Goal: Complete application form: Complete application form

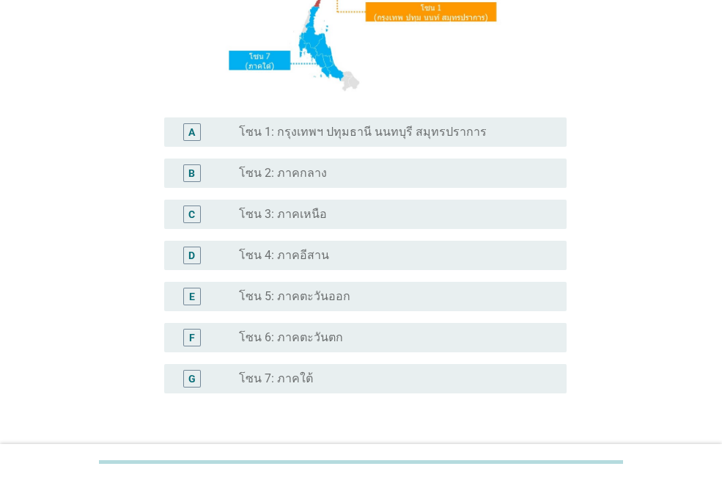
scroll to position [293, 0]
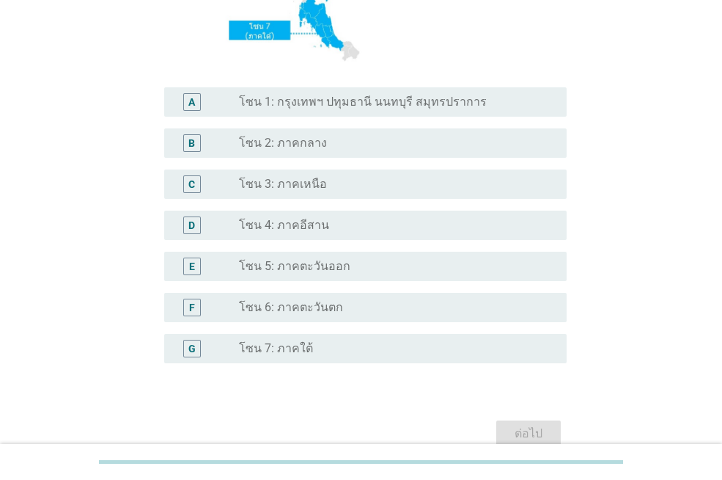
click at [268, 301] on label "โซน 6: ภาคตะวันตก" at bounding box center [291, 307] width 104 height 15
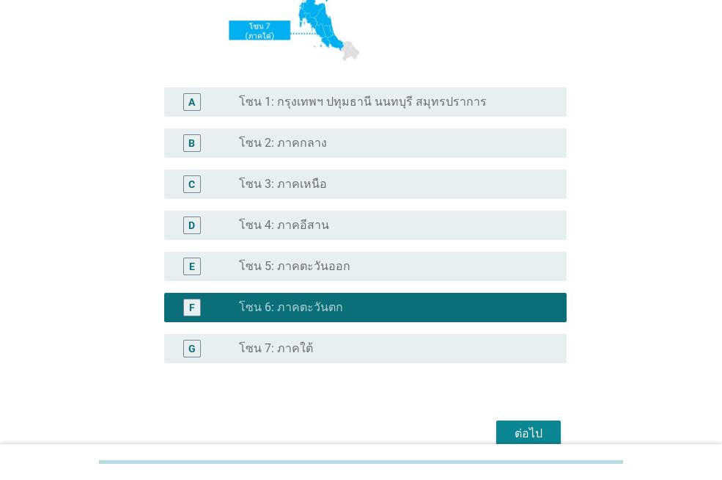
click at [543, 429] on div "ต่อไป" at bounding box center [528, 434] width 41 height 18
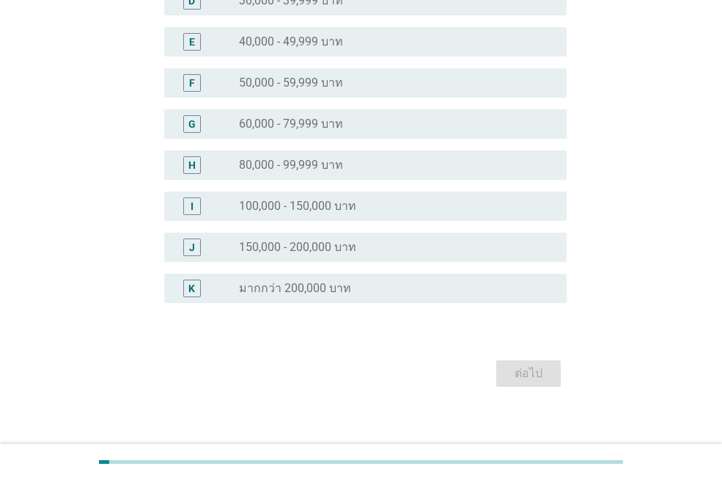
scroll to position [0, 0]
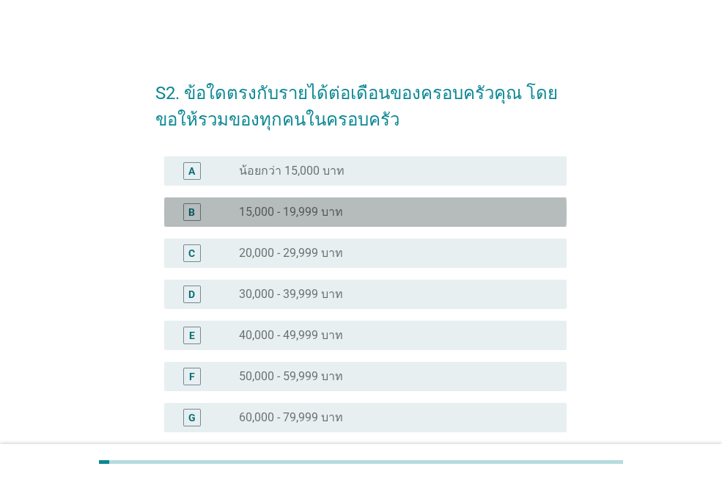
click at [188, 211] on div "B" at bounding box center [192, 212] width 18 height 18
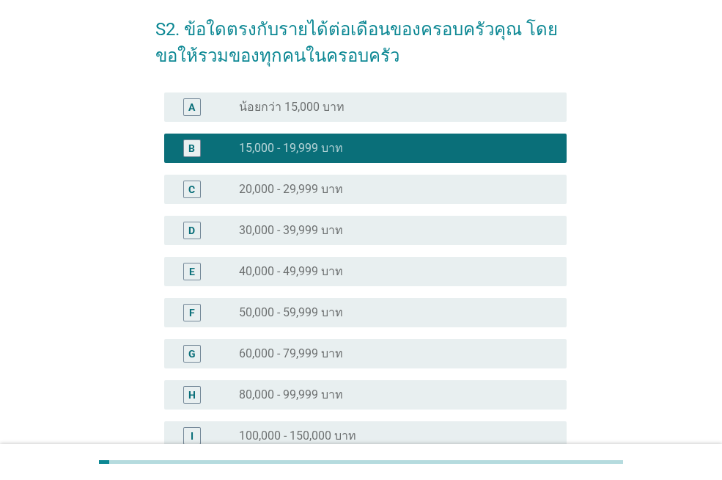
scroll to position [305, 0]
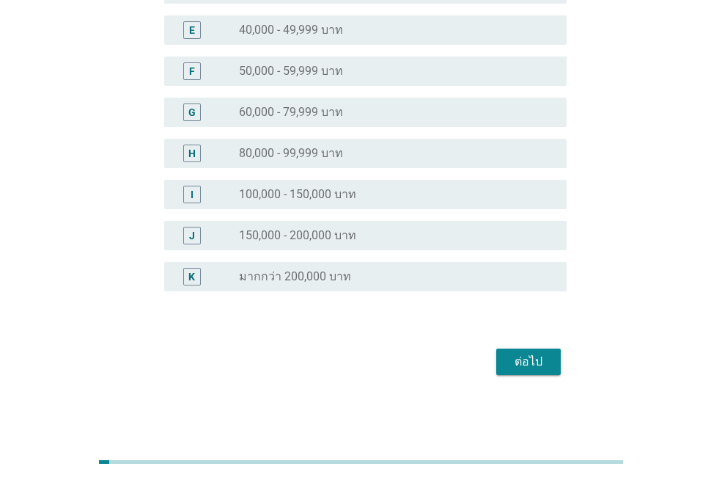
click at [534, 361] on div "ต่อไป" at bounding box center [528, 362] width 41 height 18
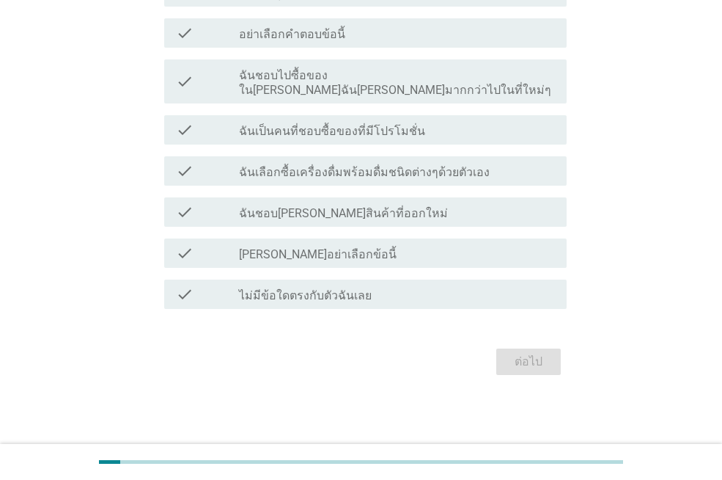
scroll to position [0, 0]
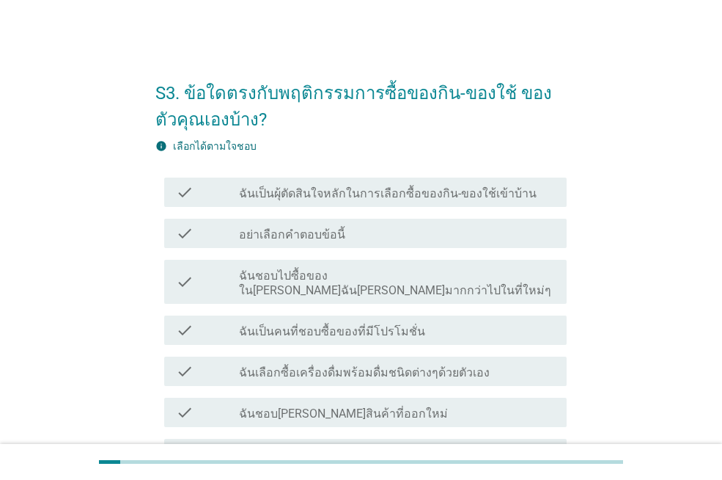
click at [450, 203] on div "check check_box_outline_blank ฉันเป็นผุ้ตัดสินใจหลักในการเลือกซื้อของกิน-ของใช้…" at bounding box center [365, 191] width 403 height 29
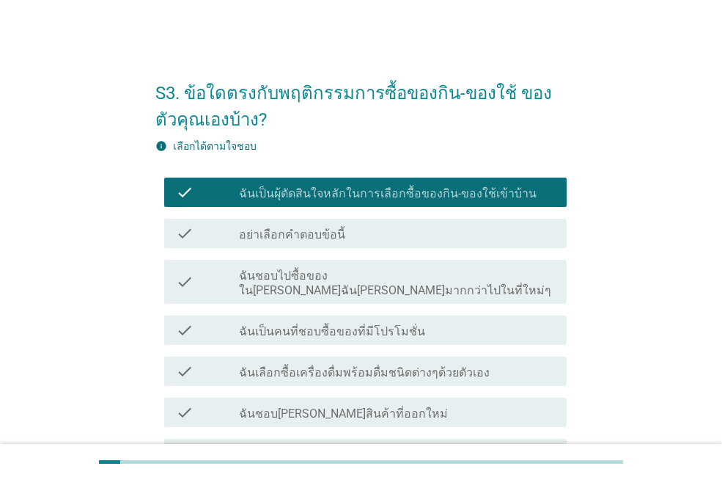
click at [442, 365] on label "ฉันเลือกซื้อเครื่องดื่มพร้อมดื่มชนิดต่างๆด้วยตัวเอง" at bounding box center [364, 372] width 251 height 15
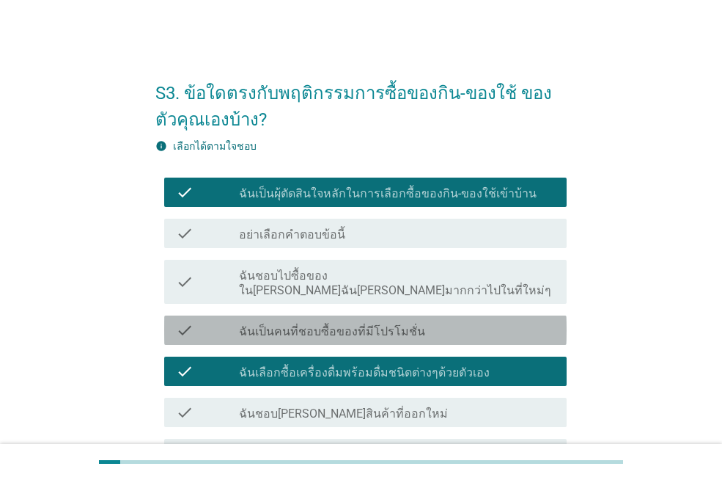
click at [381, 315] on div "check check_box_outline_blank ฉันเป็นคนที่ชอบซื้อของที่มีโปรโมชั่น" at bounding box center [365, 329] width 403 height 29
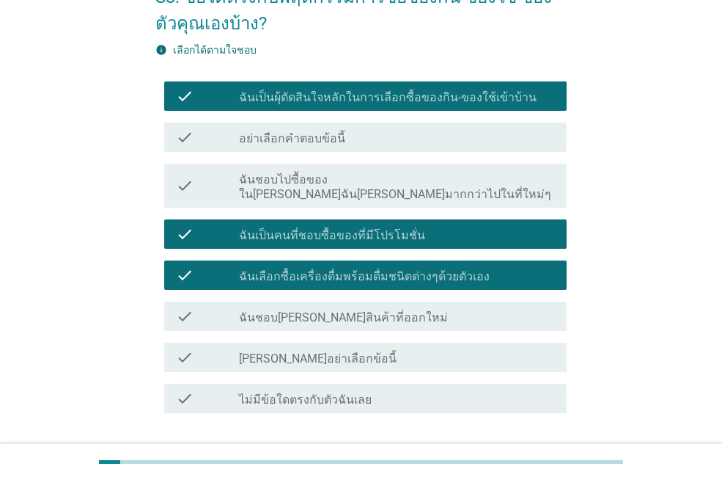
scroll to position [186, 0]
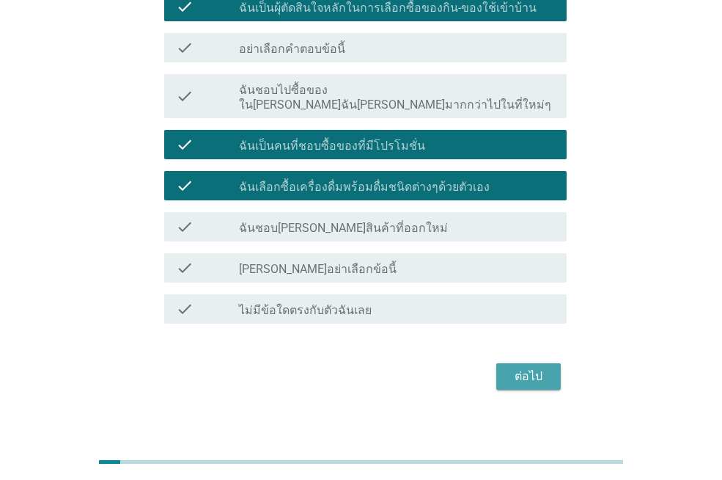
click at [521, 367] on div "ต่อไป" at bounding box center [528, 376] width 41 height 18
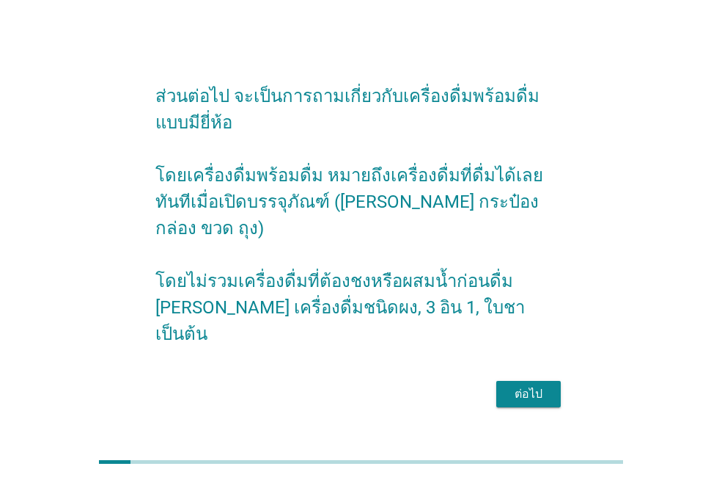
click at [521, 358] on form "ส่วนต่อไป จะเป็นการถามเกี่ยวกับเครื่องดื่มพร้อมดื่มแบบมียี่ห้อ โดยเครื่องดื่มพร…" at bounding box center [360, 239] width 411 height 343
click at [527, 385] on div "ต่อไป" at bounding box center [528, 394] width 41 height 18
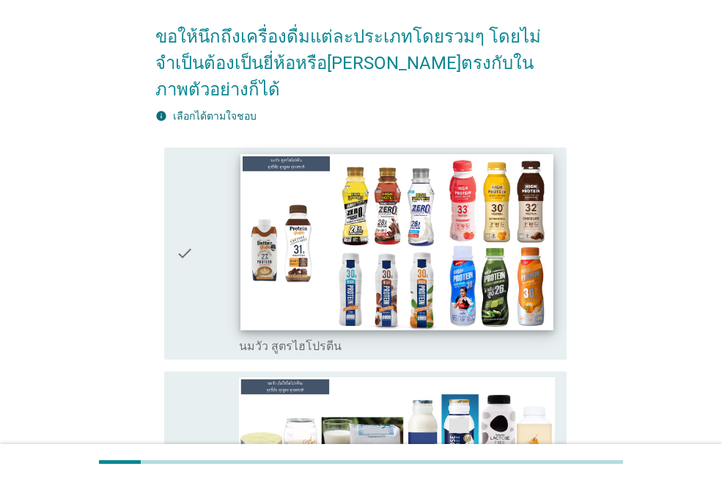
scroll to position [220, 0]
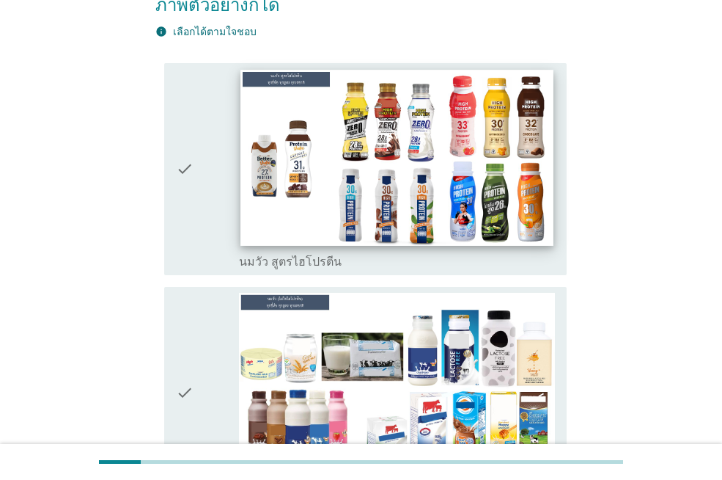
click at [536, 99] on img at bounding box center [397, 158] width 312 height 176
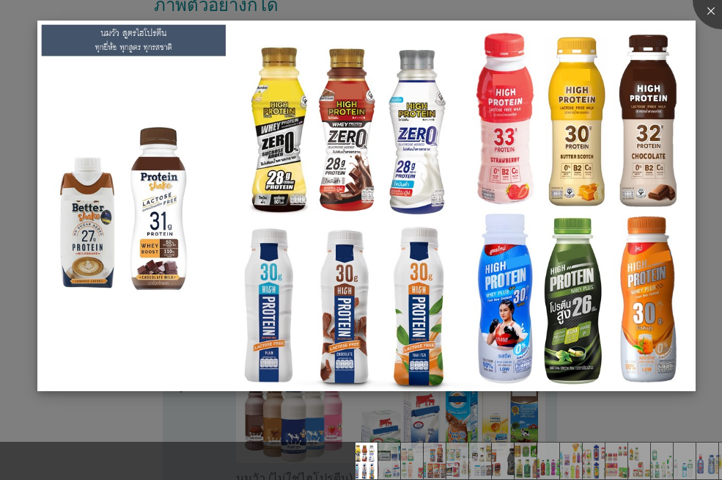
click at [634, 173] on img at bounding box center [366, 206] width 659 height 370
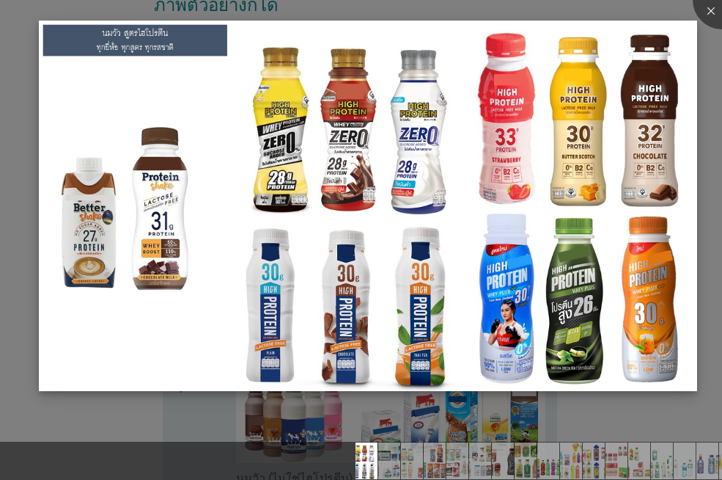
click at [298, 198] on img at bounding box center [368, 206] width 659 height 370
click at [369, 162] on img at bounding box center [368, 206] width 659 height 370
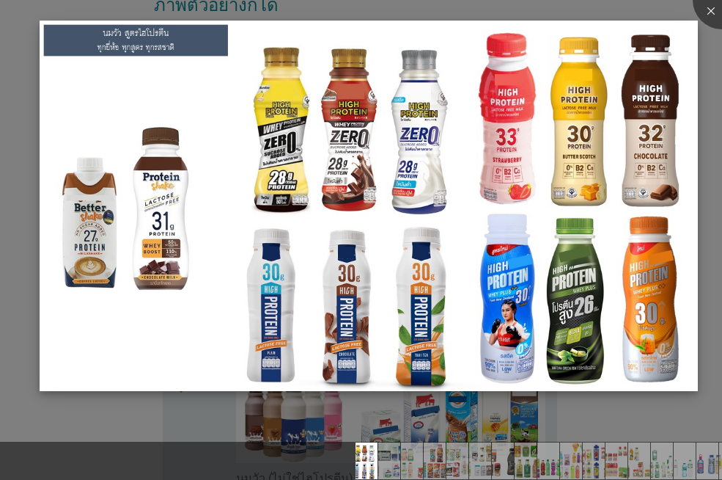
click at [605, 339] on img at bounding box center [369, 206] width 659 height 370
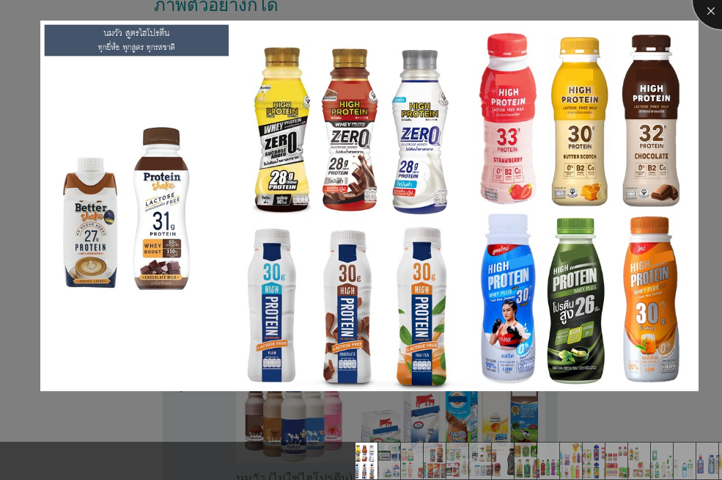
click at [708, 7] on div at bounding box center [722, 0] width 59 height 59
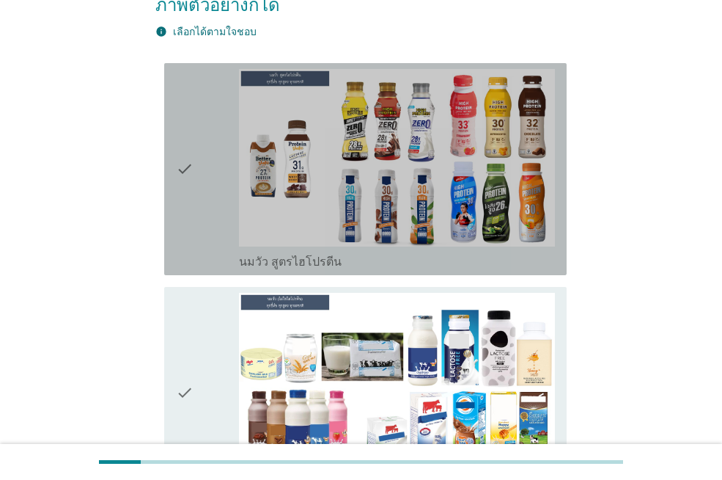
click at [190, 143] on icon "check" at bounding box center [185, 169] width 18 height 200
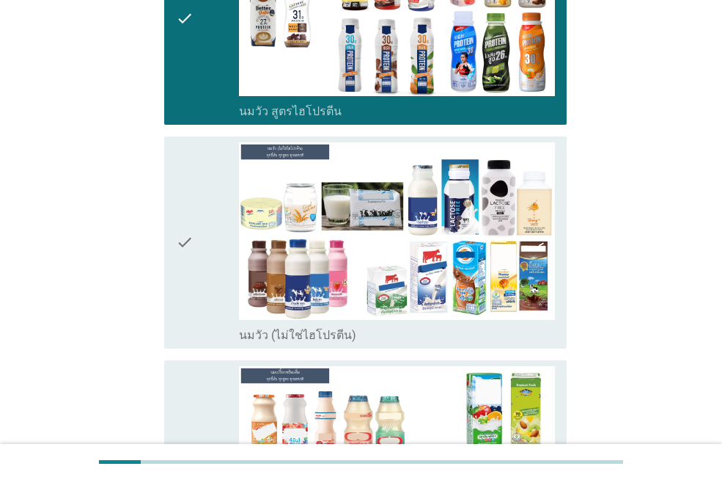
scroll to position [587, 0]
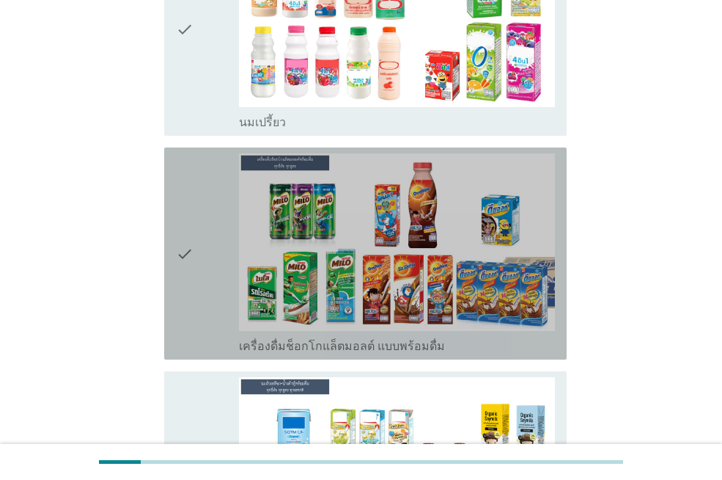
click at [186, 234] on icon "check" at bounding box center [185, 253] width 18 height 200
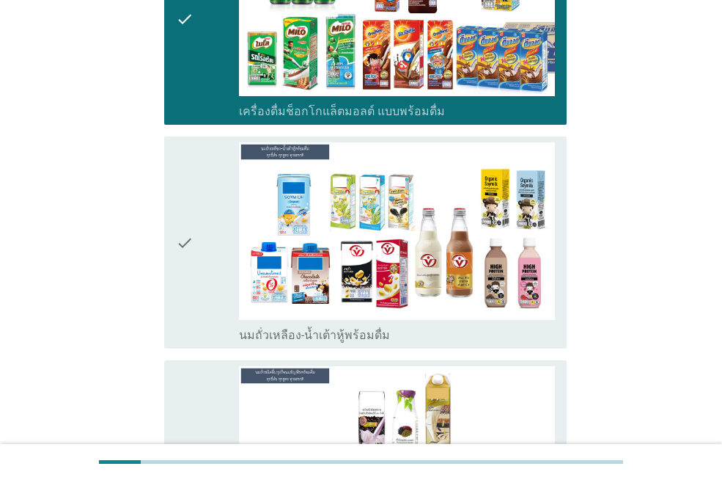
scroll to position [1174, 0]
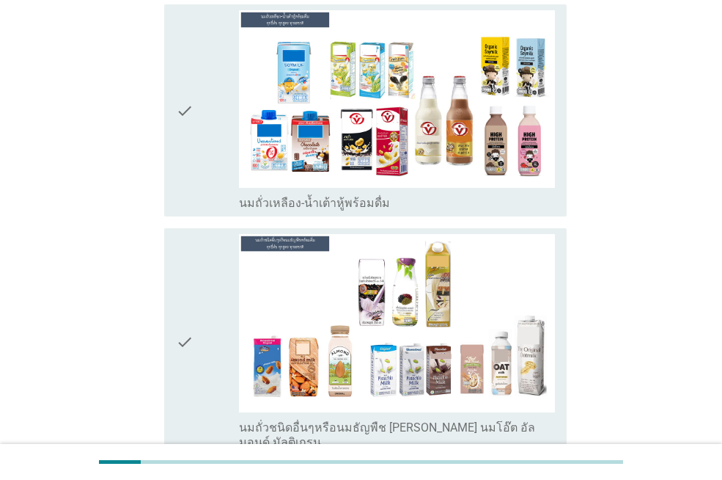
click at [173, 287] on div "check check_box_outline_blank นมถั่วชนิดอื่นๆหรือนมธัญพืช [PERSON_NAME] นมโอ๊ต …" at bounding box center [365, 341] width 403 height 227
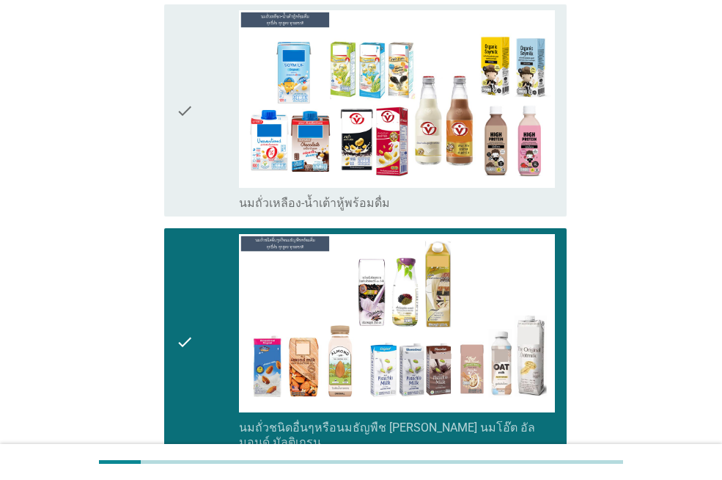
click at [175, 284] on div "check check_box_outline_blank นมถั่วชนิดอื่นๆหรือนมธัญพืช [PERSON_NAME] นมโอ๊ต …" at bounding box center [365, 341] width 403 height 227
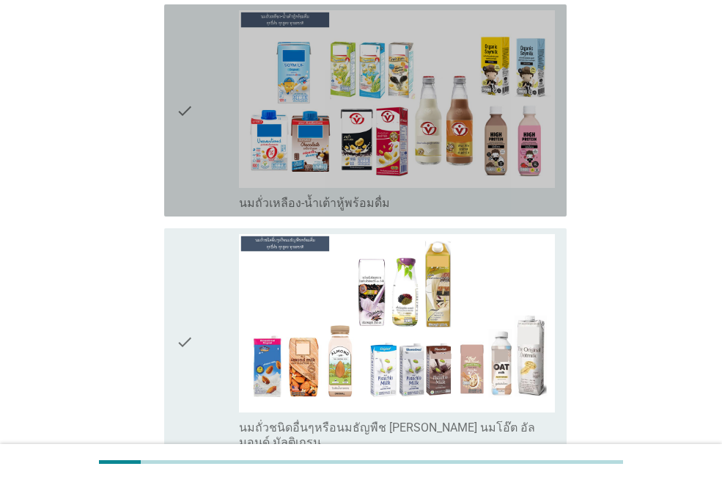
click at [208, 88] on div "check" at bounding box center [207, 110] width 63 height 200
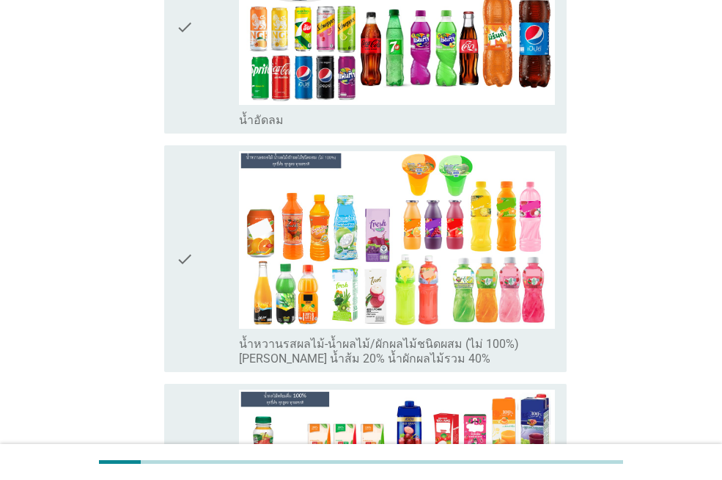
scroll to position [2274, 0]
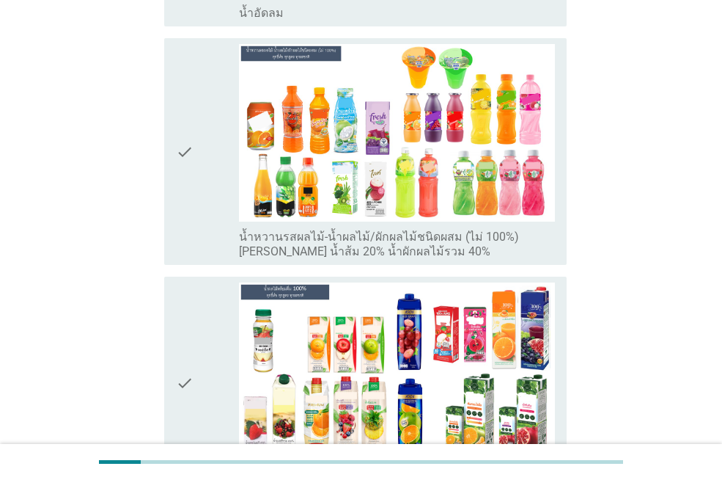
click at [175, 103] on div "check check_box_outline_blank น้ำหวานรสผลไม้-น้ำผลไม้/ผักผลไม้ชนิดผสม (ไม่ 100%…" at bounding box center [365, 151] width 403 height 227
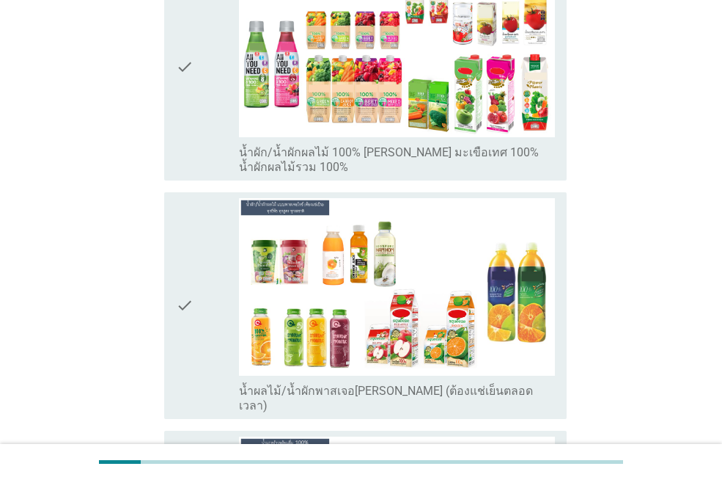
scroll to position [3007, 0]
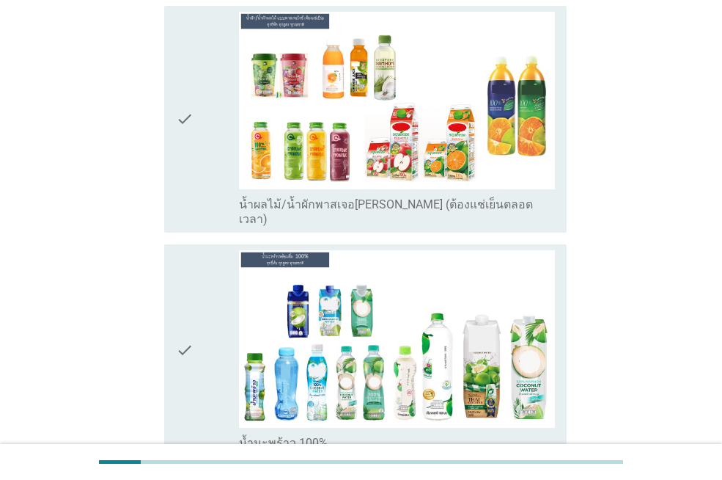
click at [176, 277] on icon "check" at bounding box center [185, 350] width 18 height 200
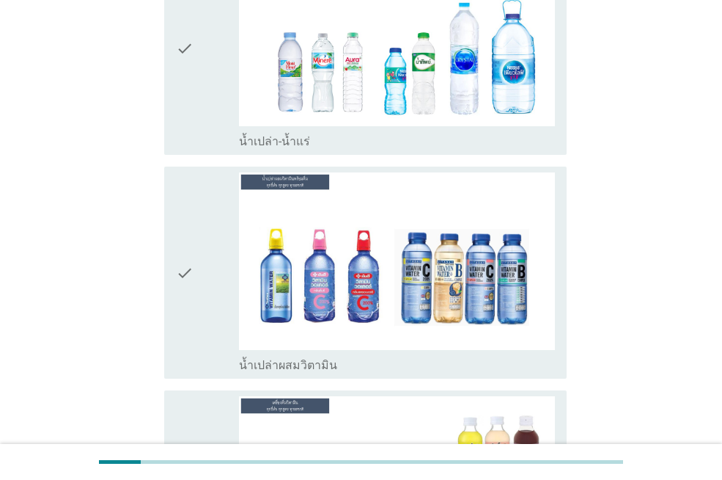
scroll to position [3521, 0]
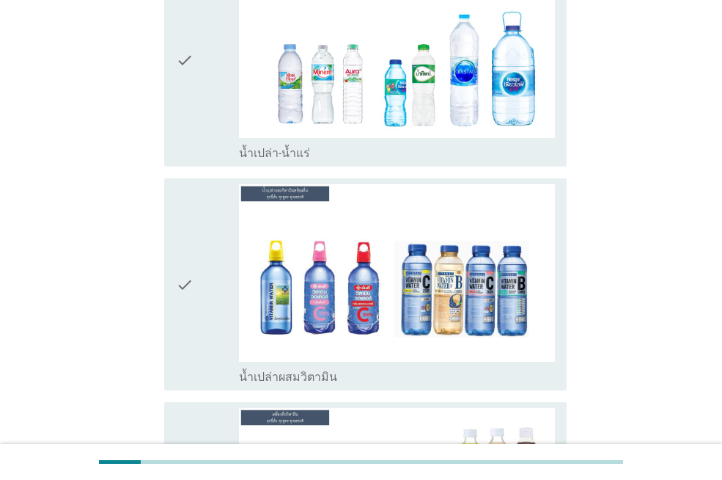
click at [194, 213] on div "check" at bounding box center [207, 284] width 63 height 200
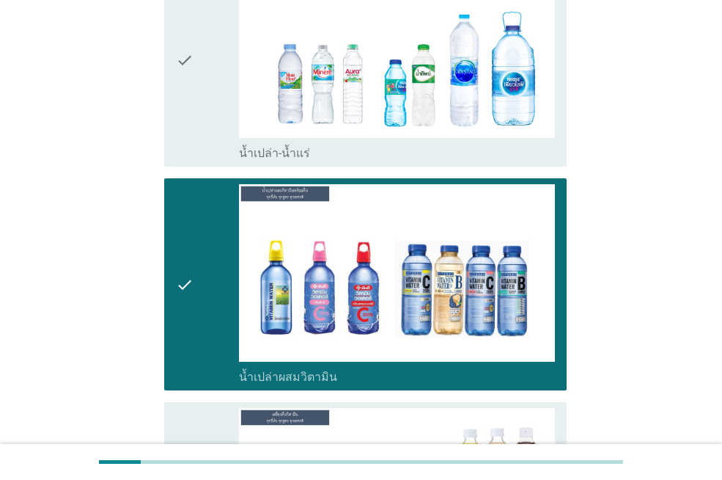
click at [191, 73] on icon "check" at bounding box center [185, 60] width 18 height 200
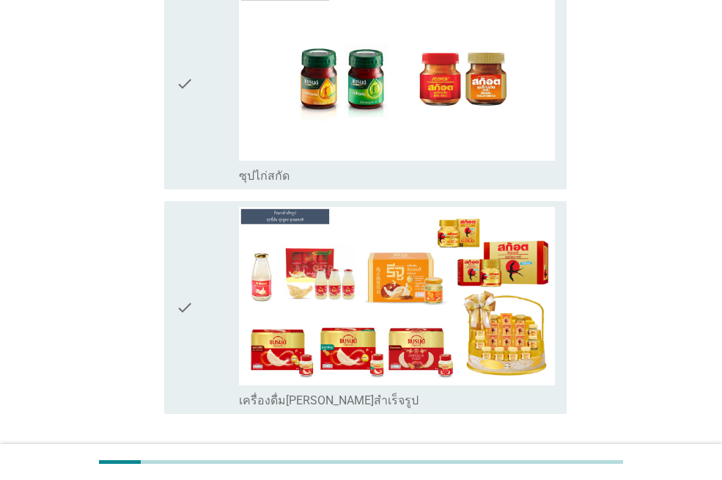
scroll to position [5337, 0]
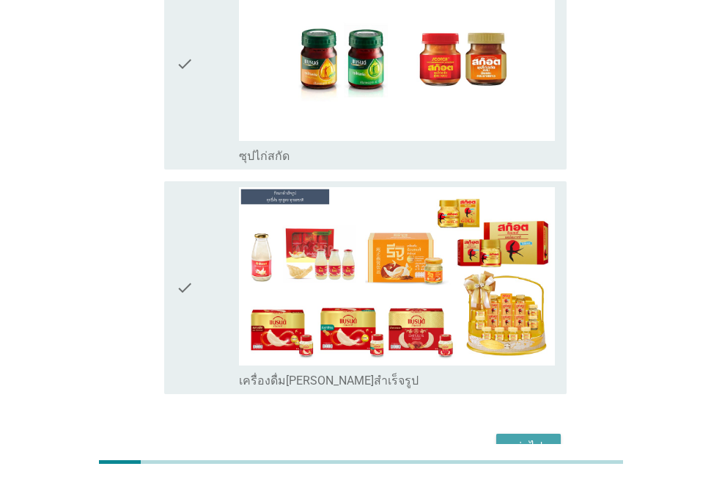
click at [528, 433] on button "ต่อไป" at bounding box center [529, 446] width 65 height 26
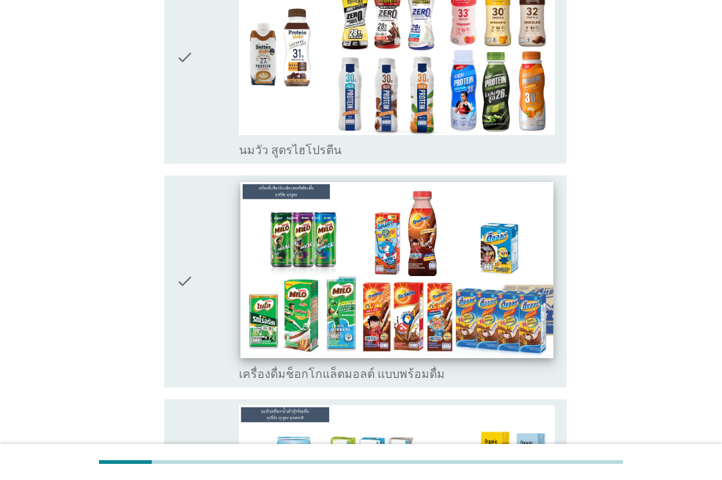
scroll to position [220, 0]
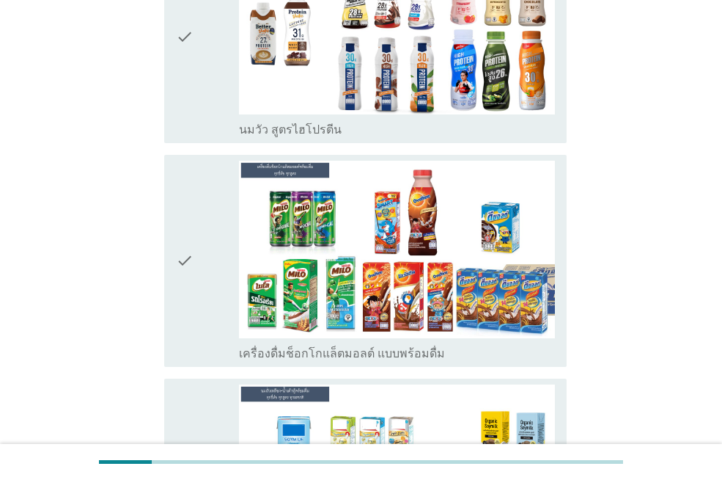
click at [197, 268] on div "check" at bounding box center [207, 261] width 63 height 200
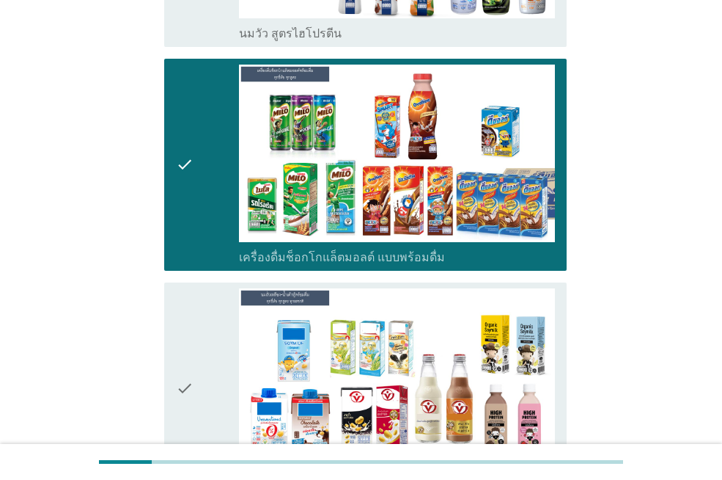
scroll to position [440, 0]
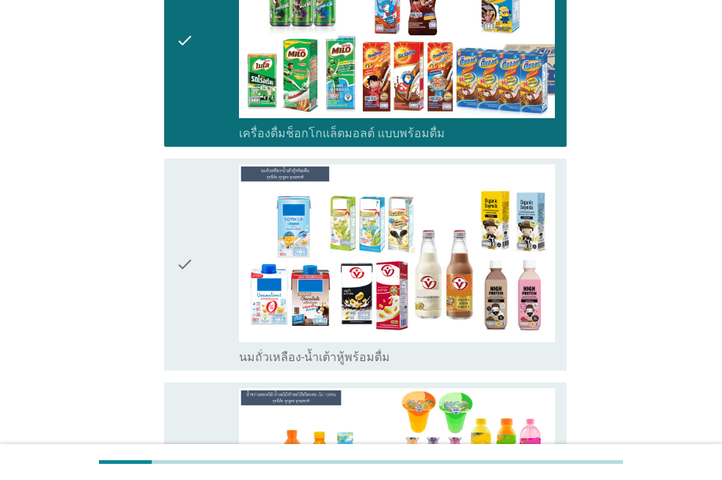
click at [186, 254] on icon "check" at bounding box center [185, 264] width 18 height 200
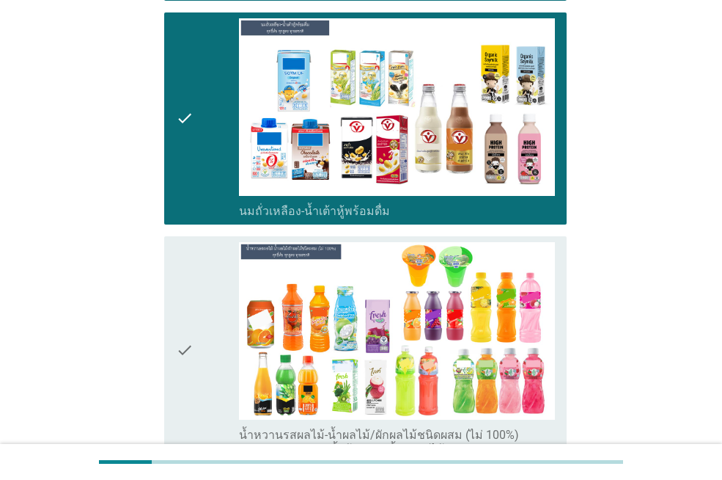
scroll to position [807, 0]
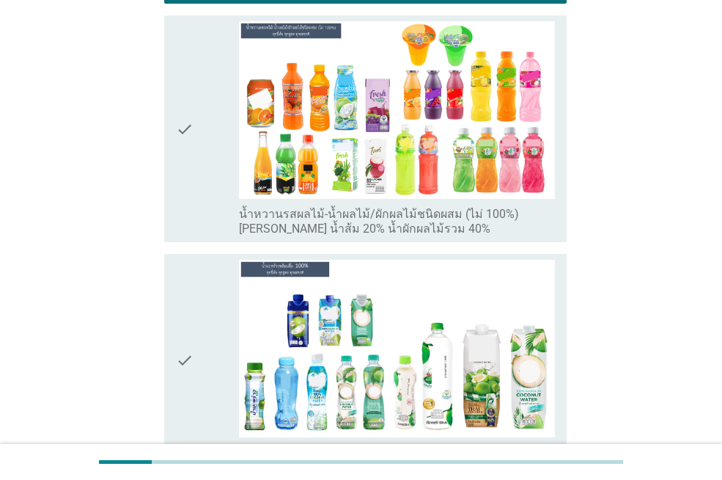
click at [188, 136] on icon "check" at bounding box center [185, 128] width 18 height 215
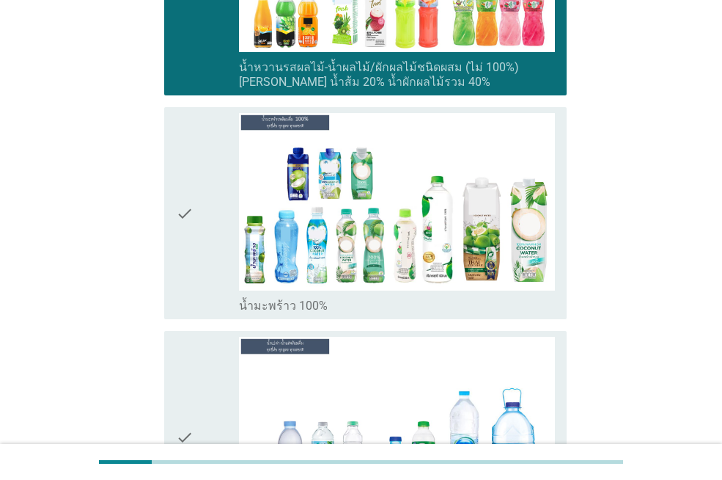
click at [201, 192] on div "check" at bounding box center [207, 213] width 63 height 200
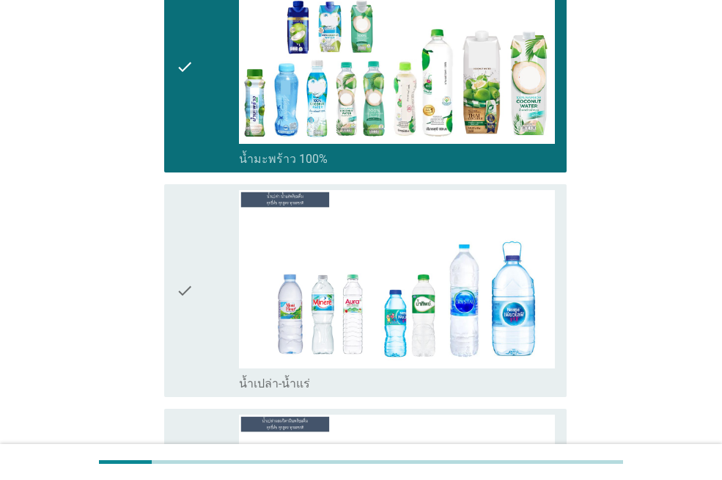
click at [199, 314] on div "check" at bounding box center [207, 290] width 63 height 200
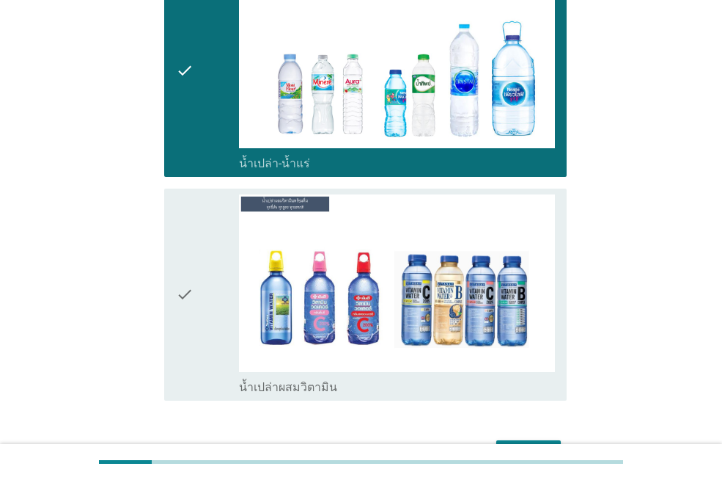
click at [199, 291] on div "check" at bounding box center [207, 294] width 63 height 200
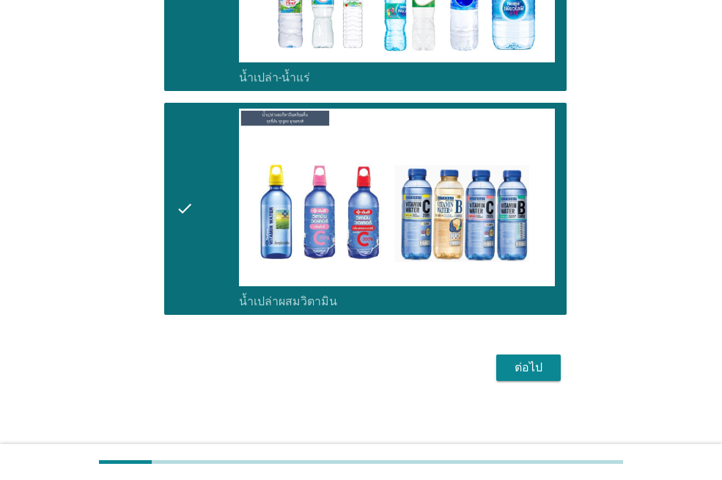
scroll to position [1412, 0]
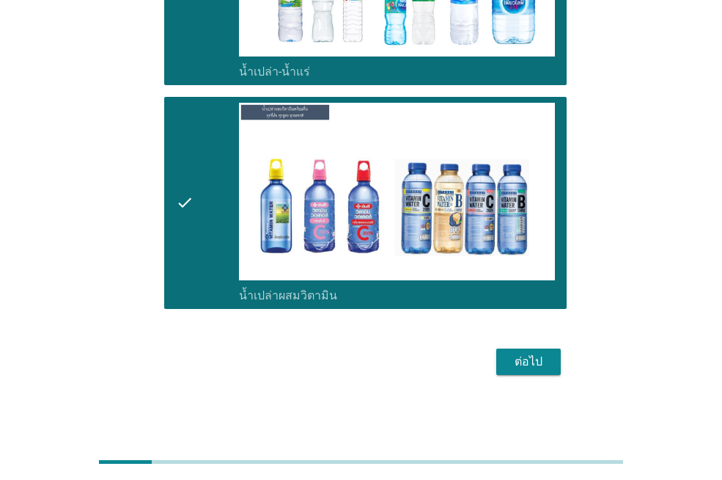
click at [532, 365] on div "ต่อไป" at bounding box center [528, 362] width 41 height 18
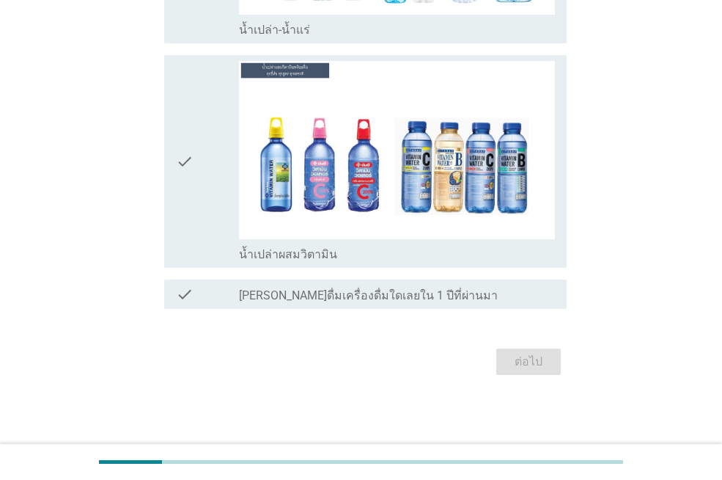
scroll to position [0, 0]
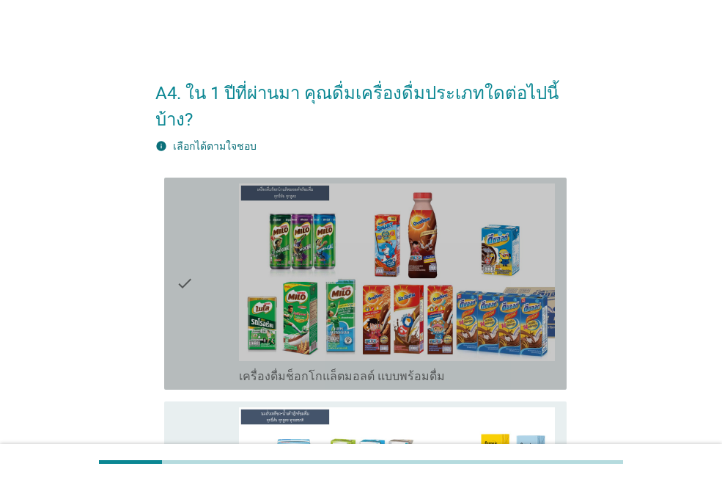
click at [170, 292] on div "check check_box เครื่องดื่มช็อกโกแล็ตมอลต์ แบบพร้อมดื่ม" at bounding box center [365, 283] width 403 height 212
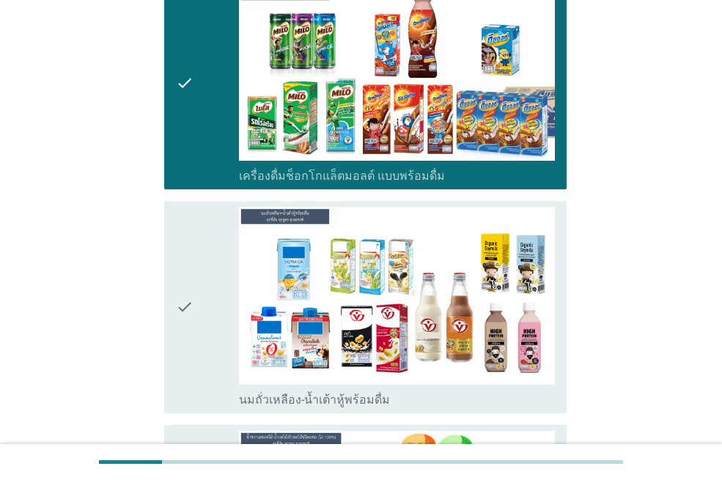
scroll to position [367, 0]
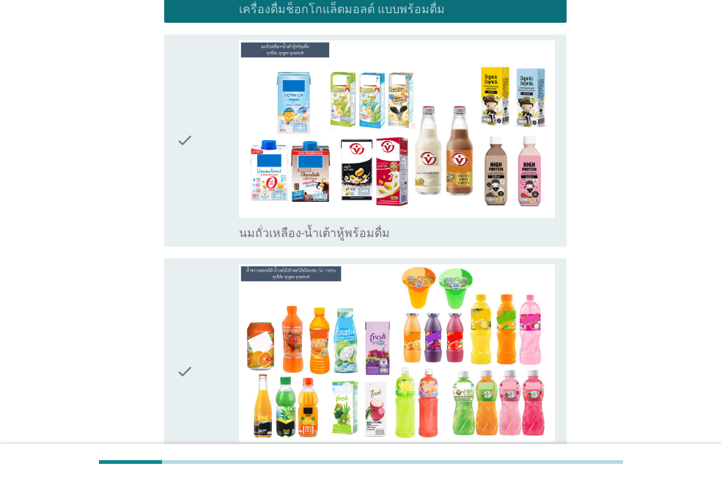
click at [191, 215] on icon "check" at bounding box center [185, 140] width 18 height 200
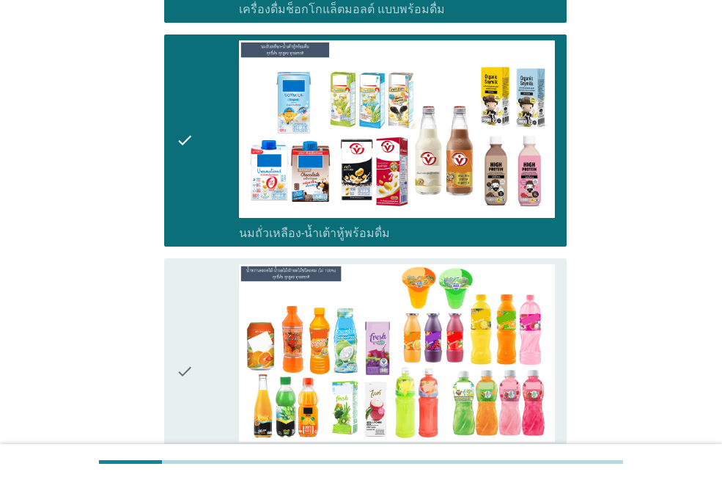
click at [223, 328] on div "check" at bounding box center [207, 371] width 63 height 215
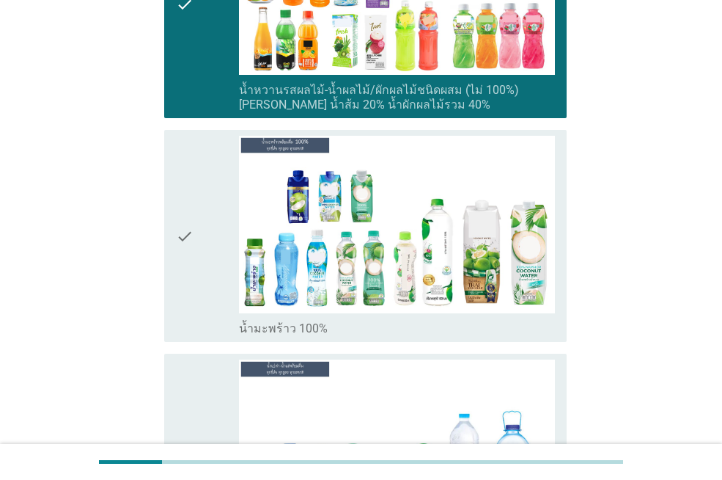
click at [214, 270] on div "check" at bounding box center [207, 236] width 63 height 200
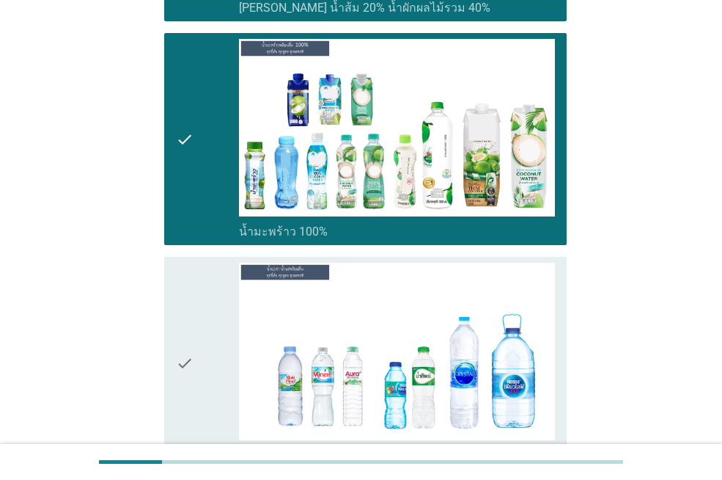
scroll to position [1027, 0]
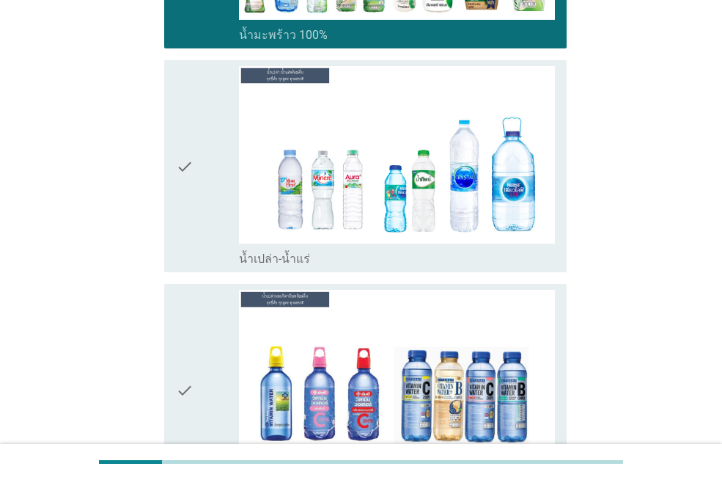
click at [208, 248] on div "check" at bounding box center [207, 166] width 63 height 200
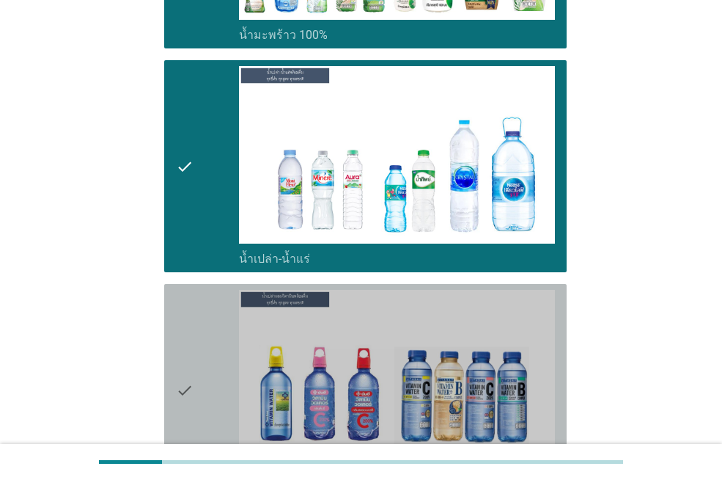
click at [198, 347] on div "check" at bounding box center [207, 390] width 63 height 200
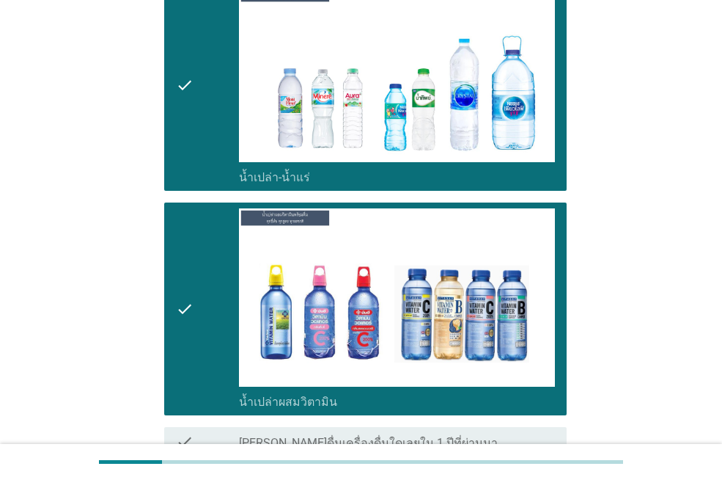
scroll to position [1256, 0]
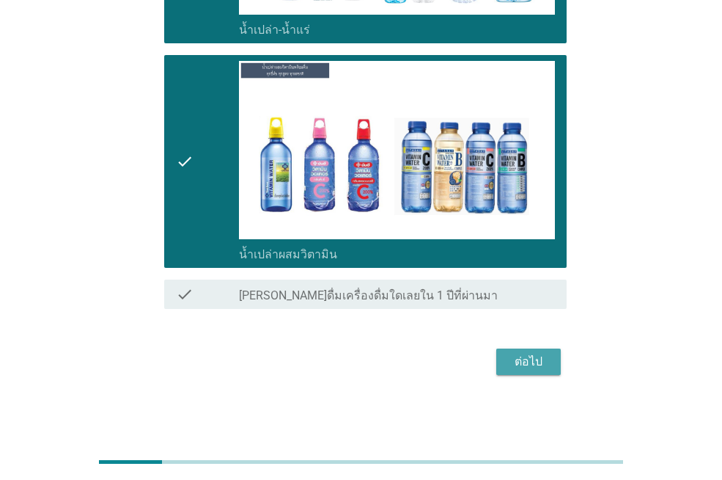
click at [521, 363] on div "ต่อไป" at bounding box center [528, 362] width 41 height 18
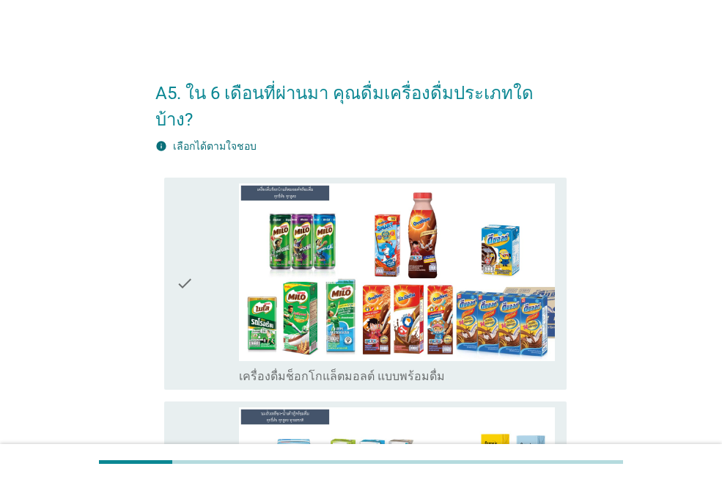
click at [185, 274] on icon "check" at bounding box center [185, 283] width 18 height 200
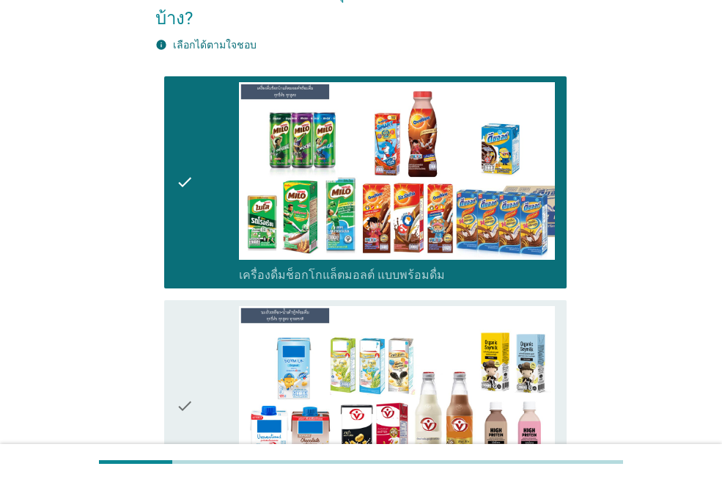
scroll to position [367, 0]
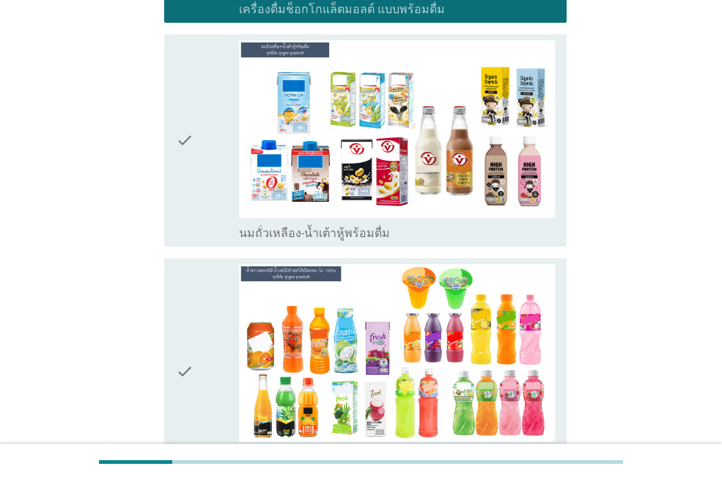
click at [206, 207] on div "check" at bounding box center [207, 140] width 63 height 200
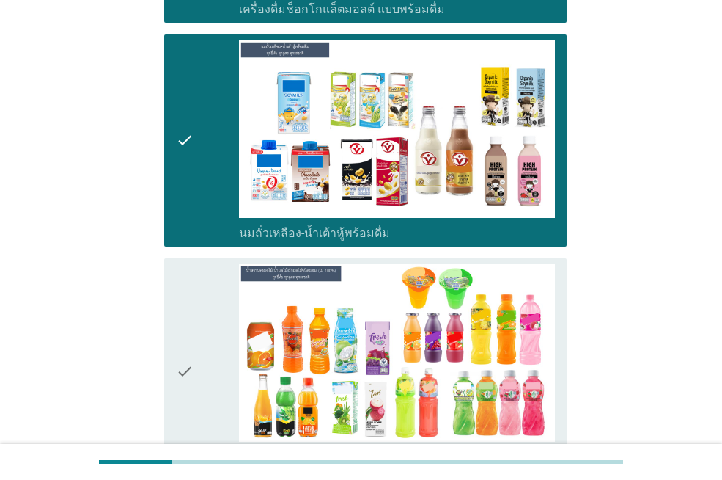
click at [212, 323] on div "check" at bounding box center [207, 371] width 63 height 215
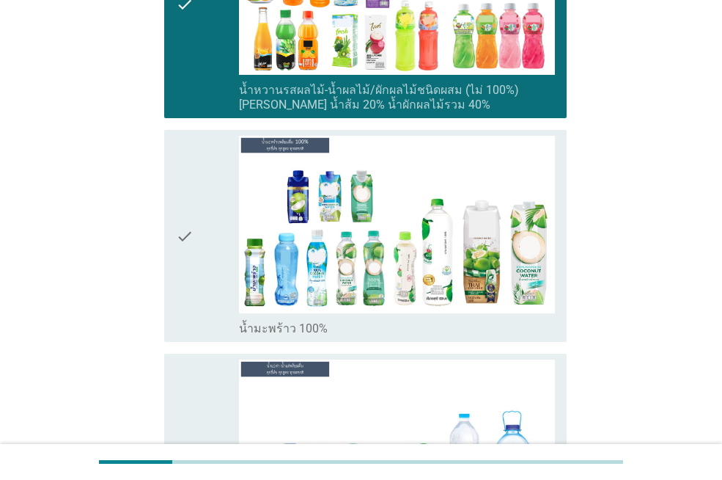
click at [205, 243] on div "check" at bounding box center [207, 236] width 63 height 200
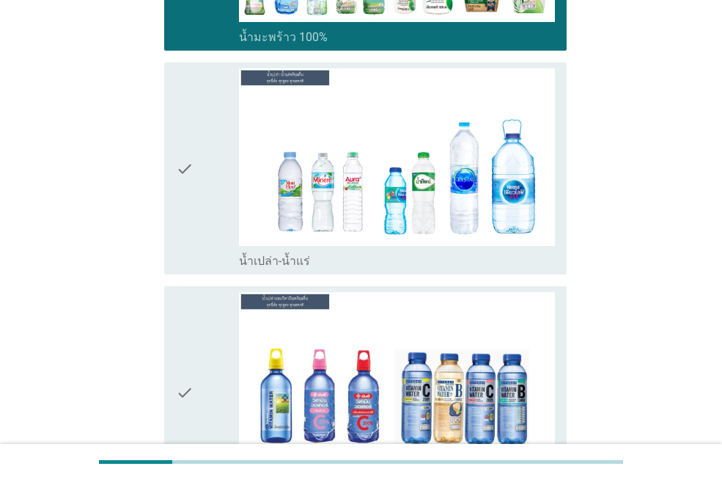
scroll to position [1027, 0]
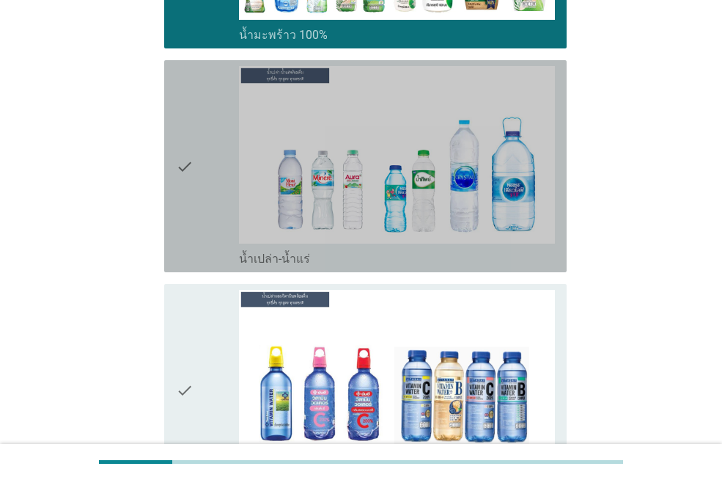
click at [199, 216] on div "check" at bounding box center [207, 166] width 63 height 200
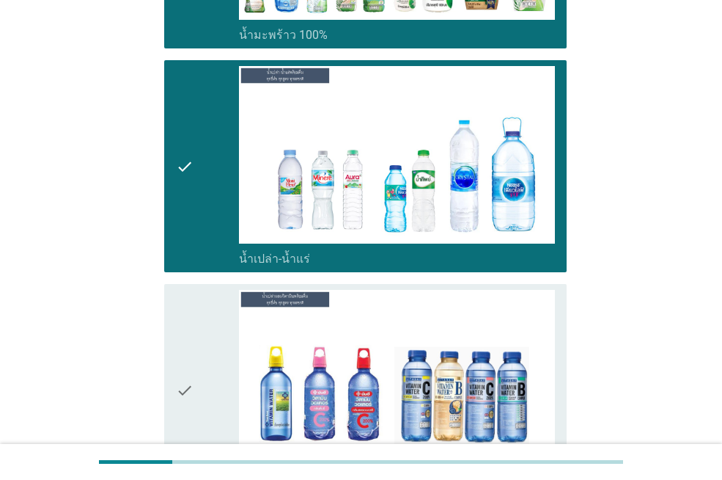
click at [206, 315] on div "check" at bounding box center [207, 390] width 63 height 200
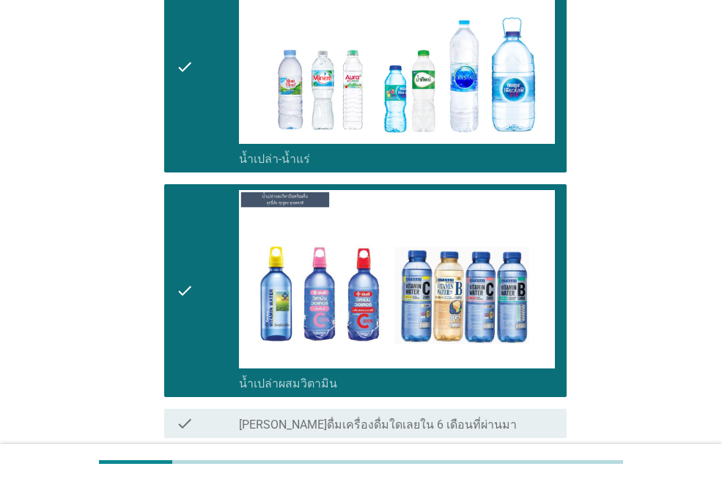
scroll to position [1229, 0]
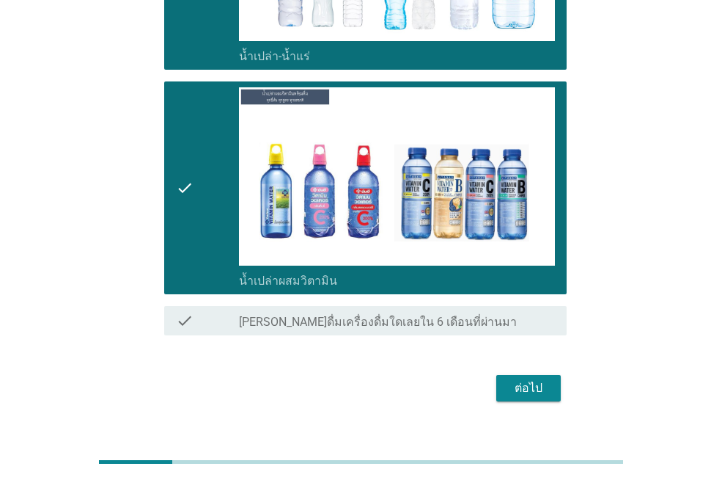
click at [530, 379] on div "ต่อไป" at bounding box center [528, 388] width 41 height 18
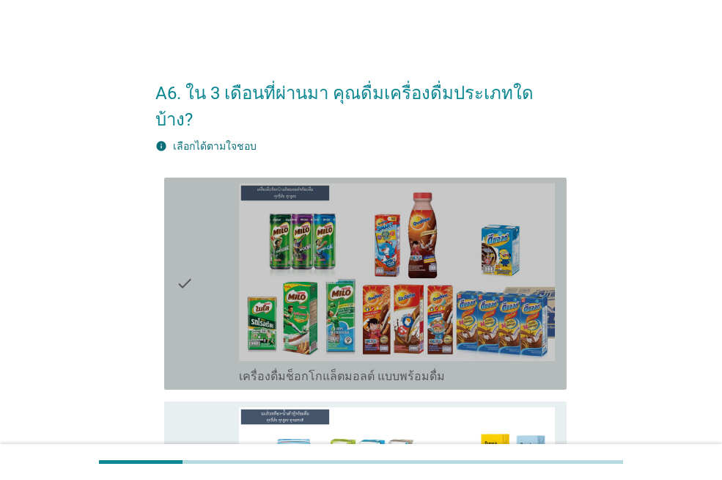
click at [204, 263] on div "check" at bounding box center [207, 283] width 63 height 200
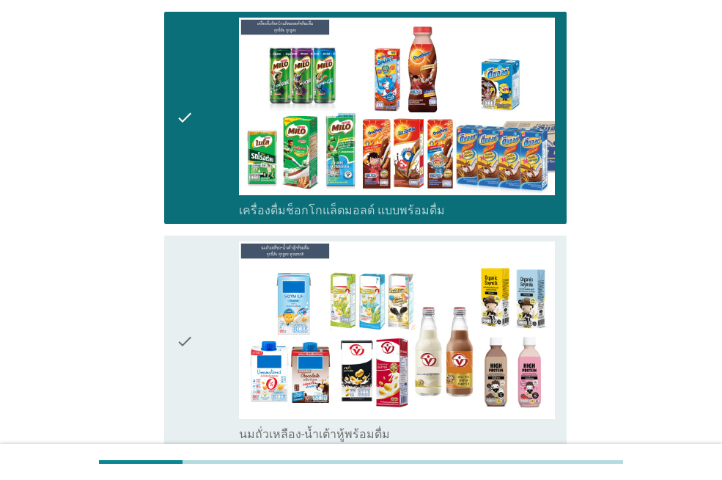
scroll to position [367, 0]
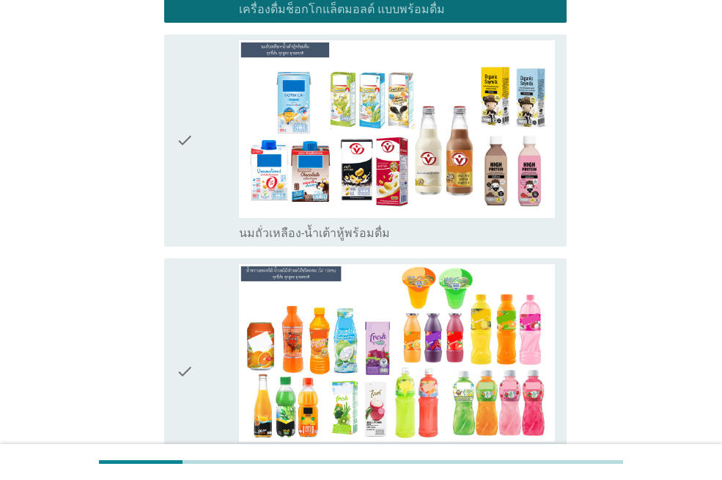
click at [199, 142] on div "check" at bounding box center [207, 140] width 63 height 200
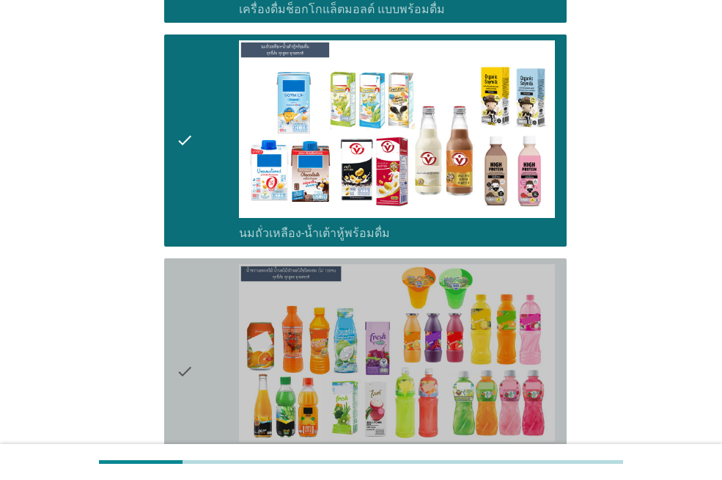
click at [216, 305] on div "check" at bounding box center [207, 371] width 63 height 215
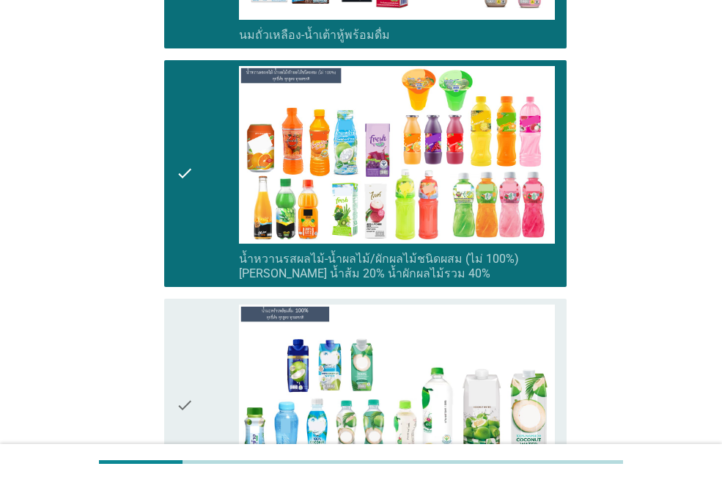
scroll to position [733, 0]
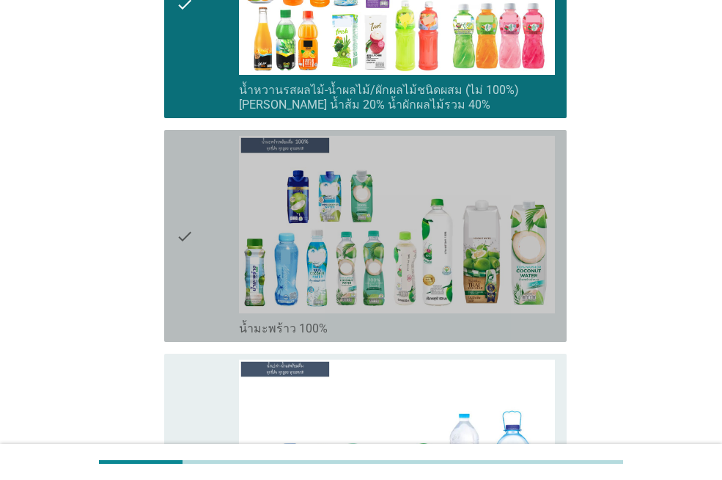
click at [220, 230] on div "check" at bounding box center [207, 236] width 63 height 200
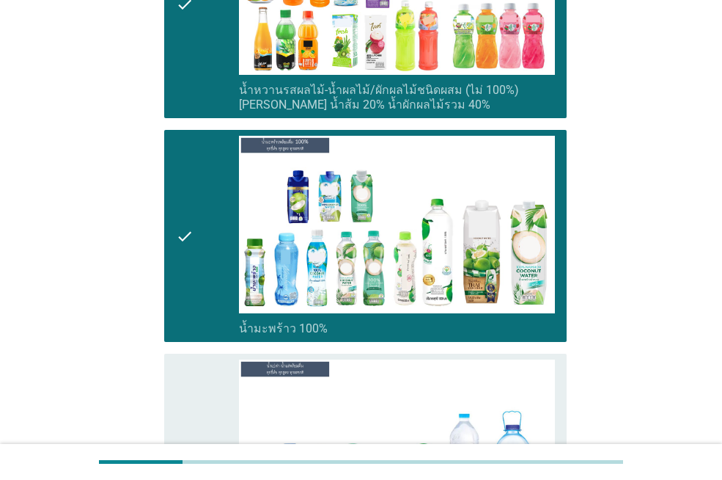
click at [233, 420] on div "check" at bounding box center [207, 459] width 63 height 200
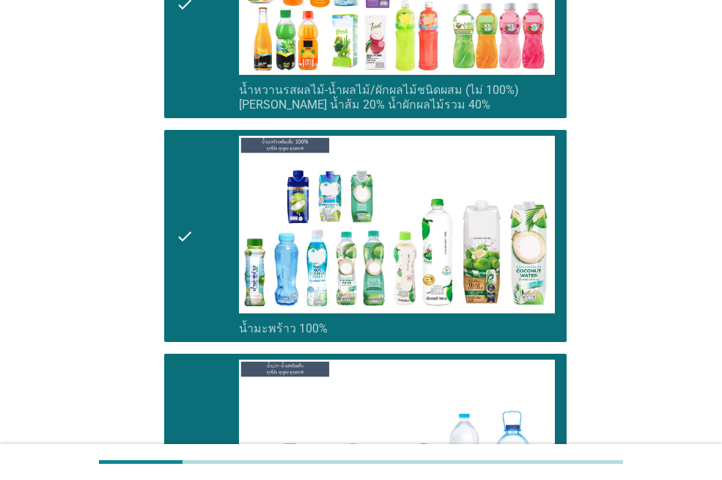
scroll to position [1100, 0]
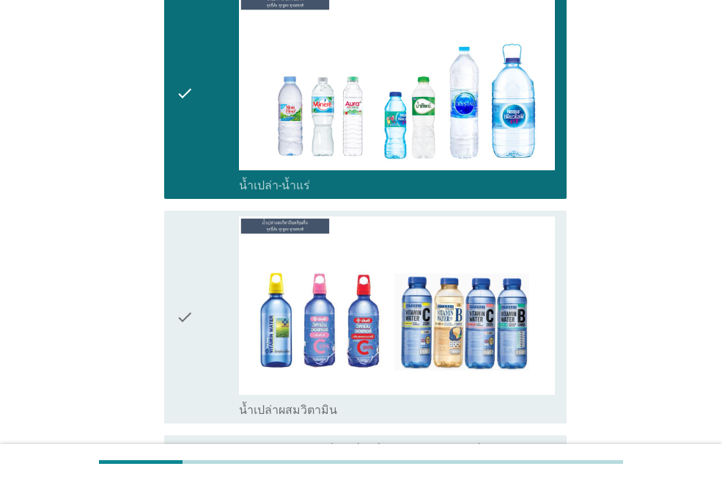
click at [217, 285] on div "check" at bounding box center [207, 316] width 63 height 200
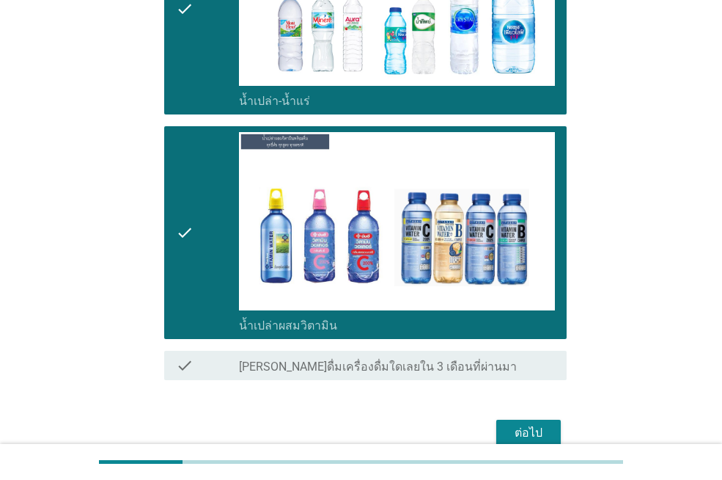
scroll to position [1229, 0]
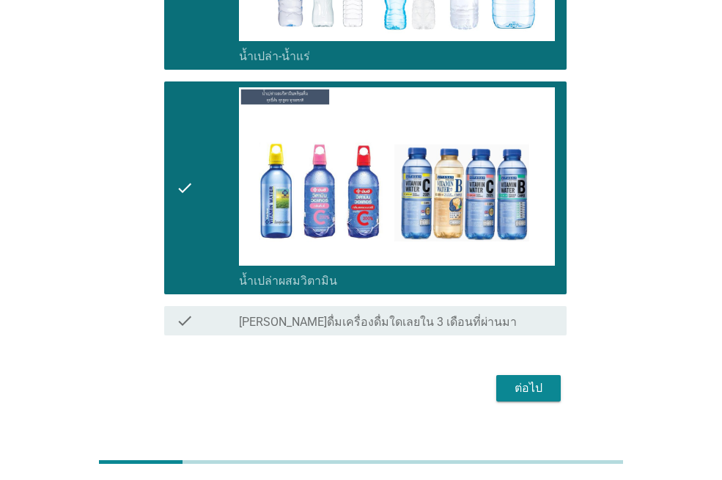
click at [543, 379] on div "ต่อไป" at bounding box center [528, 388] width 41 height 18
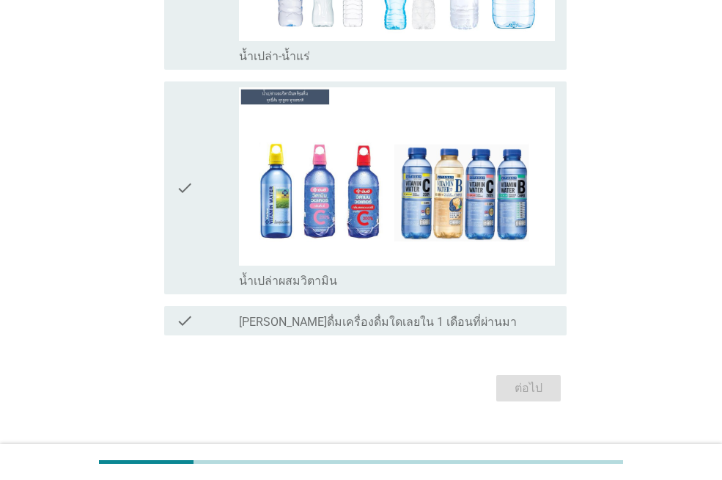
scroll to position [0, 0]
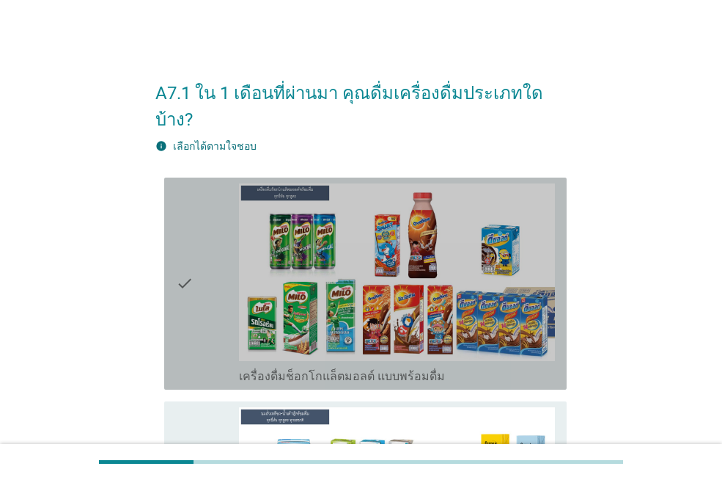
click at [176, 251] on icon "check" at bounding box center [185, 283] width 18 height 200
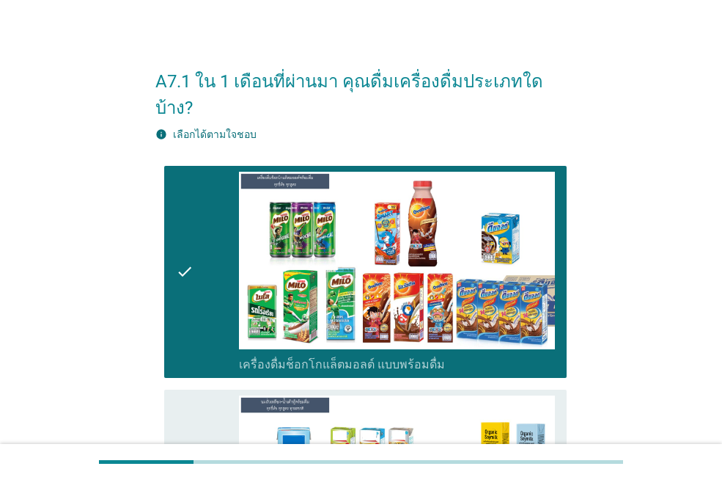
scroll to position [220, 0]
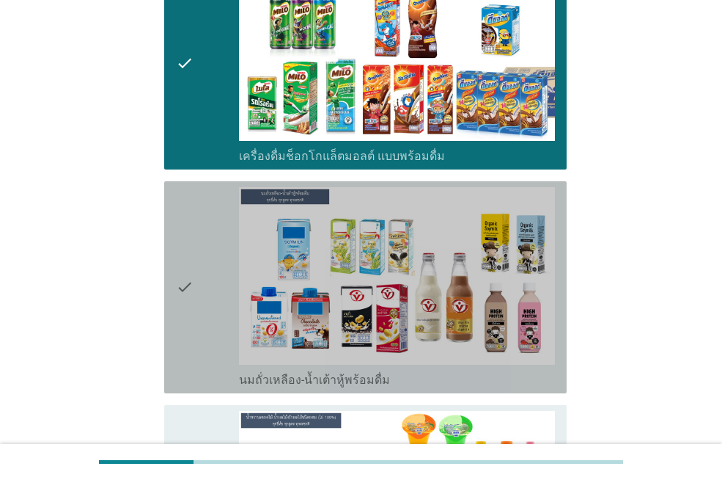
click at [224, 258] on div "check" at bounding box center [207, 287] width 63 height 200
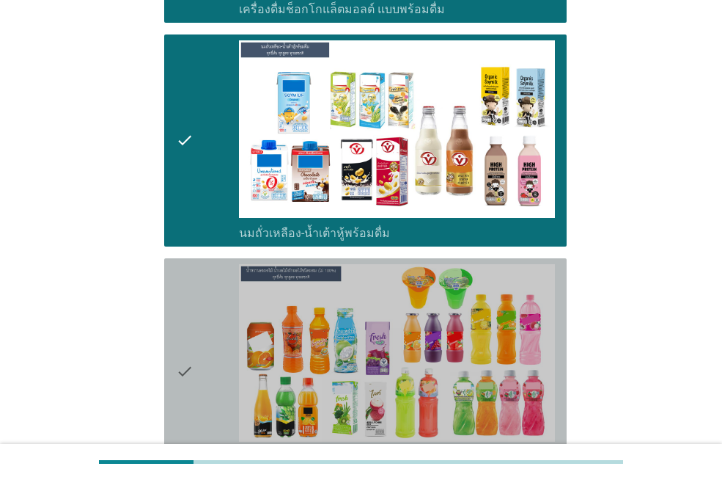
click at [220, 279] on div "check" at bounding box center [207, 371] width 63 height 215
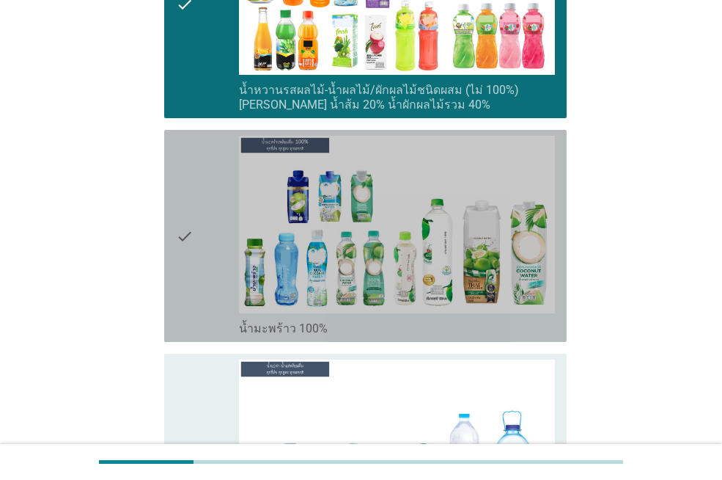
click at [229, 238] on div "check" at bounding box center [207, 236] width 63 height 200
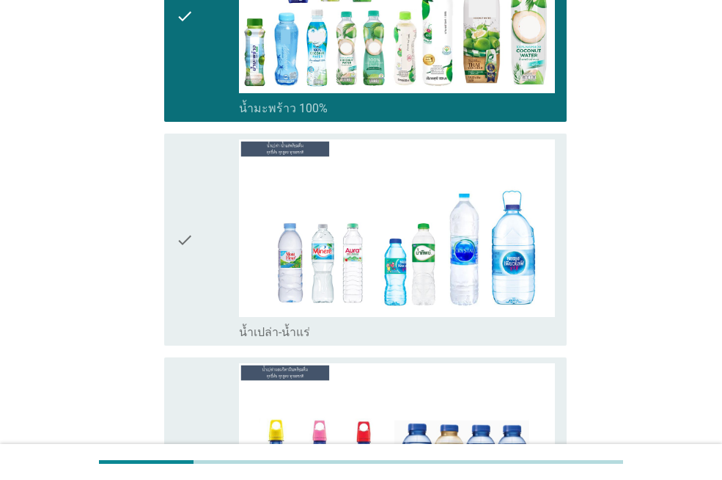
click at [224, 247] on div "check" at bounding box center [207, 239] width 63 height 200
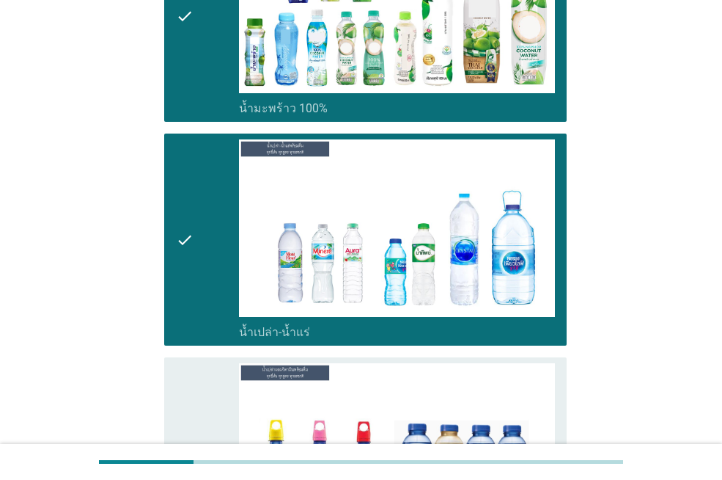
scroll to position [1229, 0]
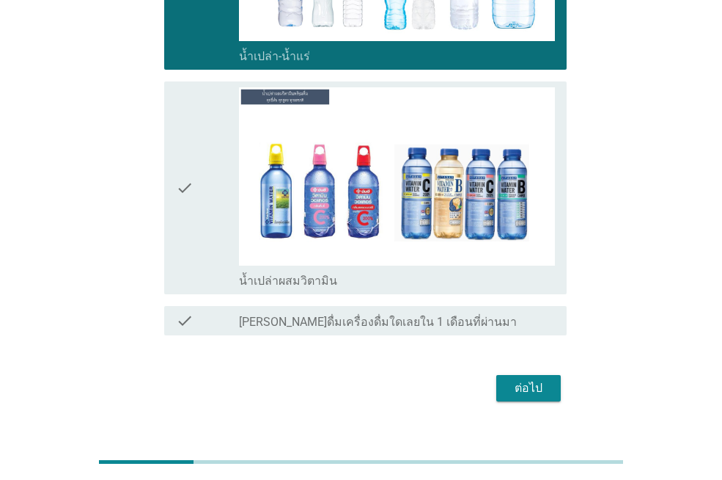
click at [216, 207] on div "check" at bounding box center [207, 187] width 63 height 200
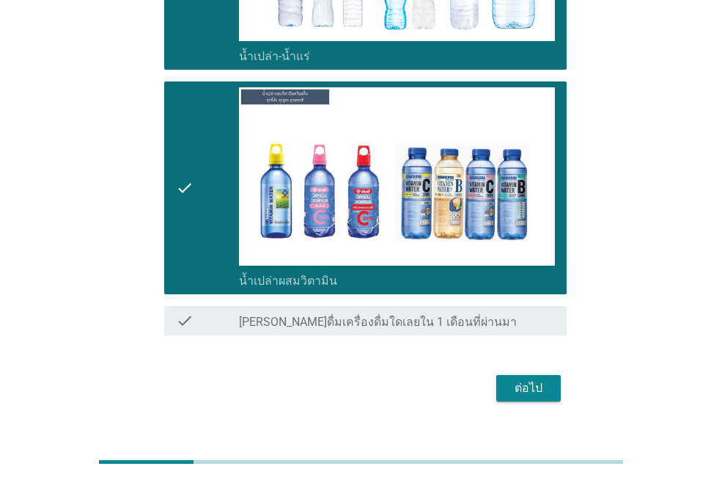
click at [547, 379] on div "ต่อไป" at bounding box center [528, 388] width 41 height 18
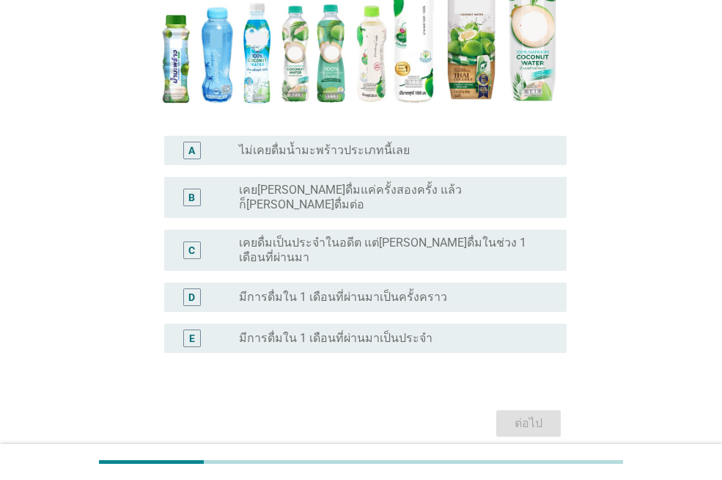
scroll to position [293, 0]
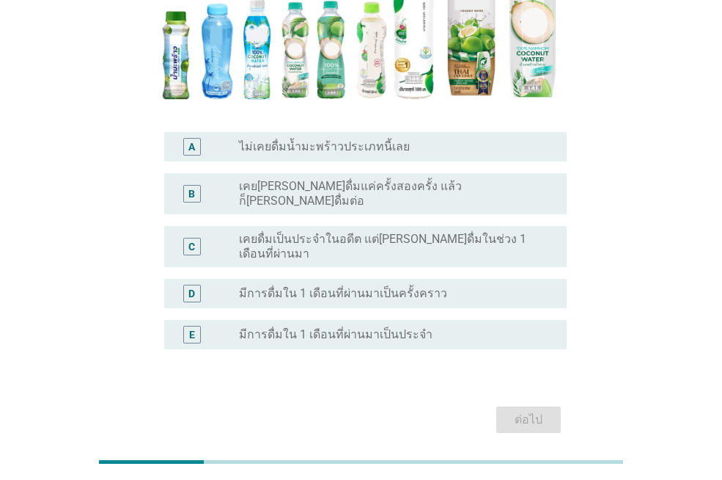
click at [407, 327] on label "มีการดื่มใน 1 เดือนที่ผ่านมาเป็นประจำ" at bounding box center [336, 334] width 194 height 15
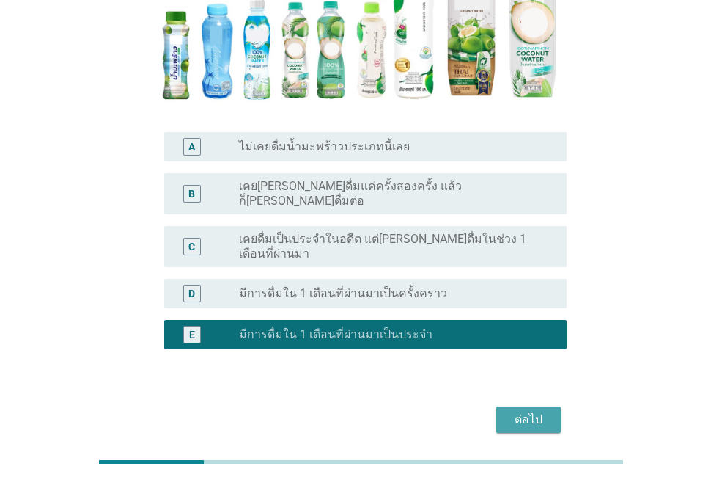
click at [508, 406] on button "ต่อไป" at bounding box center [529, 419] width 65 height 26
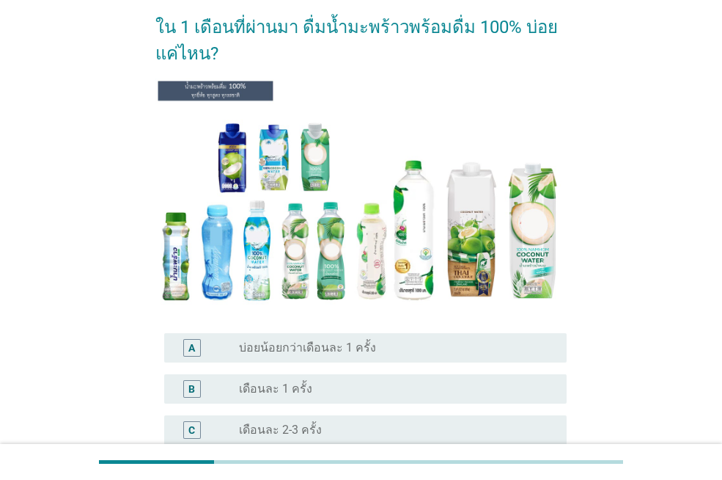
scroll to position [220, 0]
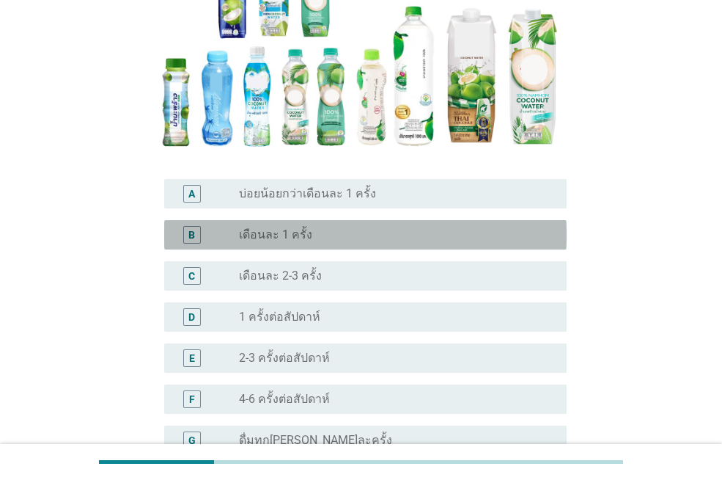
click at [343, 232] on div "radio_button_unchecked เดือนละ 1 ครั้ง" at bounding box center [391, 234] width 304 height 15
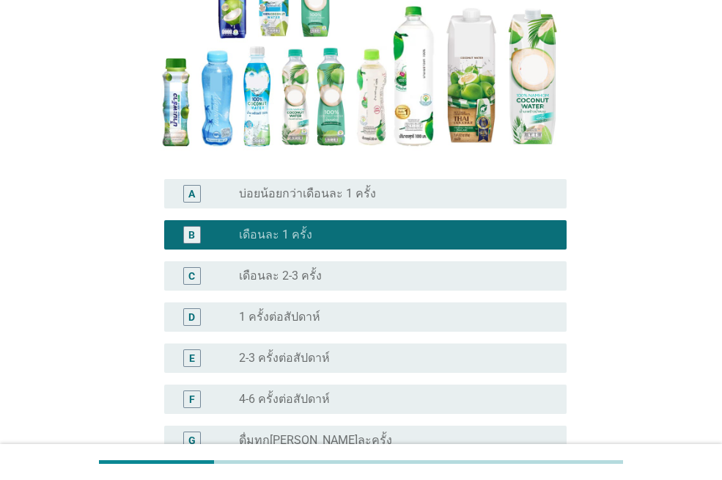
scroll to position [425, 0]
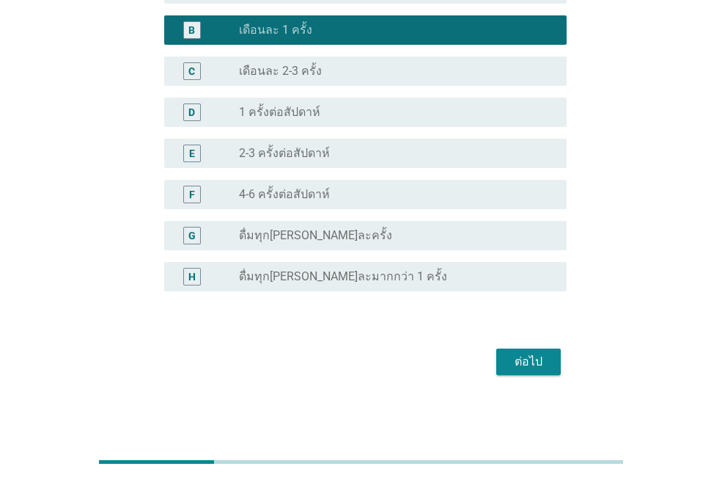
click at [535, 365] on div "ต่อไป" at bounding box center [528, 362] width 41 height 18
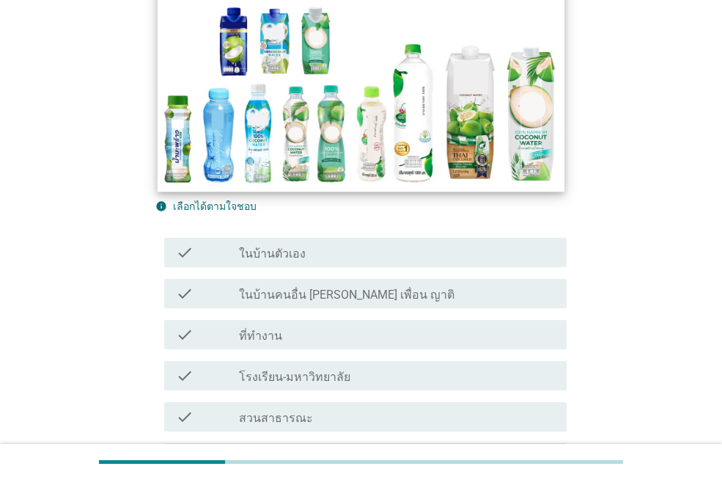
scroll to position [293, 0]
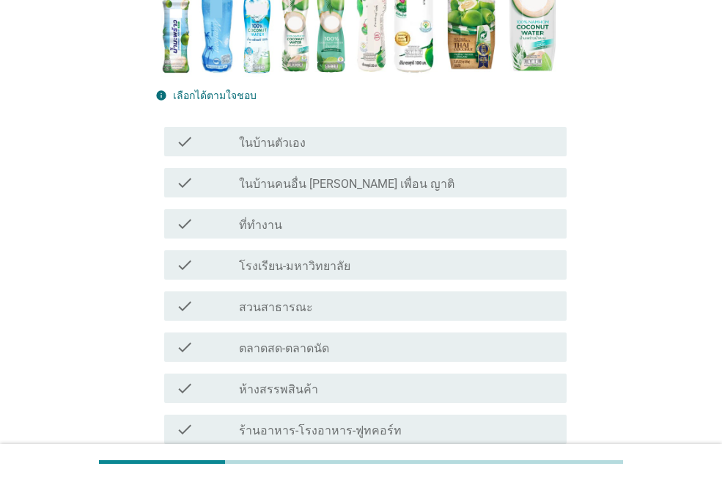
click at [343, 127] on div "check check_box_outline_blank ในบ้านตัวเอง" at bounding box center [365, 141] width 403 height 29
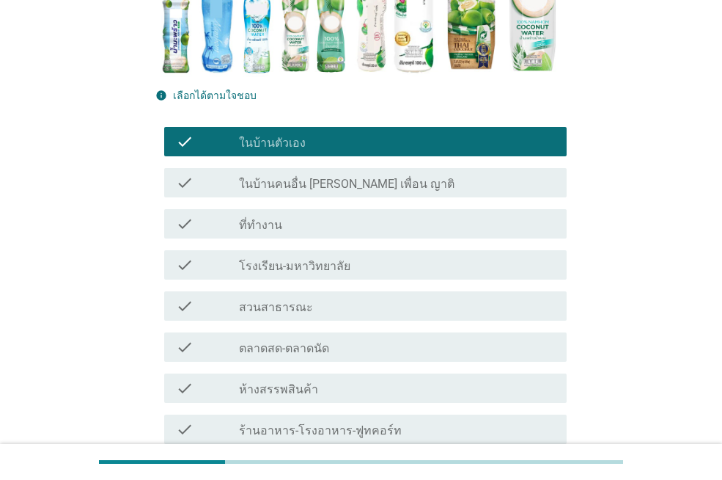
click at [338, 215] on div "check_box_outline_blank ที่ทำงาน" at bounding box center [397, 224] width 316 height 18
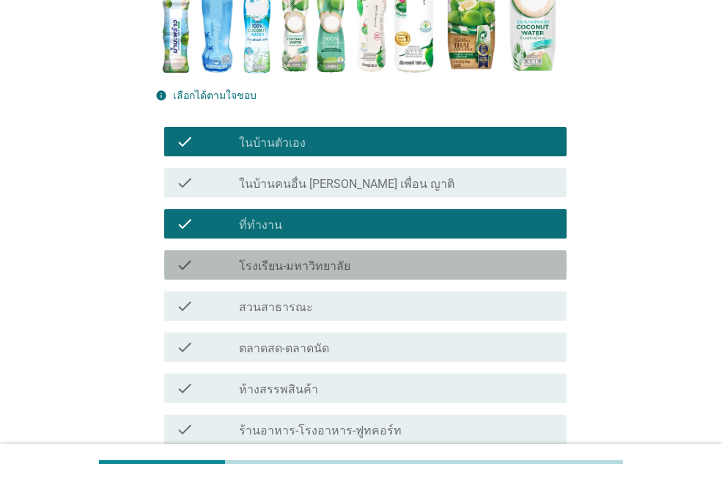
click at [330, 259] on label "โรงเรียน-มหาวิทยาลัย" at bounding box center [294, 266] width 111 height 15
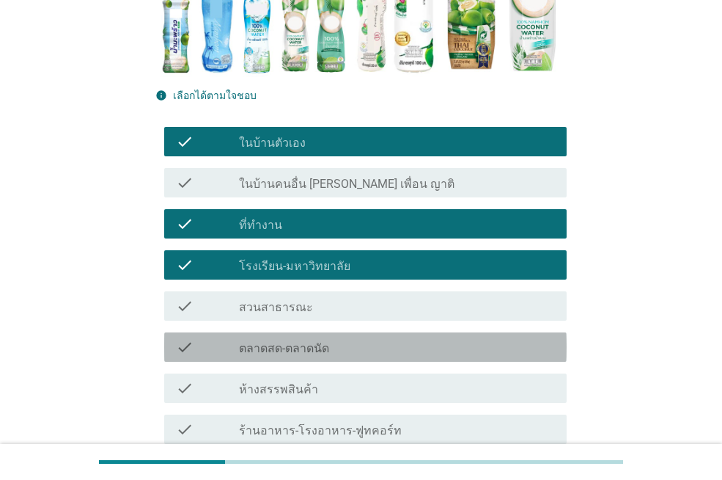
click at [329, 338] on div "check_box_outline_blank ตลาดสด-ตลาดนัด" at bounding box center [397, 347] width 316 height 18
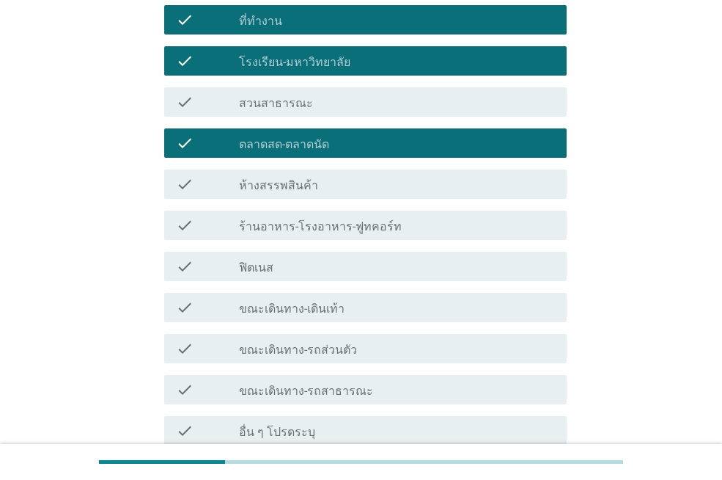
scroll to position [607, 0]
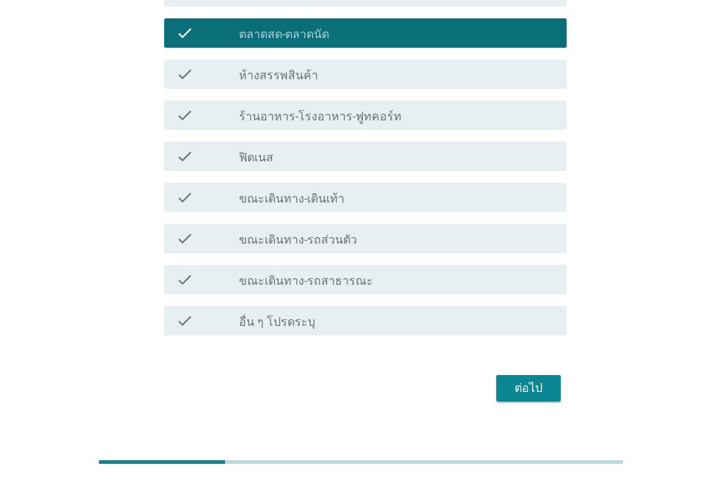
click at [508, 379] on div "ต่อไป" at bounding box center [528, 388] width 41 height 18
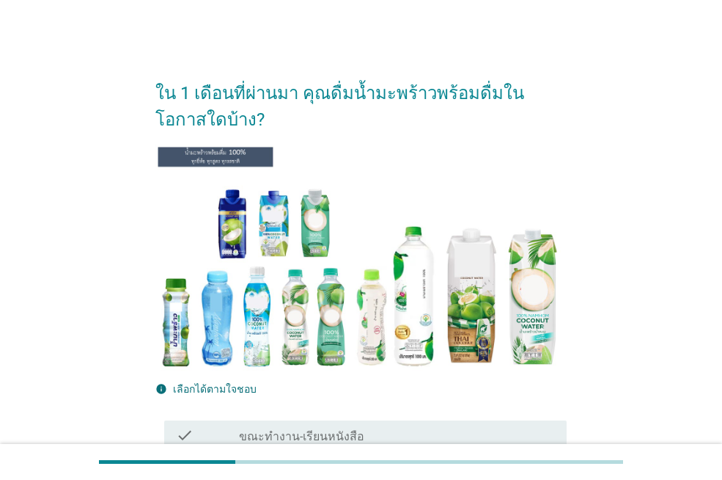
scroll to position [367, 0]
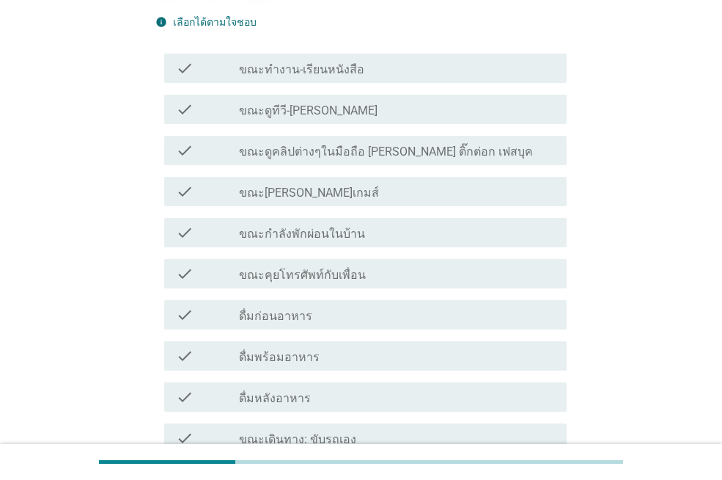
click at [307, 61] on div "check_box_outline_blank ขณะทำงาน-เรียนหนังสือ" at bounding box center [397, 68] width 316 height 18
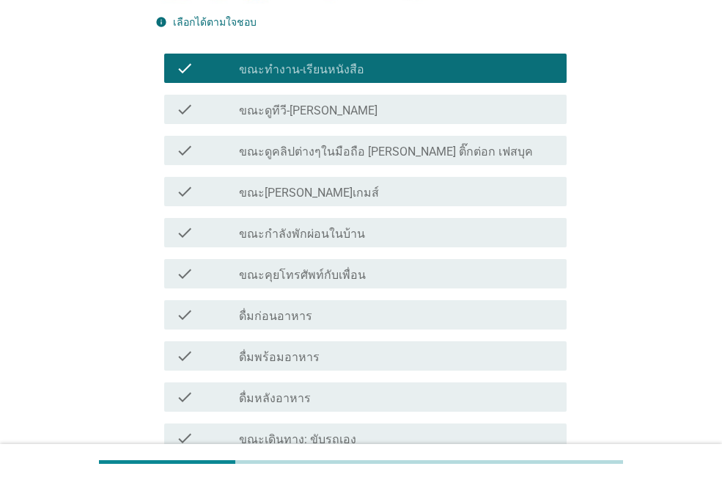
click at [370, 144] on label "ขณะดูคลิปต่างๆในมือถือ [PERSON_NAME] ติ๊กต่อก เฟสบุค" at bounding box center [386, 151] width 294 height 15
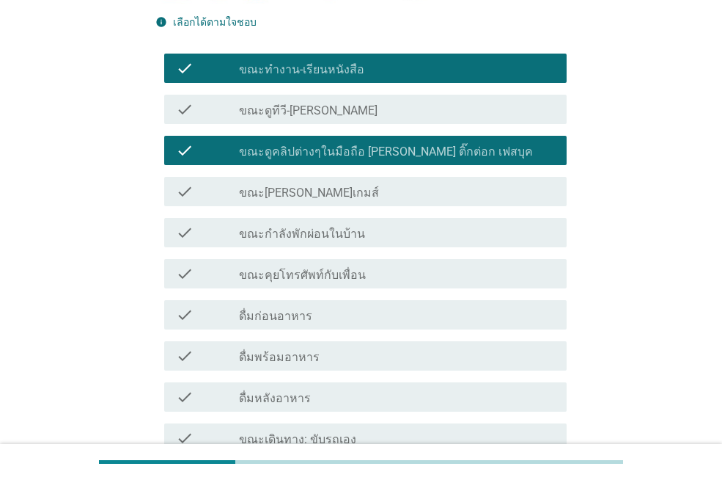
click at [349, 320] on div "check_box_outline_blank ดื่มก่อนอาหาร" at bounding box center [397, 315] width 316 height 18
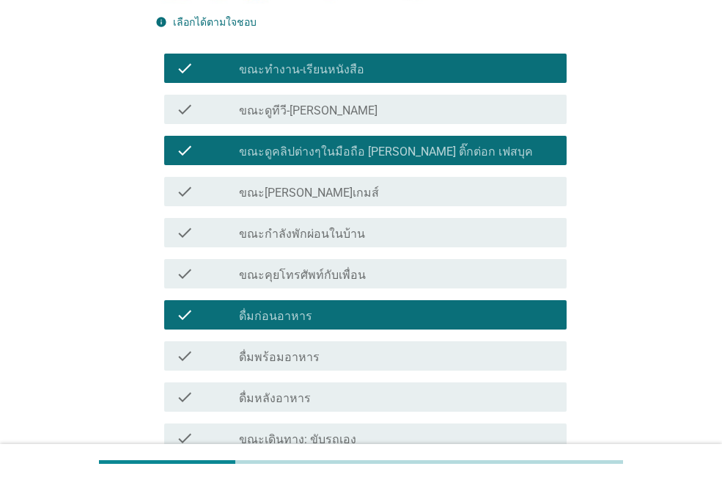
scroll to position [731, 0]
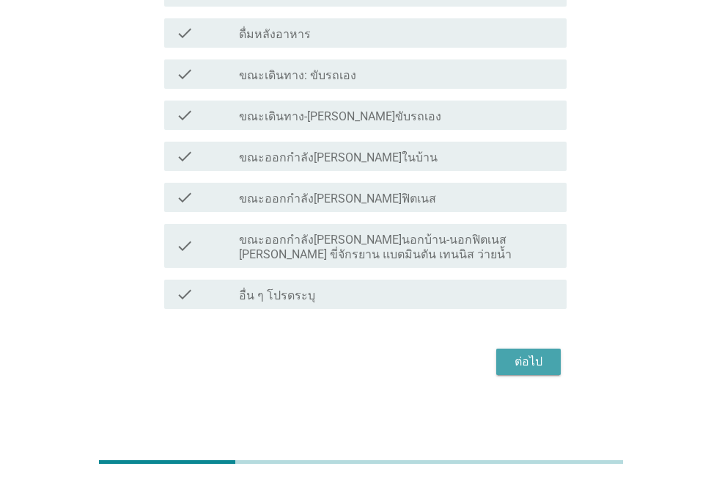
click at [560, 354] on button "ต่อไป" at bounding box center [529, 361] width 65 height 26
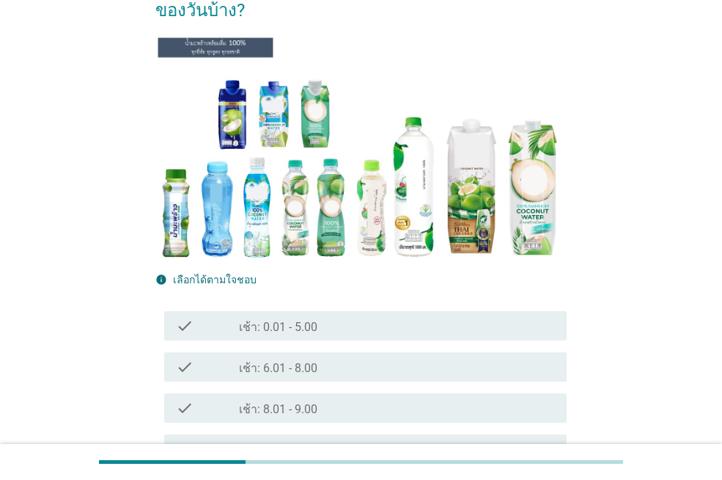
scroll to position [367, 0]
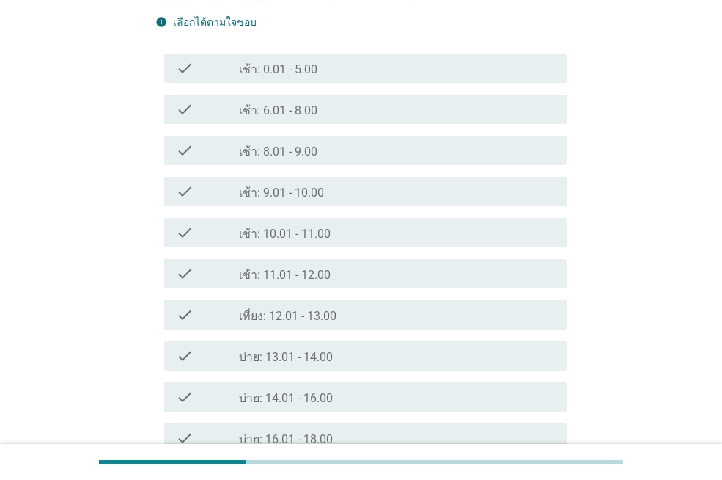
click at [307, 153] on label "เช้า: 8.01 - 9.00" at bounding box center [278, 151] width 78 height 15
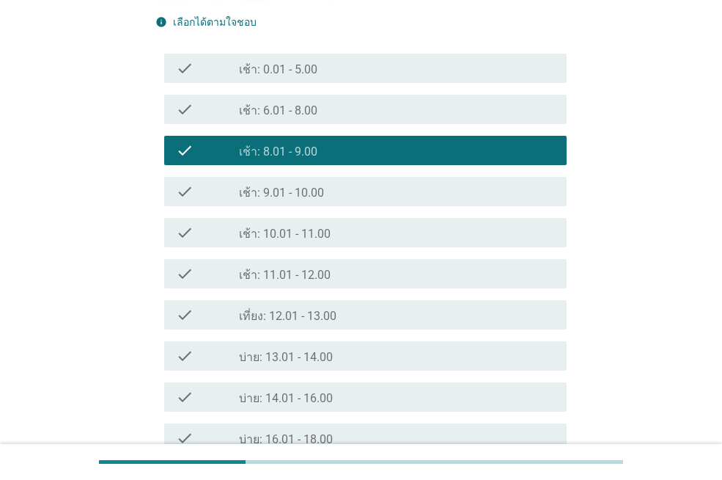
click at [307, 329] on div "check check_box_outline_blank เที่ยง: 12.01 - 13.00" at bounding box center [360, 314] width 411 height 41
click at [310, 313] on label "เที่ยง: 12.01 - 13.00" at bounding box center [288, 316] width 98 height 15
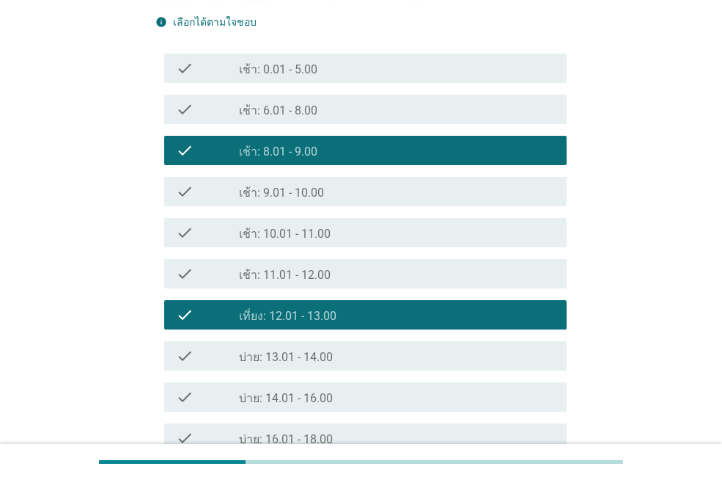
click at [343, 352] on div "check_box_outline_blank บ่าย: 13.01 - 14.00" at bounding box center [397, 356] width 316 height 18
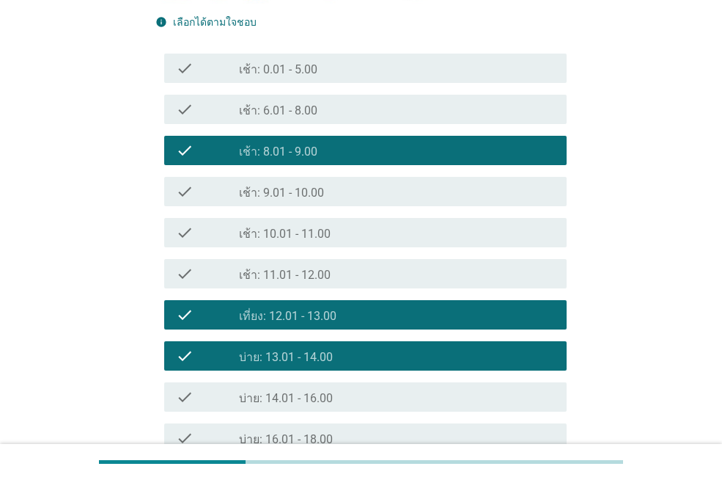
scroll to position [675, 0]
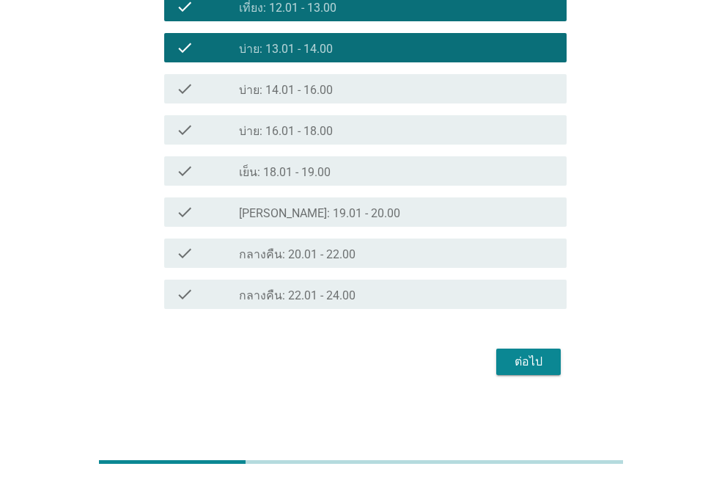
click at [334, 216] on label "[PERSON_NAME]: 19.01 - 20.00" at bounding box center [319, 213] width 161 height 15
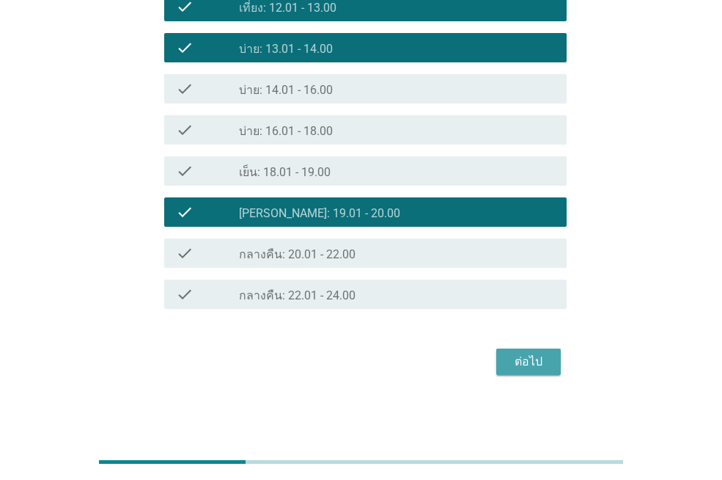
click at [514, 360] on div "ต่อไป" at bounding box center [528, 362] width 41 height 18
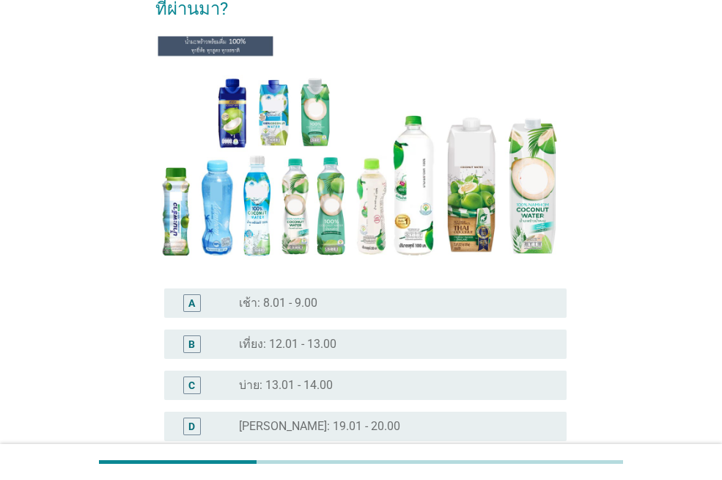
scroll to position [260, 0]
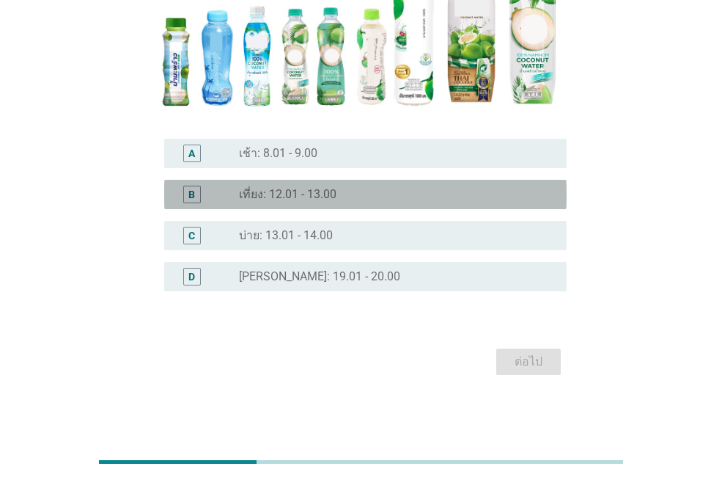
click at [263, 190] on label "เที่ยง: 12.01 - 13.00" at bounding box center [288, 194] width 98 height 15
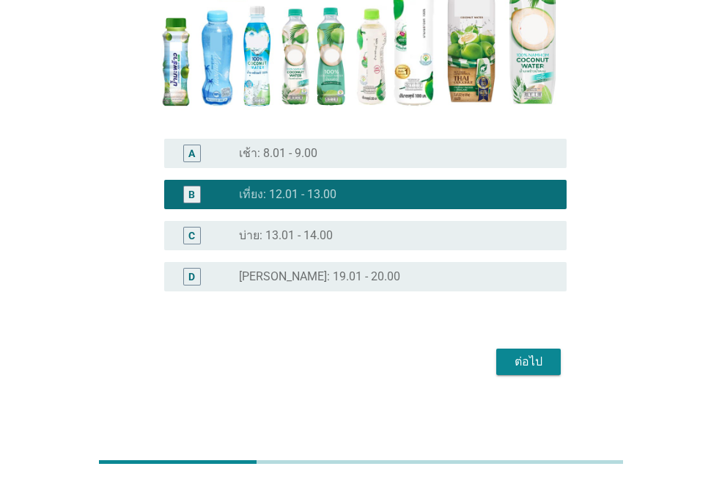
click at [275, 144] on div "radio_button_unchecked เช้า: 8.01 - 9.00" at bounding box center [397, 153] width 316 height 18
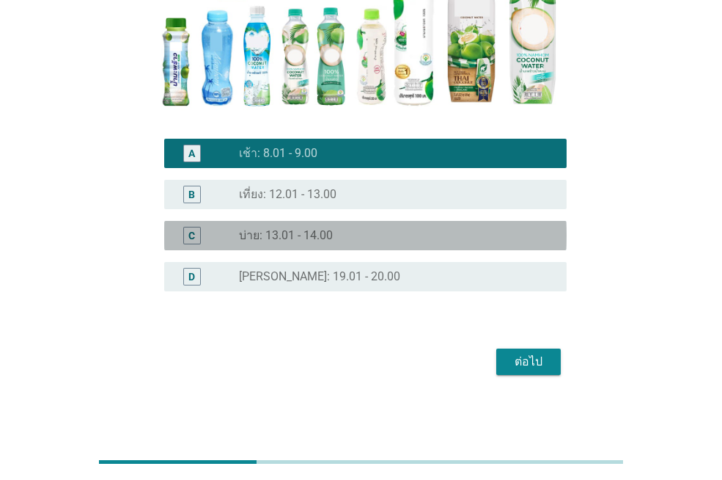
click at [290, 227] on div "radio_button_unchecked บ่าย: 13.01 - 14.00" at bounding box center [397, 236] width 316 height 18
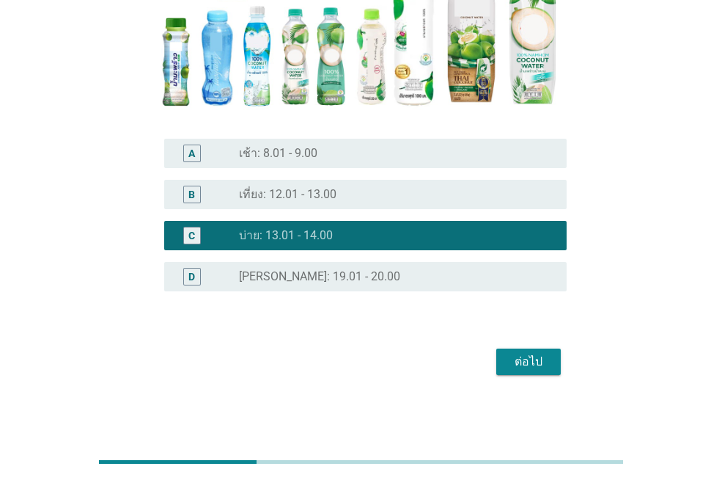
click at [530, 356] on div "ต่อไป" at bounding box center [528, 362] width 41 height 18
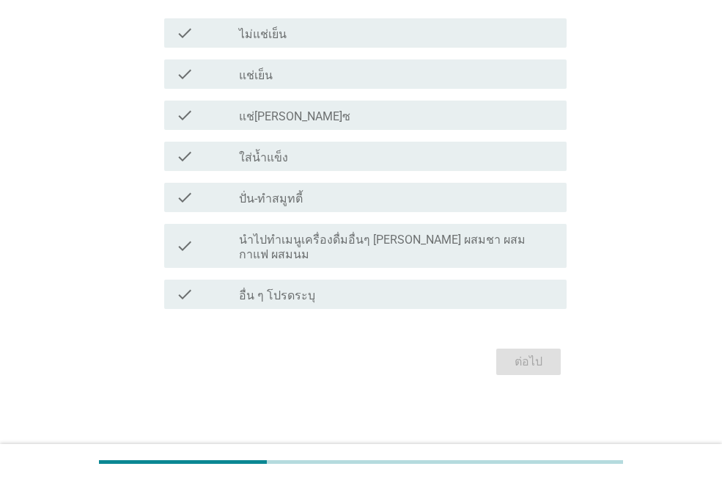
scroll to position [0, 0]
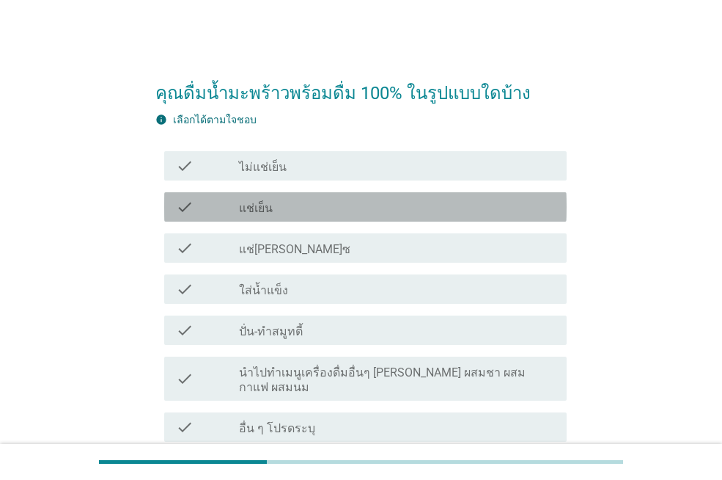
click at [284, 202] on div "check_box_outline_blank แช่เย็น" at bounding box center [397, 207] width 316 height 18
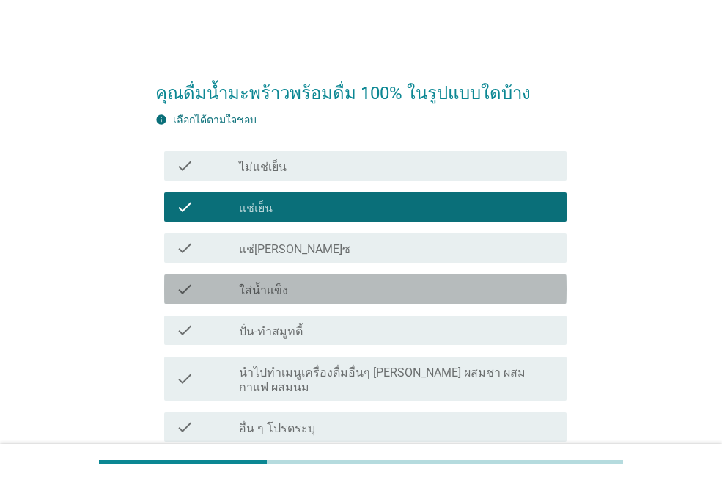
click at [318, 288] on div "check_box_outline_blank ใส่น้ำแข็ง" at bounding box center [397, 289] width 316 height 18
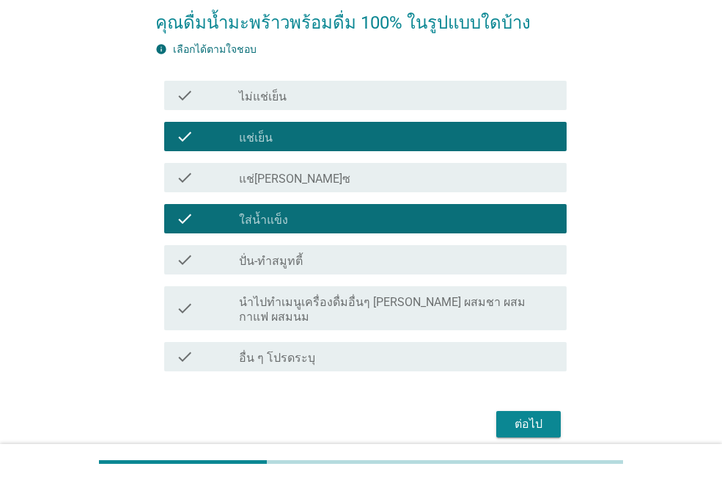
scroll to position [118, 0]
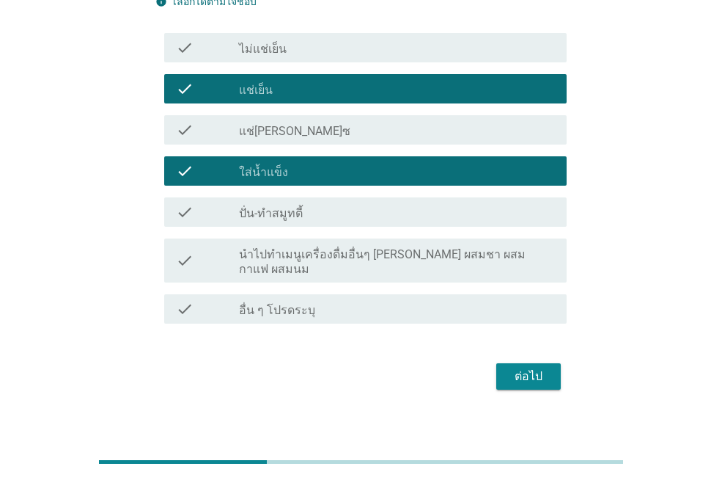
click at [505, 363] on button "ต่อไป" at bounding box center [529, 376] width 65 height 26
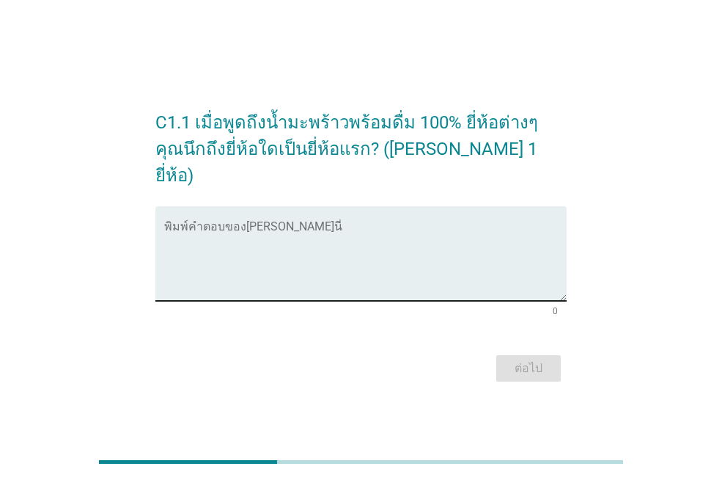
click at [256, 235] on textarea "พิมพ์คำตอบของคุณ ที่นี่" at bounding box center [365, 262] width 403 height 77
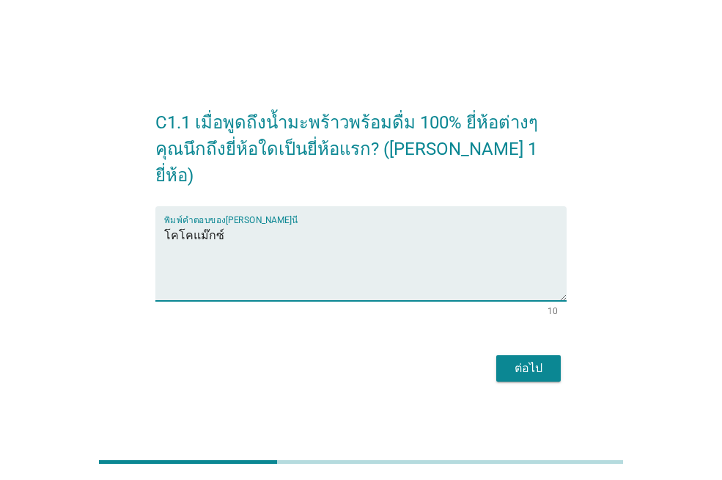
type textarea "โคโคแม๊กซ์"
click at [535, 365] on button "ต่อไป" at bounding box center [529, 368] width 65 height 26
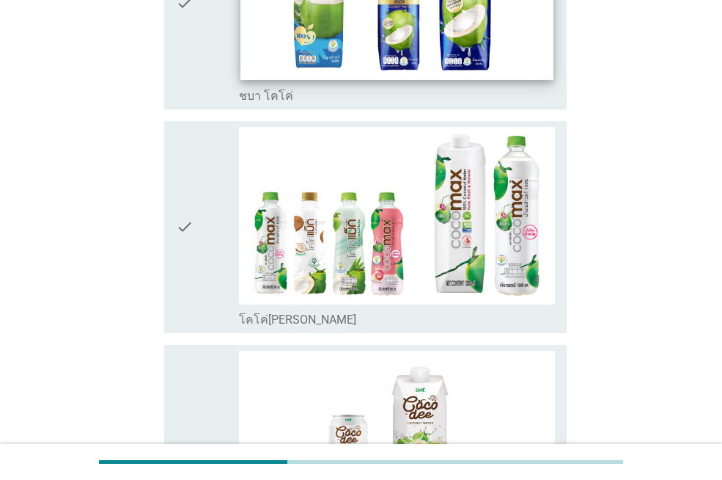
scroll to position [587, 0]
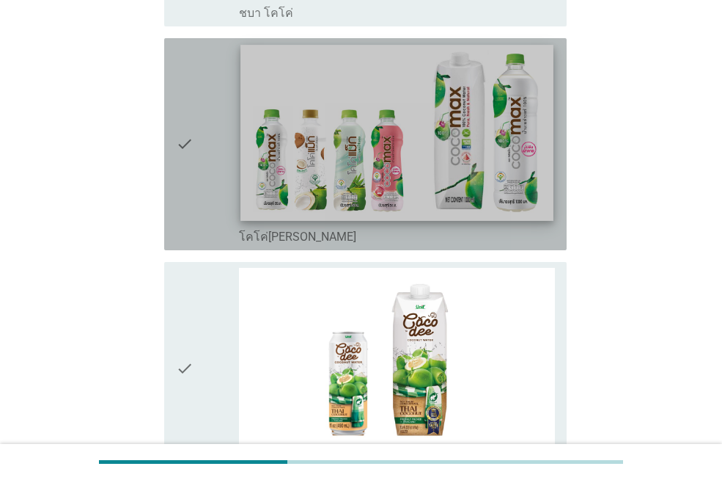
click at [359, 179] on img at bounding box center [397, 133] width 312 height 176
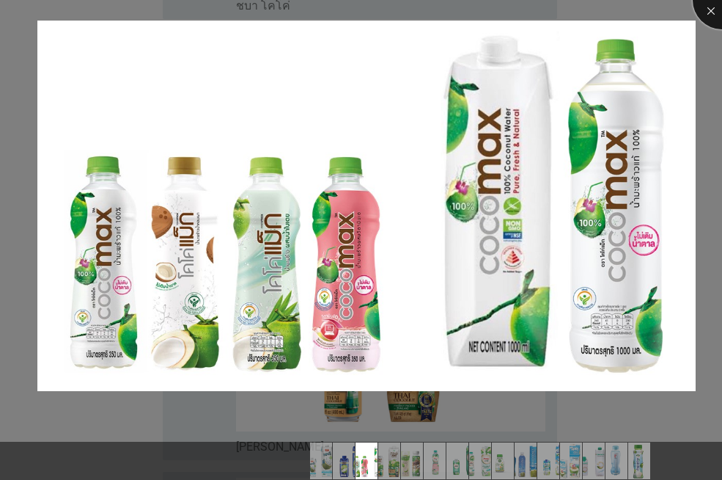
click at [717, 4] on div at bounding box center [722, 0] width 59 height 59
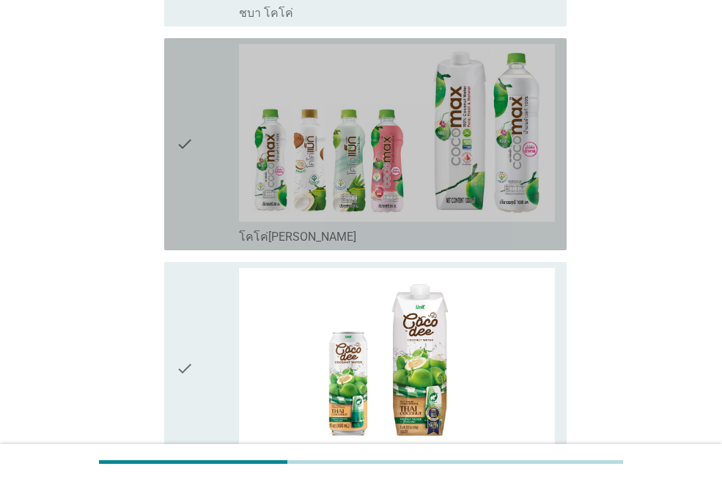
click at [183, 146] on icon "check" at bounding box center [185, 144] width 18 height 200
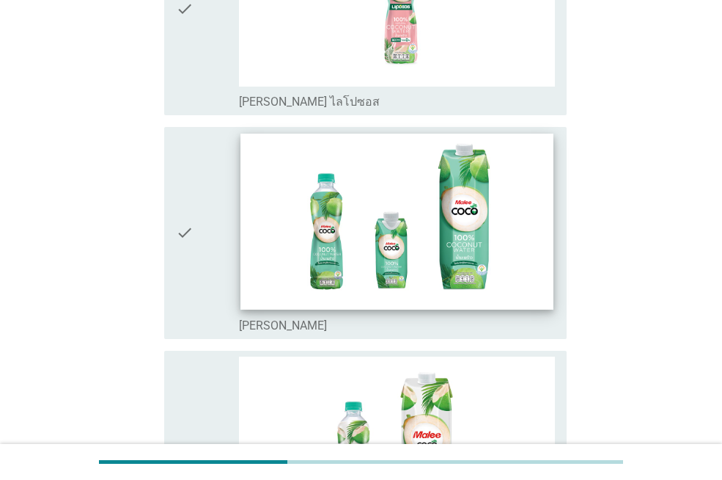
scroll to position [1760, 0]
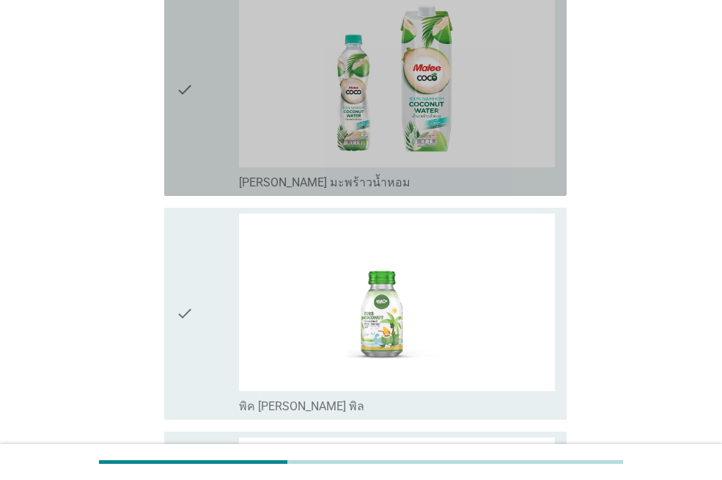
click at [187, 103] on icon "check" at bounding box center [185, 90] width 18 height 200
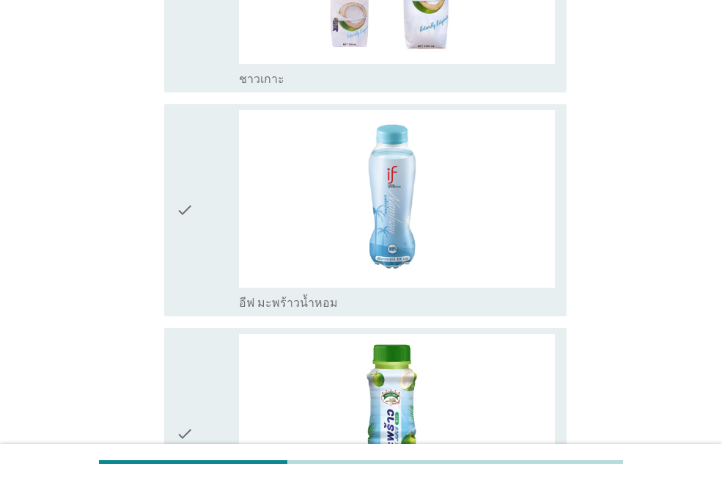
scroll to position [3007, 0]
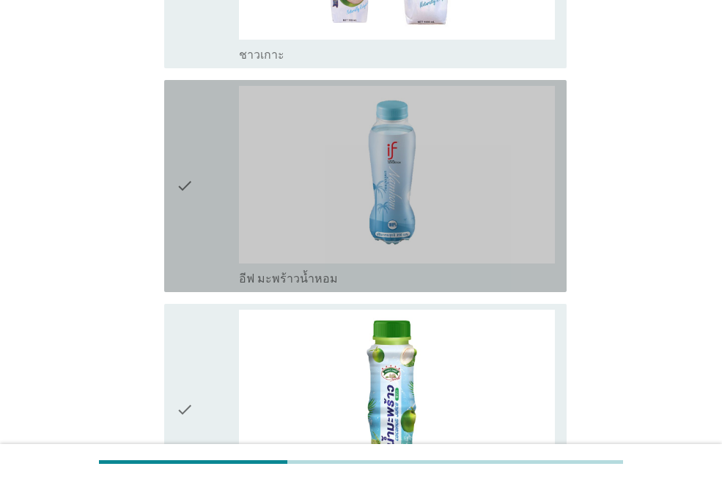
click at [188, 199] on icon "check" at bounding box center [185, 186] width 18 height 200
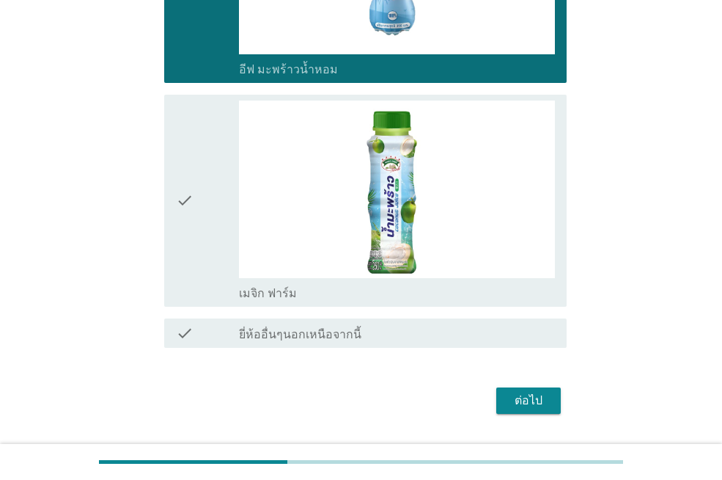
scroll to position [3256, 0]
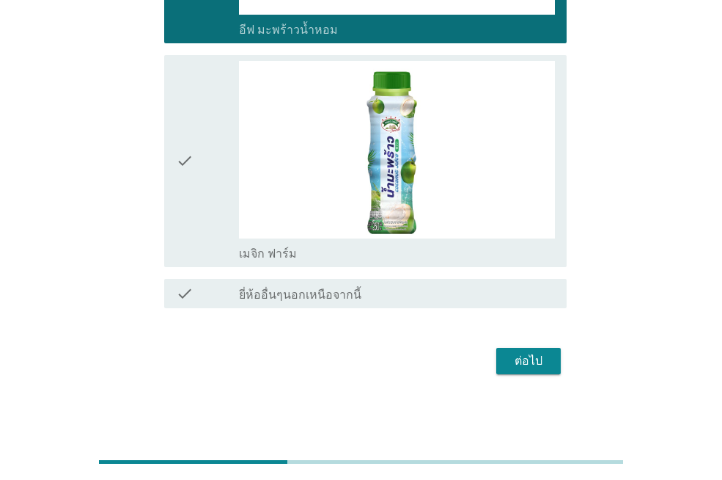
click at [547, 361] on div "ต่อไป" at bounding box center [528, 361] width 41 height 18
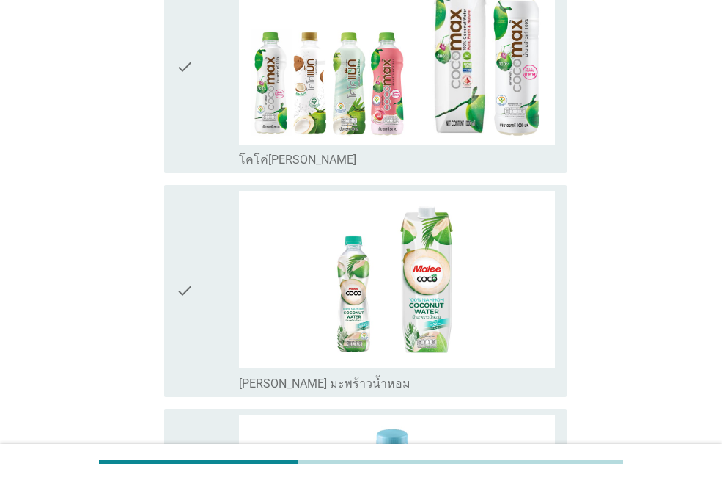
scroll to position [147, 0]
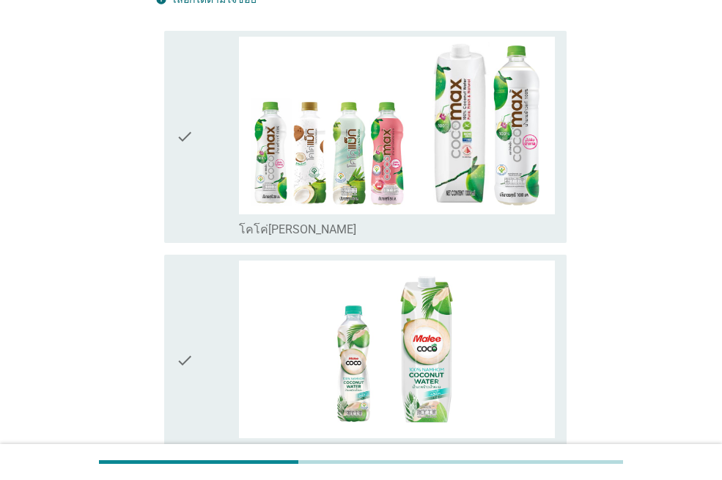
click at [186, 135] on icon "check" at bounding box center [185, 137] width 18 height 200
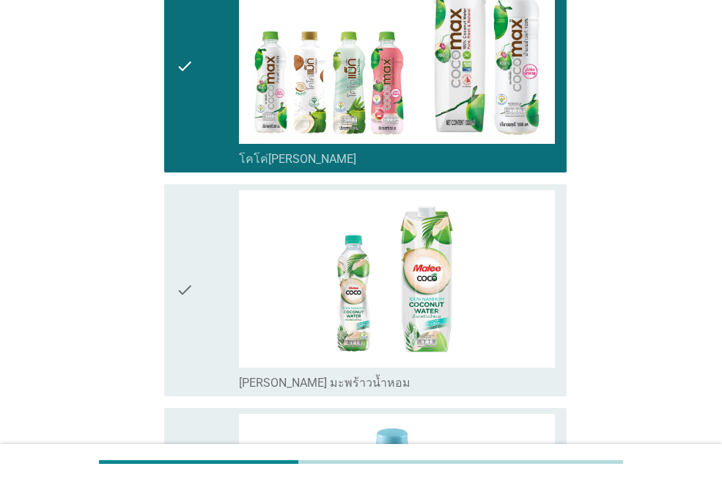
scroll to position [367, 0]
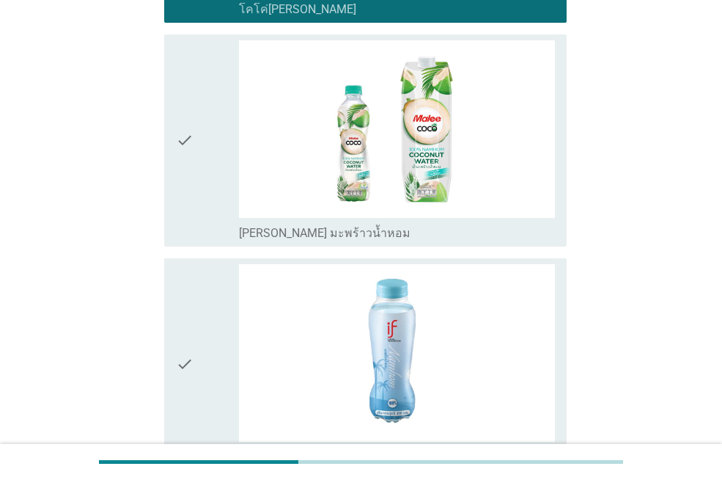
click at [194, 126] on div "check" at bounding box center [207, 140] width 63 height 200
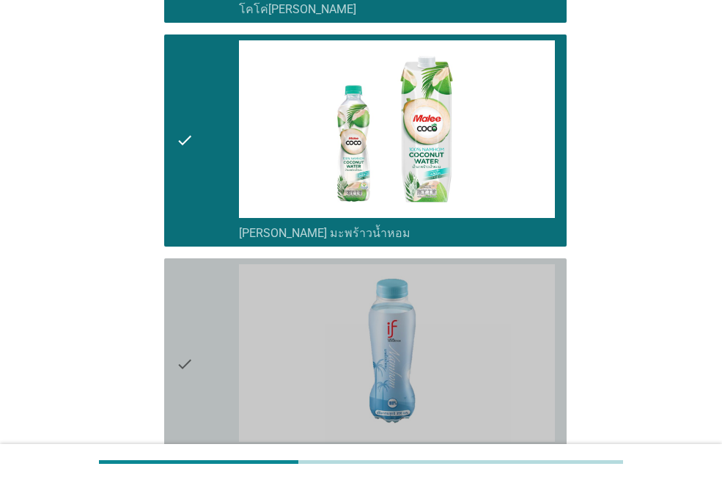
click at [175, 364] on div "check check_box_outline_blank อีฟ มะพร้าวน้ำหอม" at bounding box center [365, 364] width 403 height 212
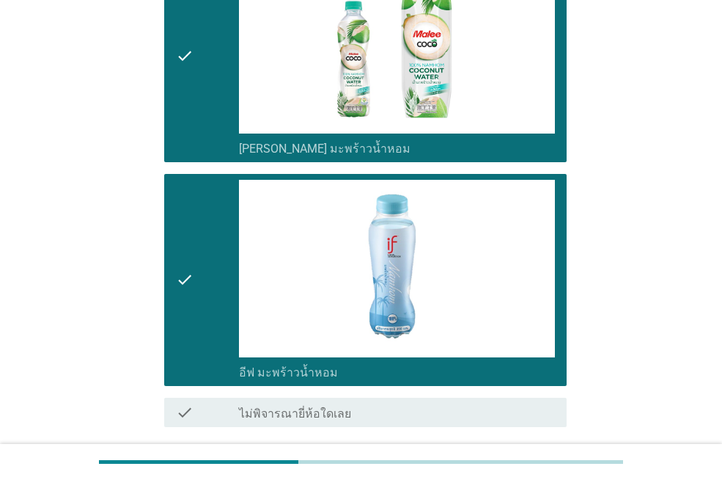
scroll to position [570, 0]
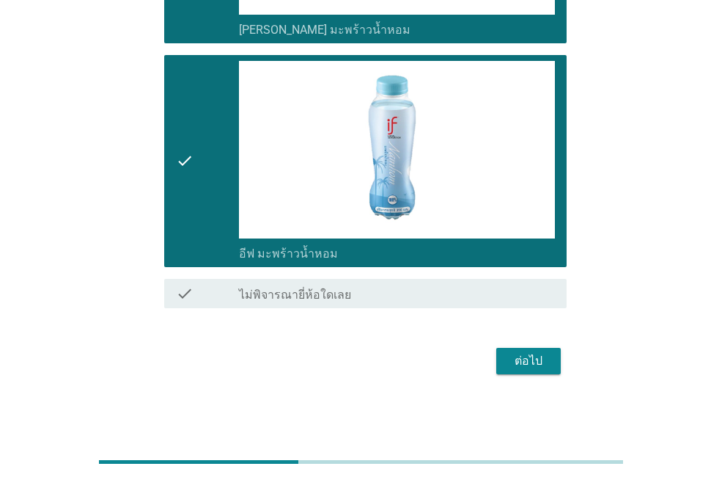
click at [510, 365] on div "ต่อไป" at bounding box center [528, 361] width 41 height 18
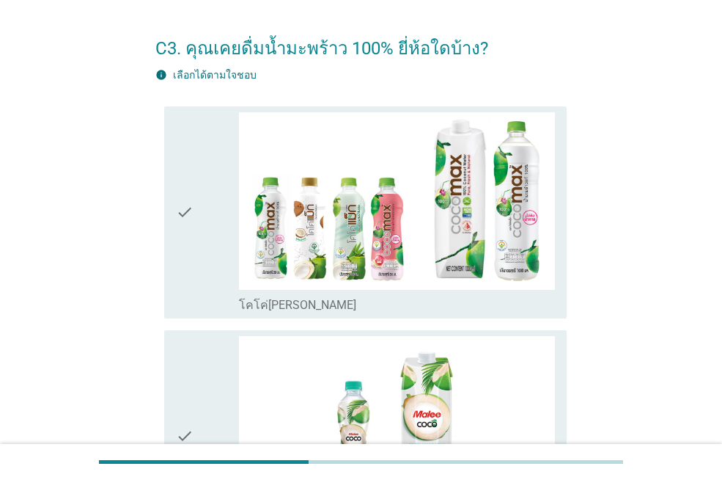
scroll to position [220, 0]
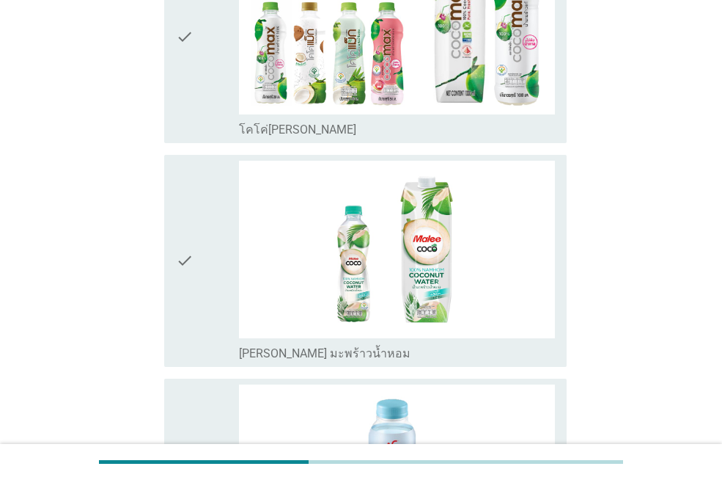
click at [203, 72] on div "check" at bounding box center [207, 37] width 63 height 200
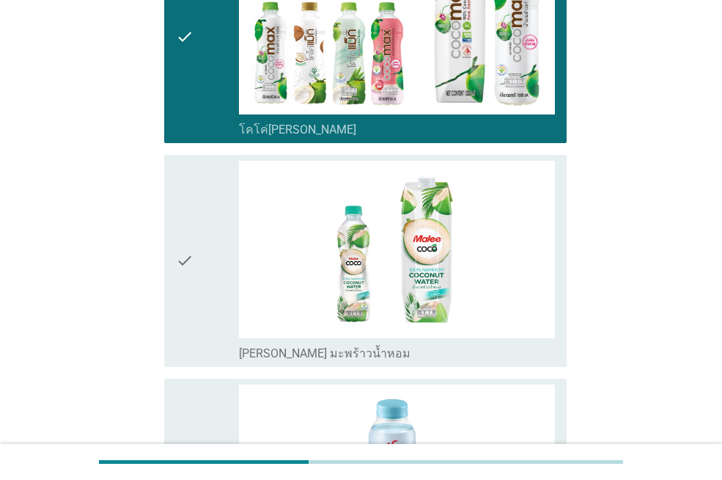
click at [201, 249] on div "check" at bounding box center [207, 261] width 63 height 200
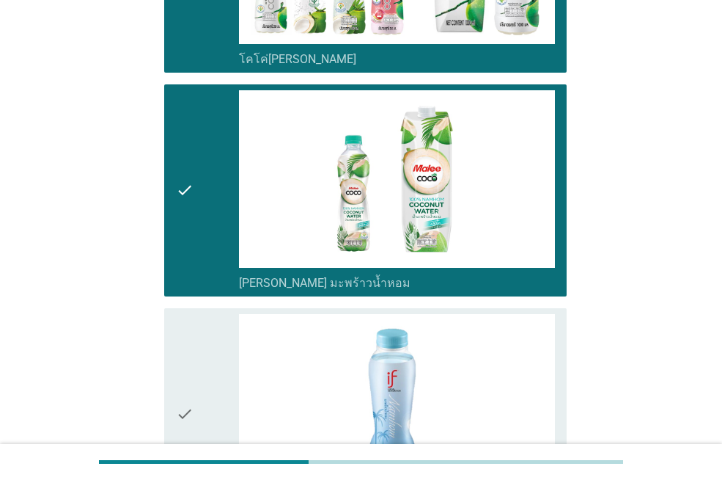
scroll to position [440, 0]
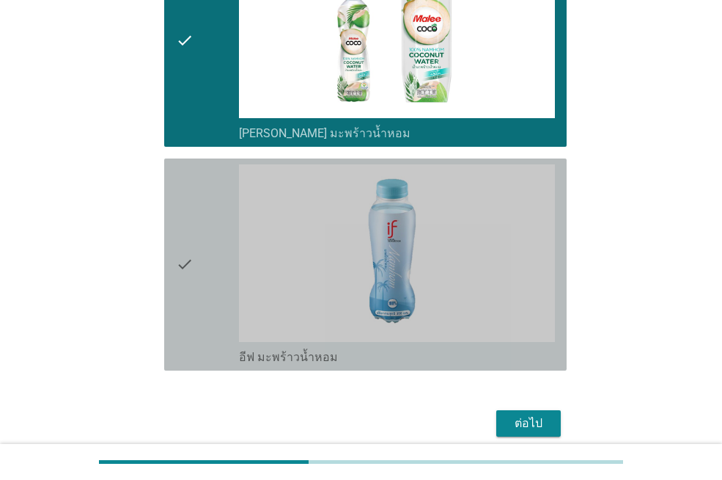
click at [205, 248] on div "check" at bounding box center [207, 264] width 63 height 200
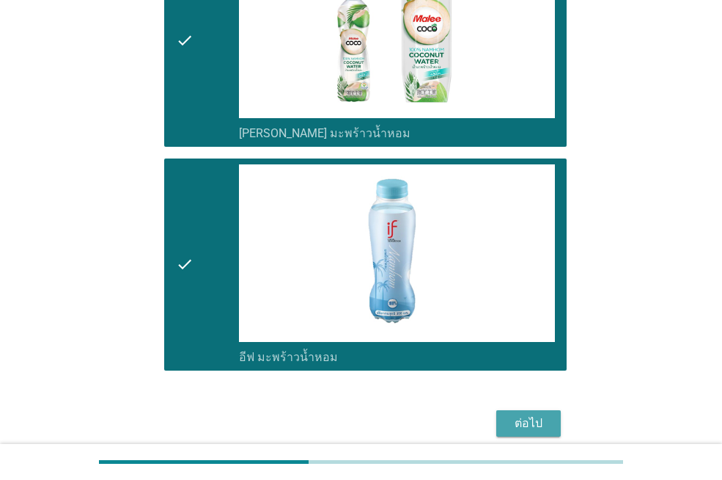
click at [541, 427] on div "ต่อไป" at bounding box center [528, 423] width 41 height 18
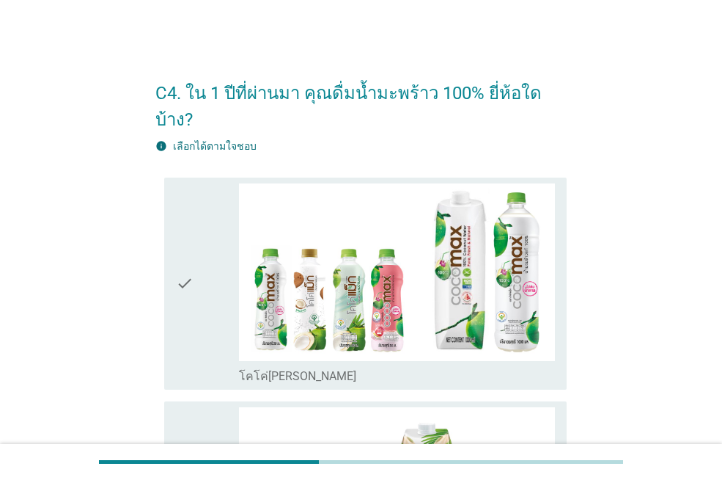
click at [212, 261] on div "check" at bounding box center [207, 283] width 63 height 200
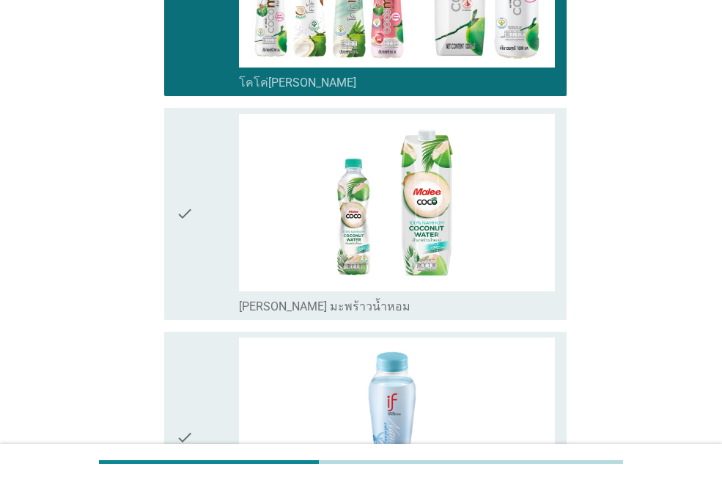
click at [192, 178] on icon "check" at bounding box center [185, 214] width 18 height 200
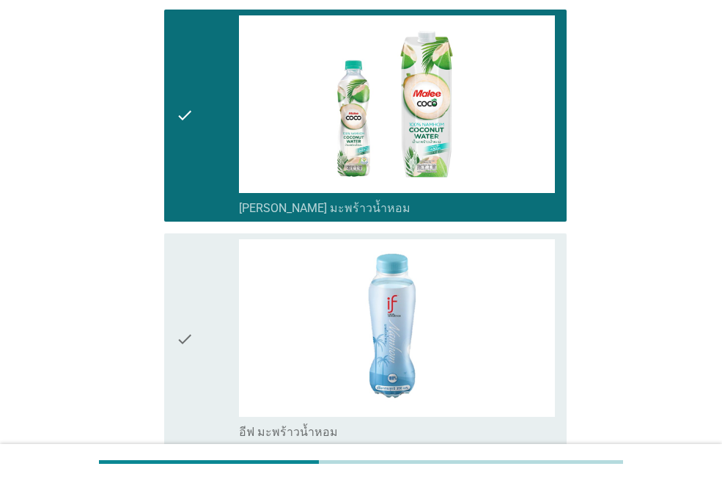
scroll to position [502, 0]
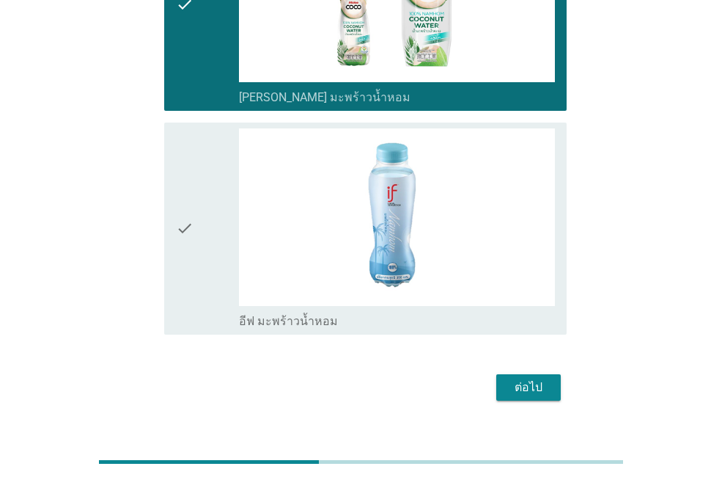
click at [200, 185] on div "check" at bounding box center [207, 228] width 63 height 200
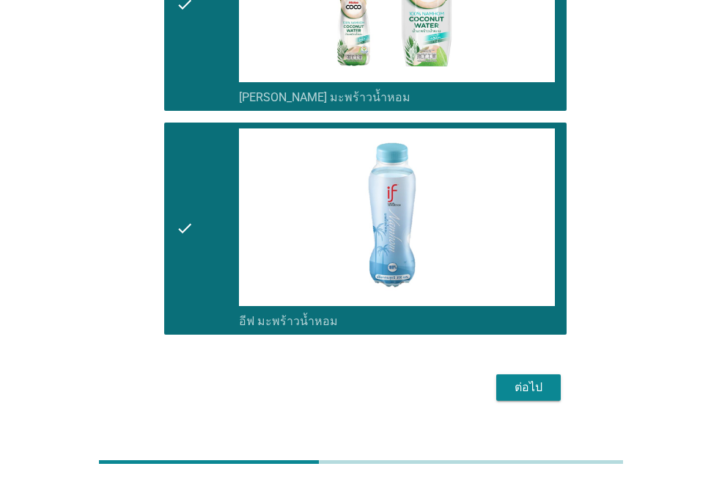
click at [546, 378] on div "ต่อไป" at bounding box center [528, 387] width 41 height 18
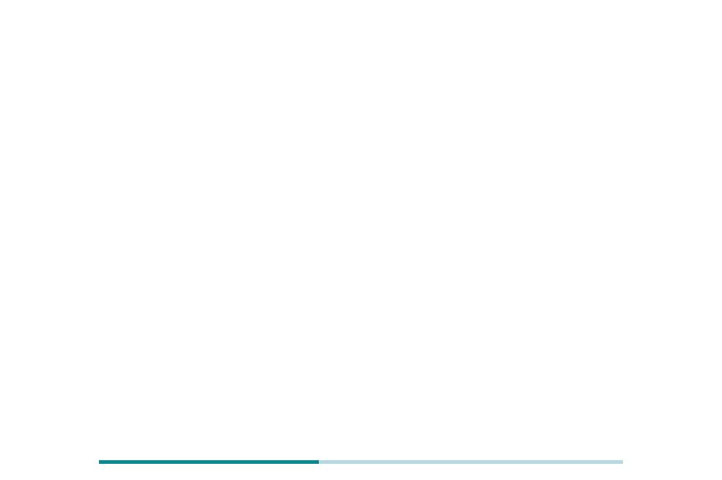
scroll to position [0, 0]
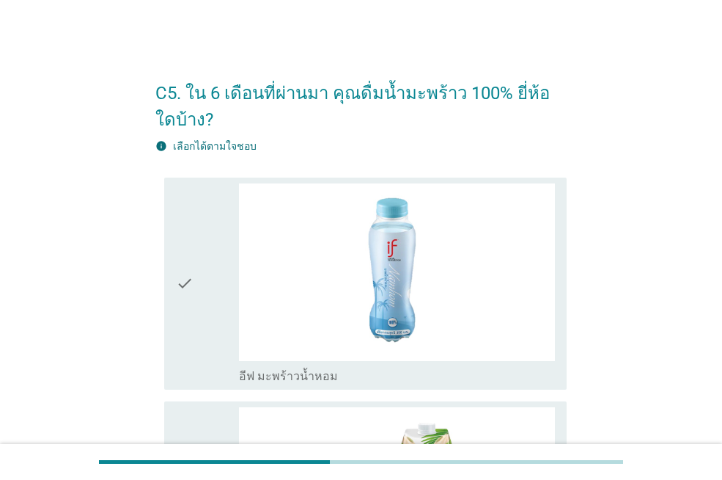
click at [208, 287] on div "check" at bounding box center [207, 283] width 63 height 200
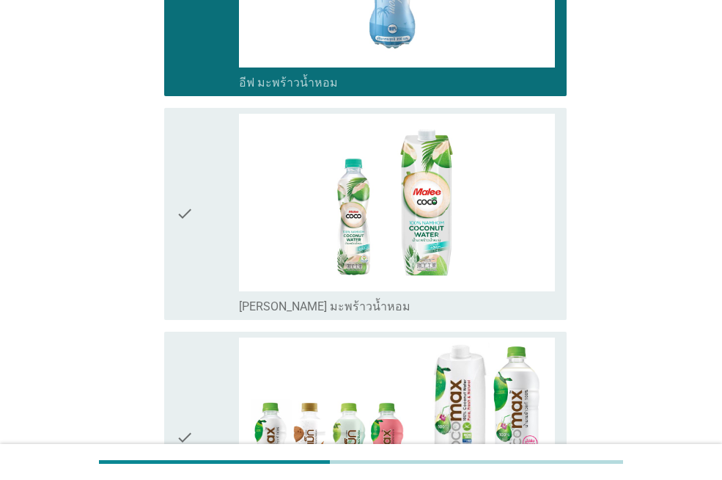
click at [204, 233] on div "check" at bounding box center [207, 214] width 63 height 200
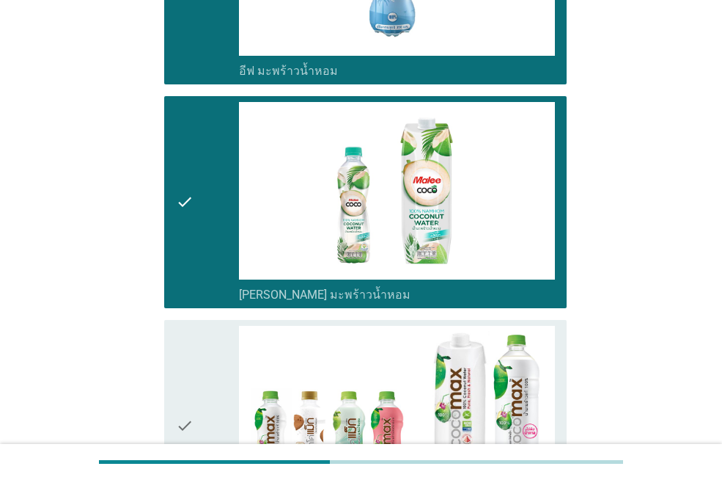
scroll to position [529, 0]
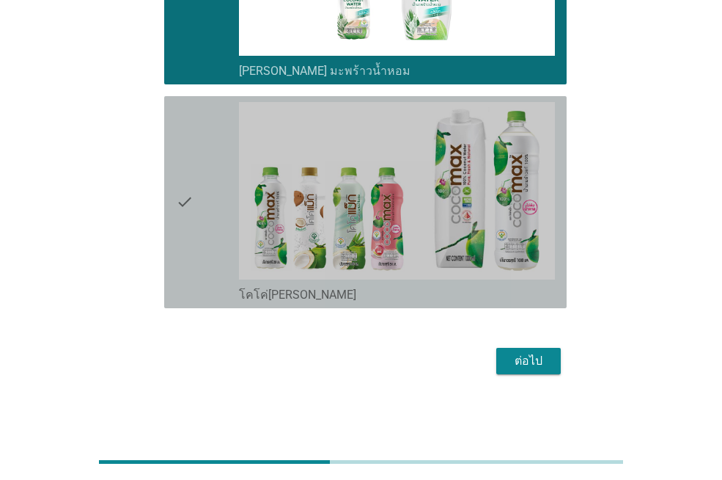
click at [190, 181] on icon "check" at bounding box center [185, 202] width 18 height 200
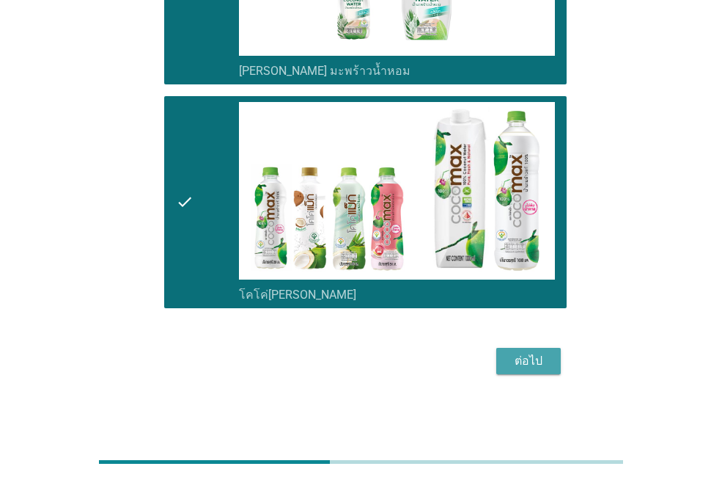
click at [530, 372] on button "ต่อไป" at bounding box center [529, 361] width 65 height 26
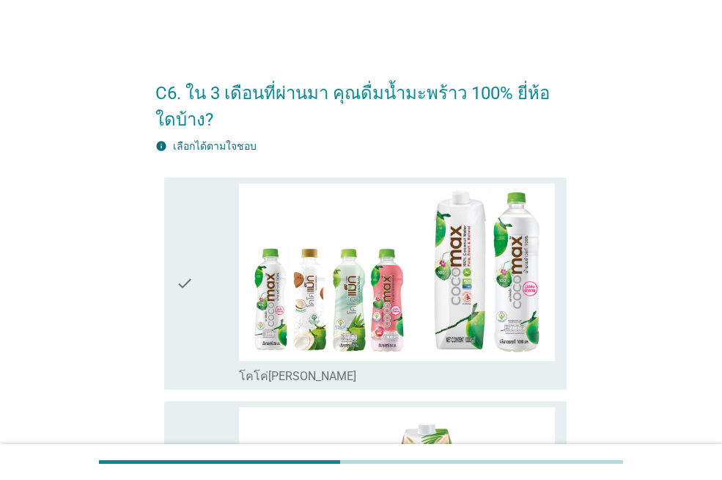
scroll to position [220, 0]
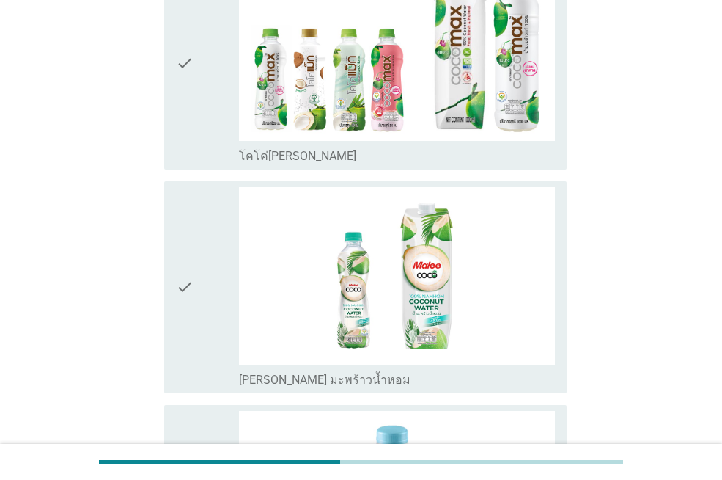
click at [228, 144] on div "check" at bounding box center [207, 63] width 63 height 200
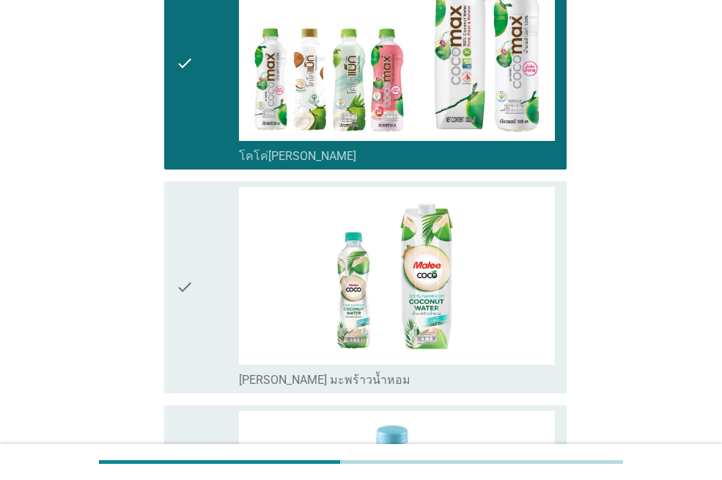
click at [233, 290] on div "check" at bounding box center [207, 287] width 63 height 200
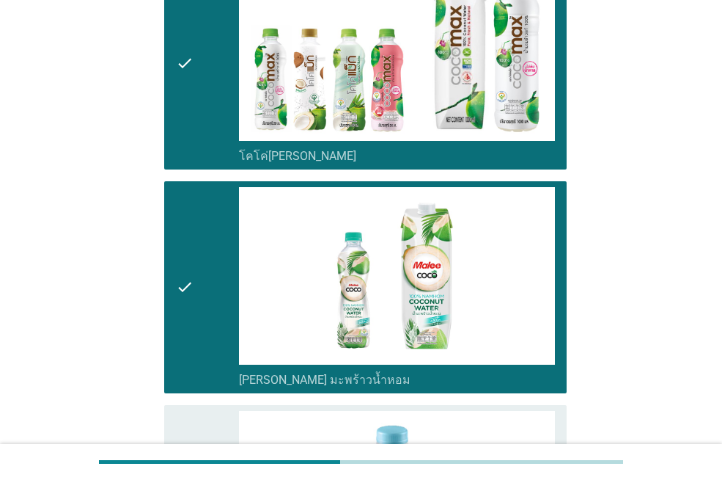
scroll to position [529, 0]
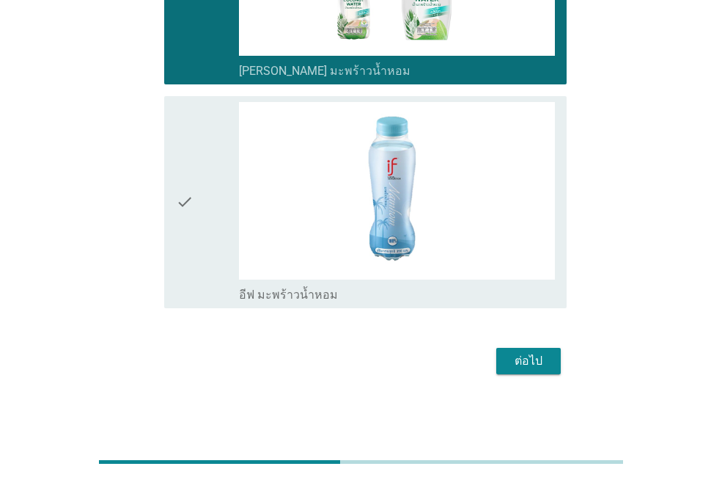
click at [219, 216] on div "check" at bounding box center [207, 202] width 63 height 200
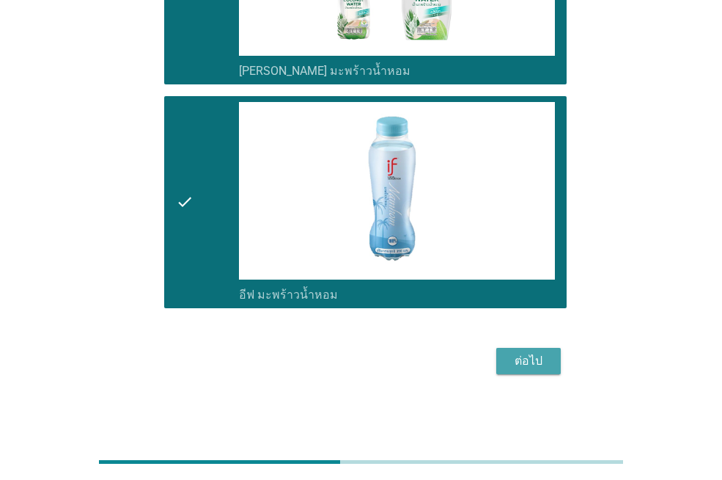
click at [511, 355] on div "ต่อไป" at bounding box center [528, 361] width 41 height 18
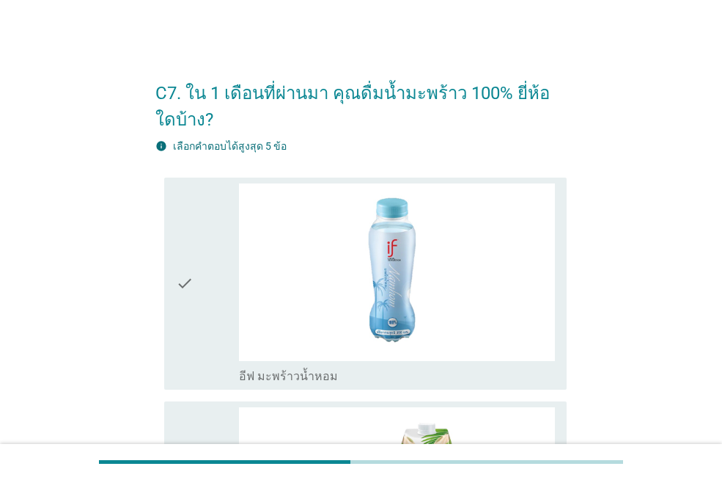
click at [213, 283] on div "check" at bounding box center [207, 283] width 63 height 200
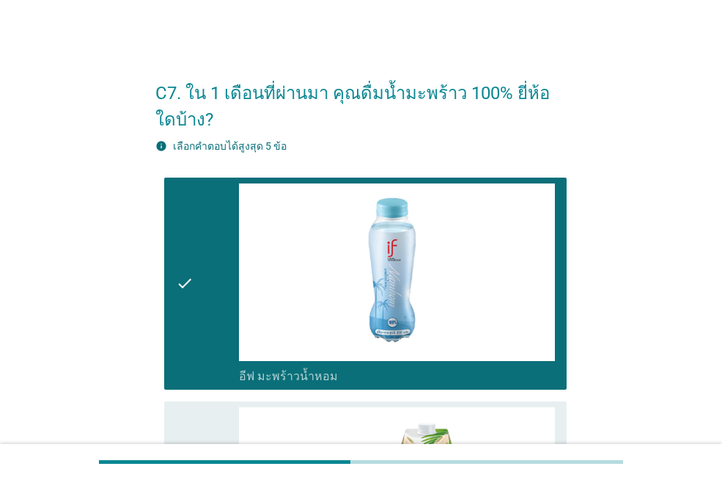
scroll to position [367, 0]
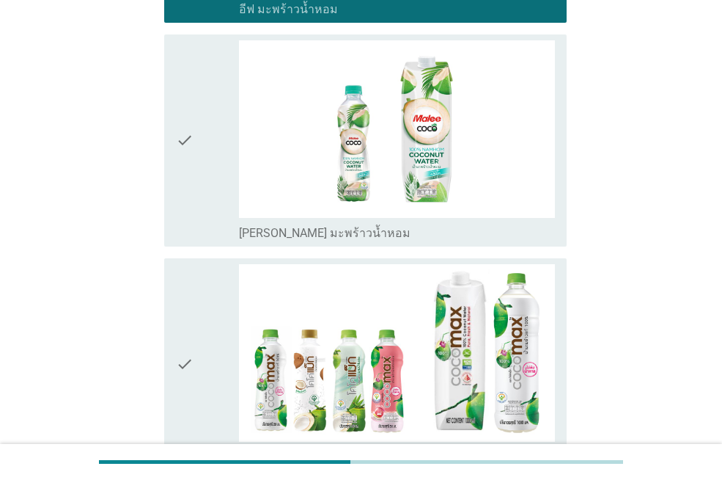
click at [218, 162] on div "check" at bounding box center [207, 140] width 63 height 200
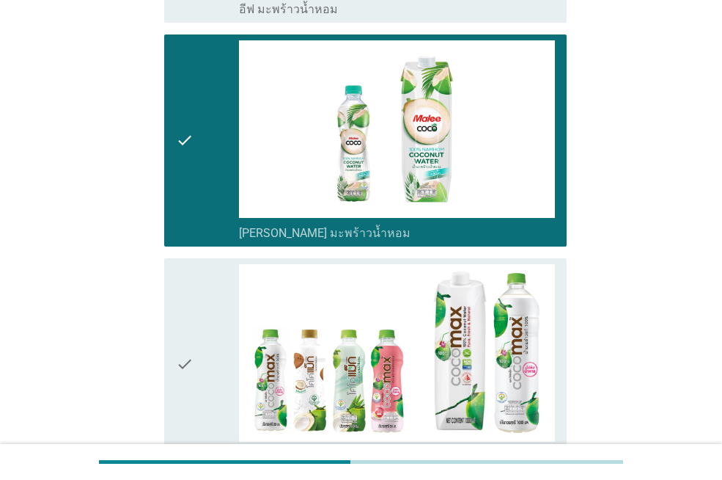
click at [216, 334] on div "check" at bounding box center [207, 364] width 63 height 200
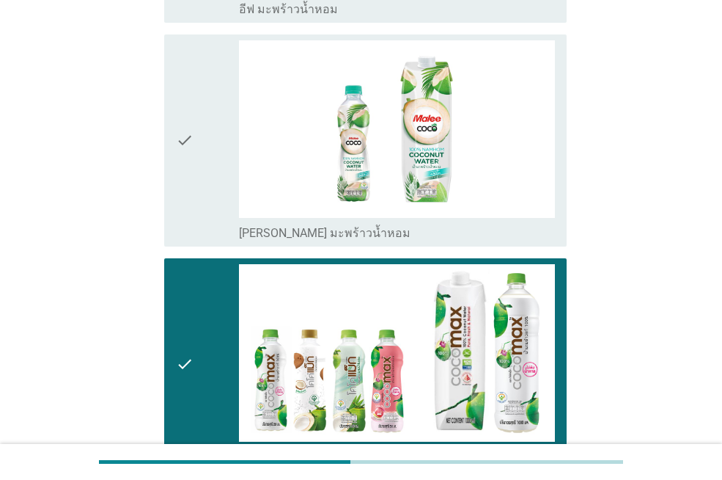
scroll to position [550, 0]
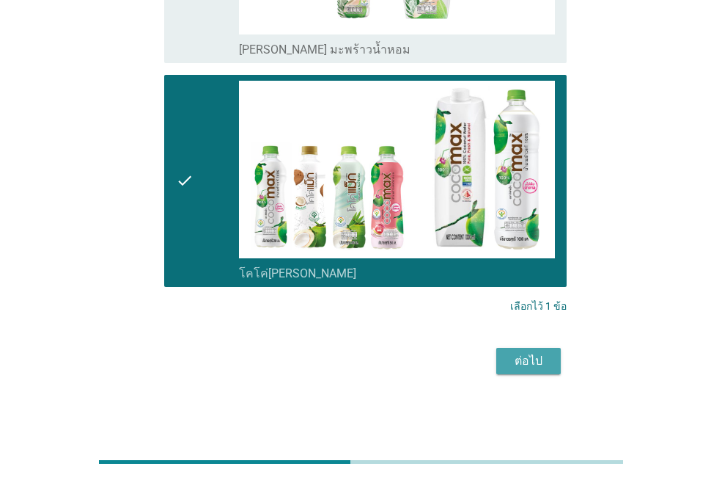
click at [543, 354] on div "ต่อไป" at bounding box center [528, 361] width 41 height 18
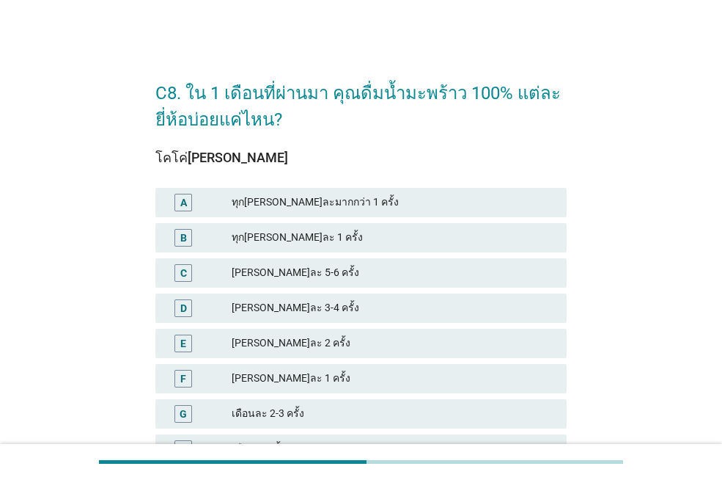
click at [276, 311] on div "[PERSON_NAME]ละ 3-4 ครั้ง" at bounding box center [393, 308] width 323 height 18
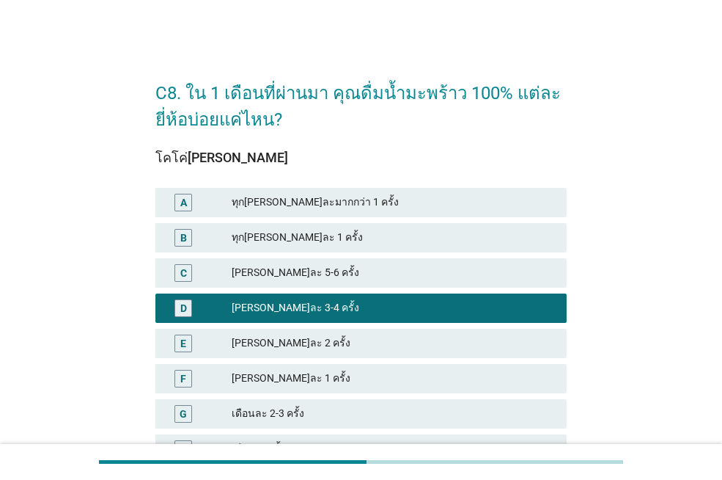
scroll to position [178, 0]
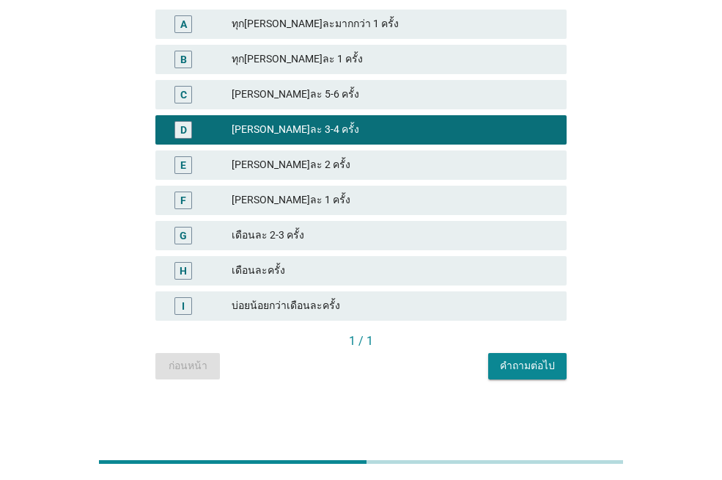
click at [527, 350] on div "1 / 1" at bounding box center [360, 342] width 411 height 21
click at [536, 369] on div "คำถามต่อไป" at bounding box center [527, 365] width 55 height 15
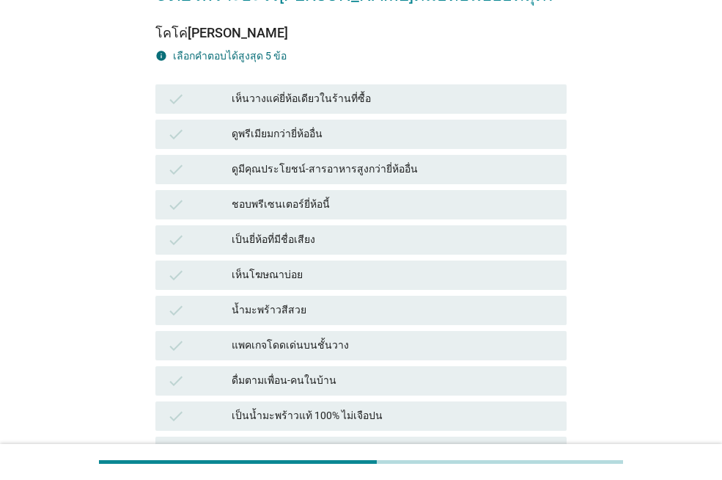
scroll to position [73, 0]
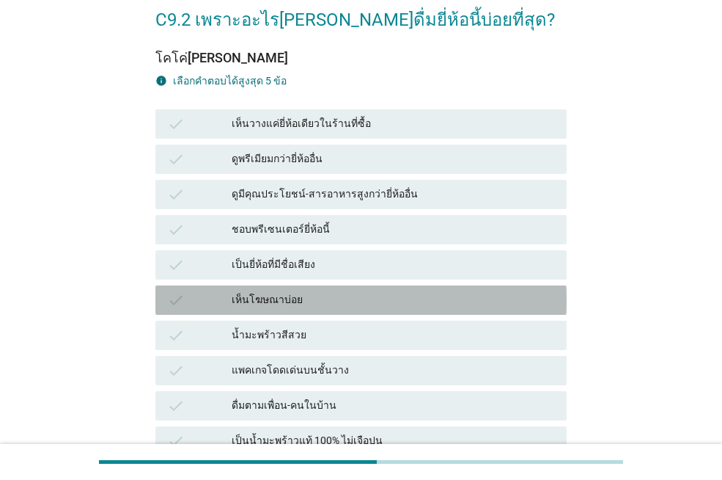
click at [295, 307] on div "เห็นโฆษณาบ่อย" at bounding box center [393, 300] width 323 height 18
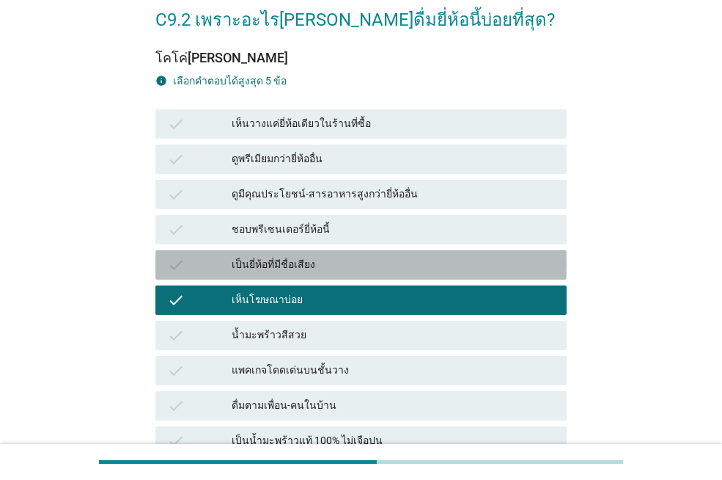
click at [279, 268] on div "เป็นยี่ห้อที่มีชื่อเสียง" at bounding box center [393, 265] width 323 height 18
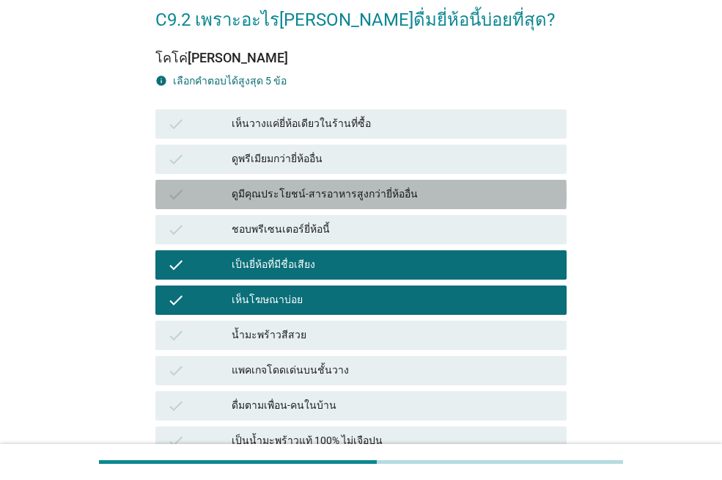
click at [330, 195] on div "ดูมีคุณประโยชน์-สารอาหารสูงกว่ายี่ห้ออื่น" at bounding box center [393, 195] width 323 height 18
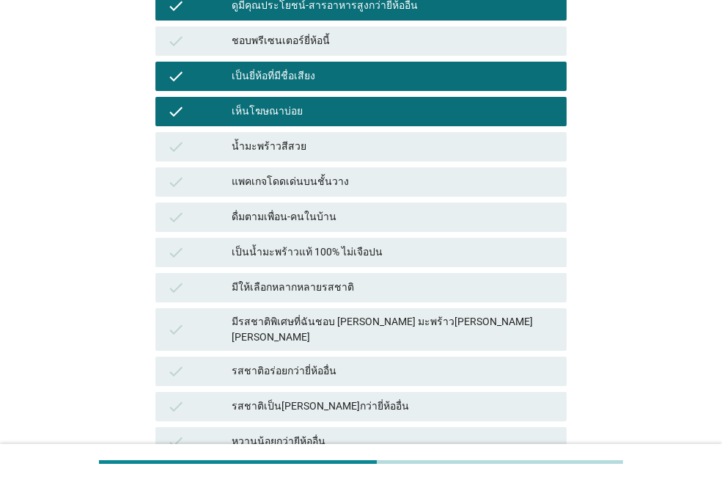
scroll to position [440, 0]
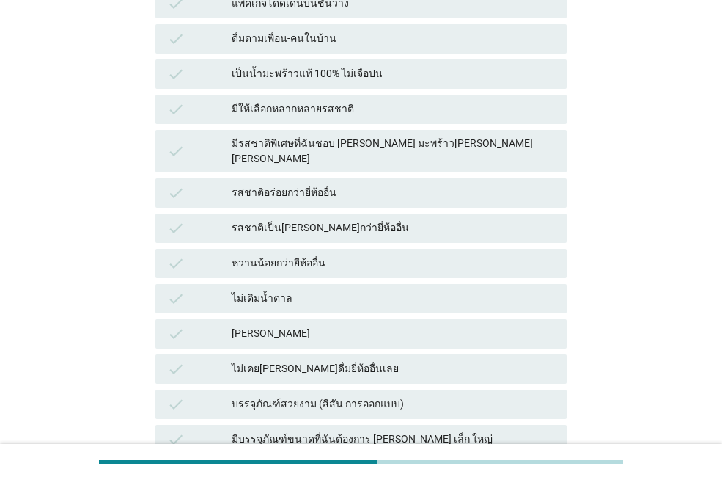
click at [281, 223] on div "รสชาติเป็น[PERSON_NAME]กว่ายี่ห้ออื่น" at bounding box center [393, 228] width 323 height 18
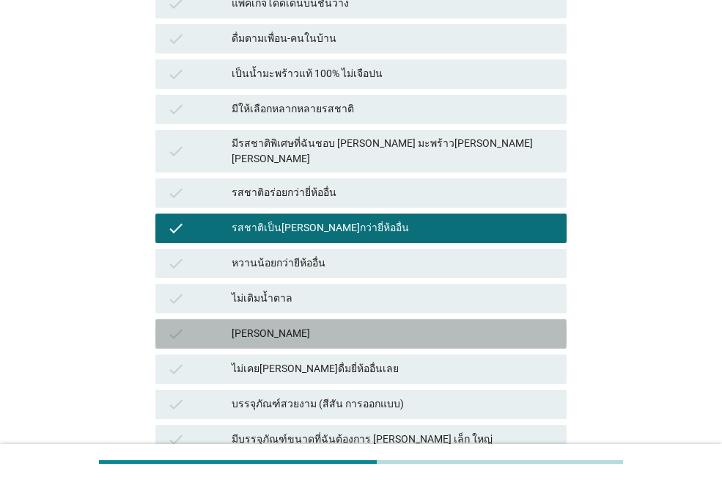
click at [272, 325] on div "[PERSON_NAME]" at bounding box center [393, 334] width 323 height 18
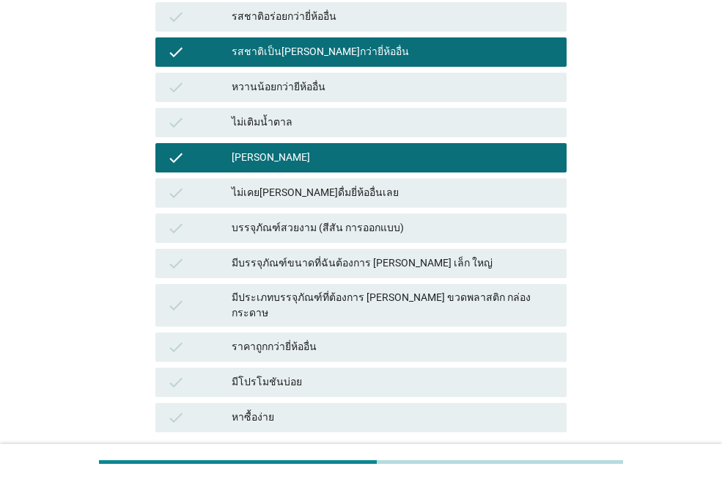
scroll to position [722, 0]
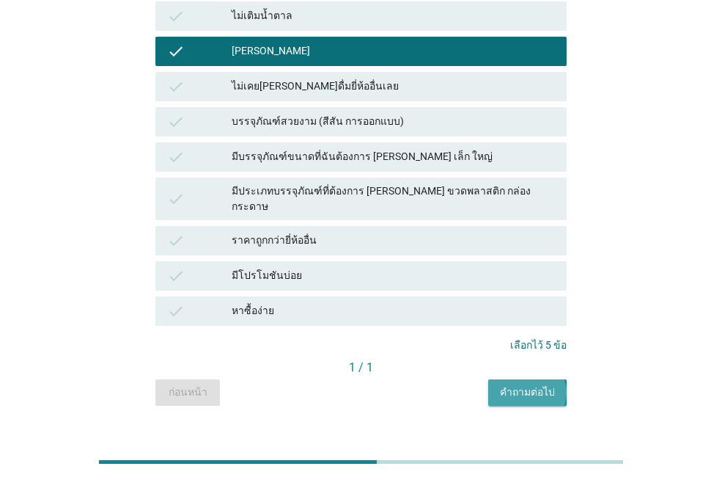
click at [537, 384] on div "คำถามต่อไป" at bounding box center [527, 391] width 55 height 15
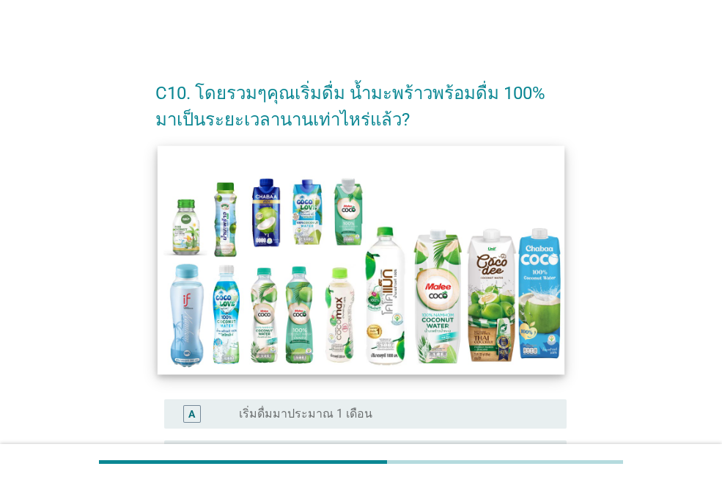
scroll to position [293, 0]
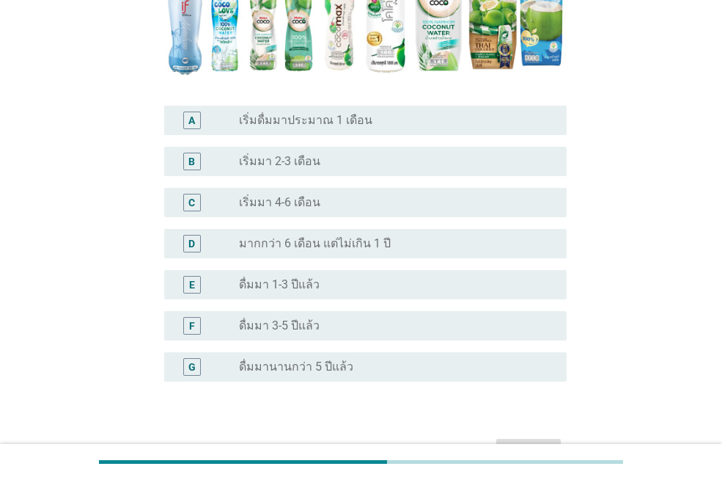
click at [193, 161] on div "B" at bounding box center [191, 160] width 7 height 15
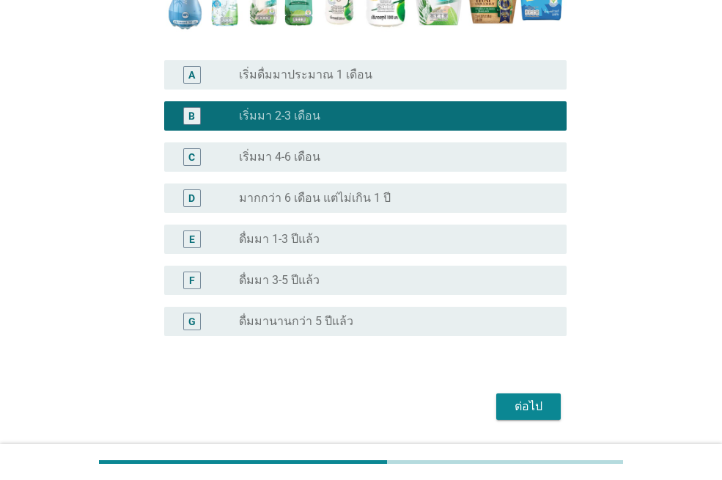
scroll to position [384, 0]
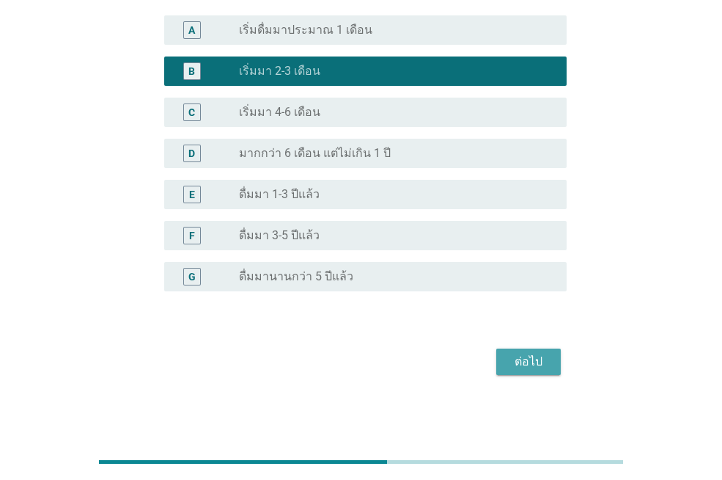
click at [528, 350] on button "ต่อไป" at bounding box center [529, 361] width 65 height 26
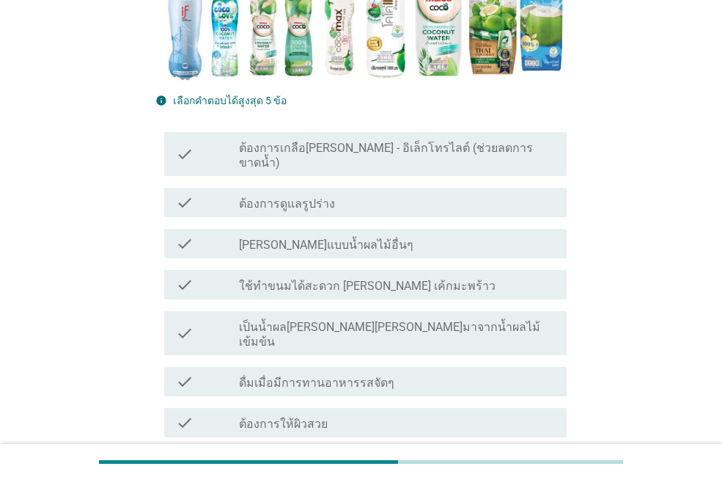
scroll to position [367, 0]
click at [296, 321] on label "เป็นน้ำผล[PERSON_NAME][PERSON_NAME]มาจากน้ำผลไม้เข้มข้น" at bounding box center [397, 335] width 316 height 29
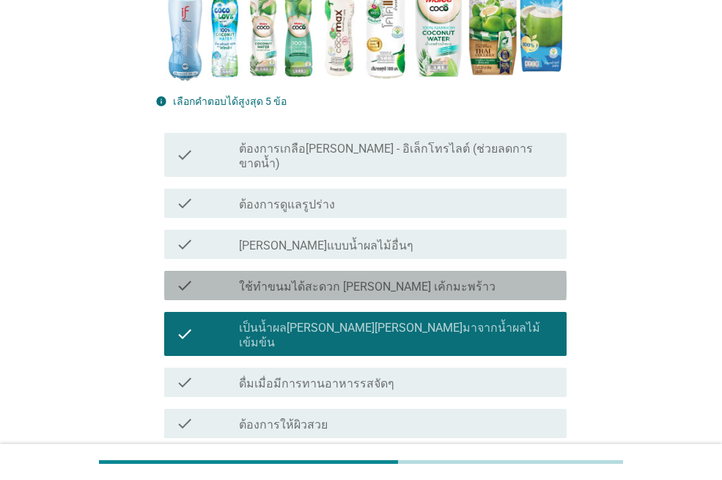
click at [309, 279] on div "check check_box_outline_blank ใช้ทำขนมได้สะดวก [PERSON_NAME] เค้กมะพร้าว" at bounding box center [365, 285] width 403 height 29
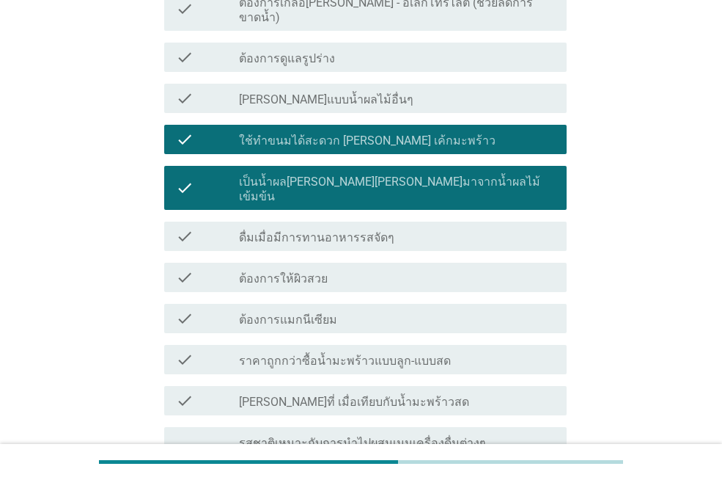
scroll to position [513, 0]
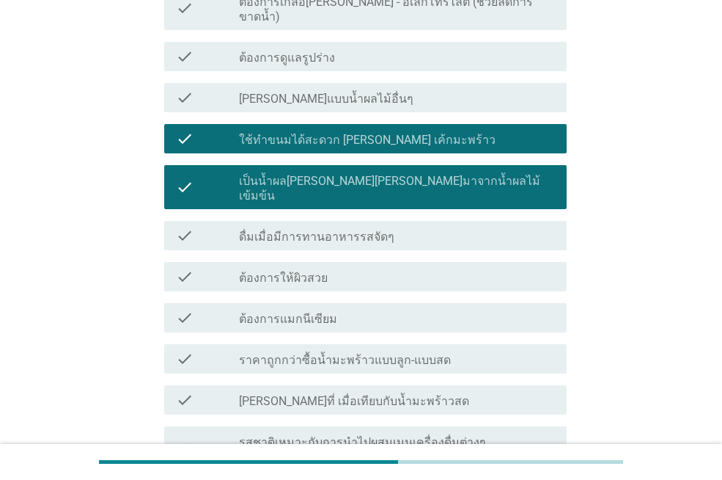
click at [300, 303] on div "check check_box_outline_blank ต้องการแมกนีเซียม" at bounding box center [365, 317] width 403 height 29
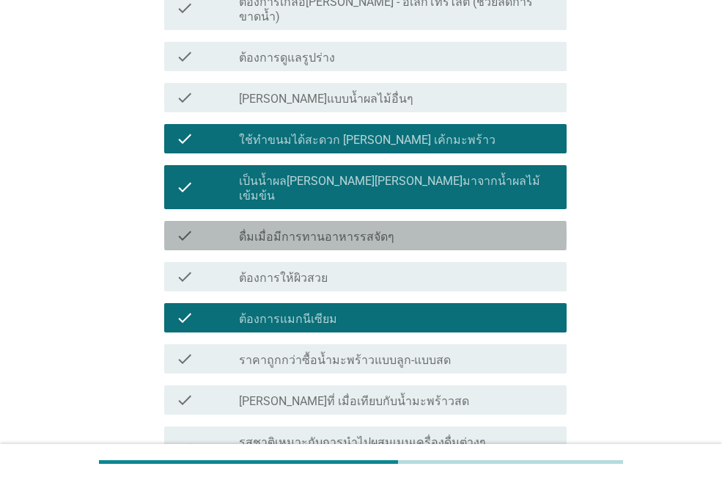
click at [318, 230] on label "ดื่มเมื่อมีการทานอาหารรสจัดๆ" at bounding box center [316, 237] width 155 height 15
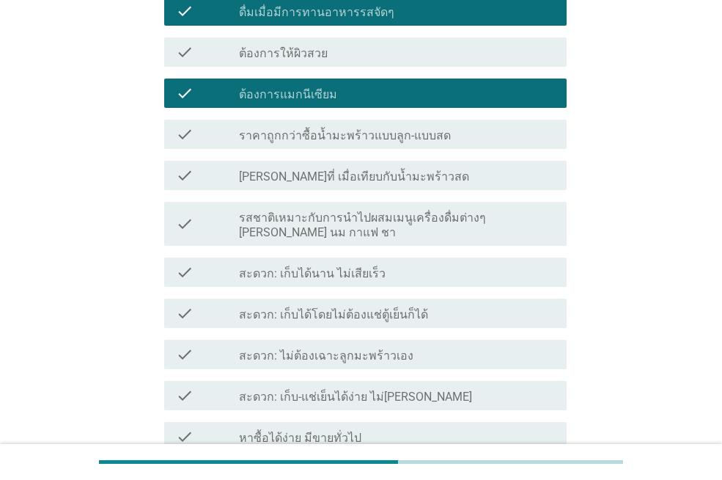
scroll to position [880, 0]
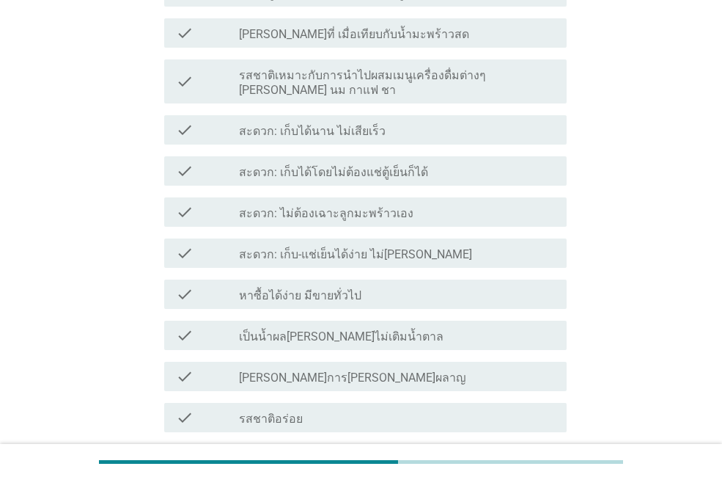
click at [350, 403] on div "check check_box_outline_blank รสชาติอร่อย" at bounding box center [365, 417] width 403 height 29
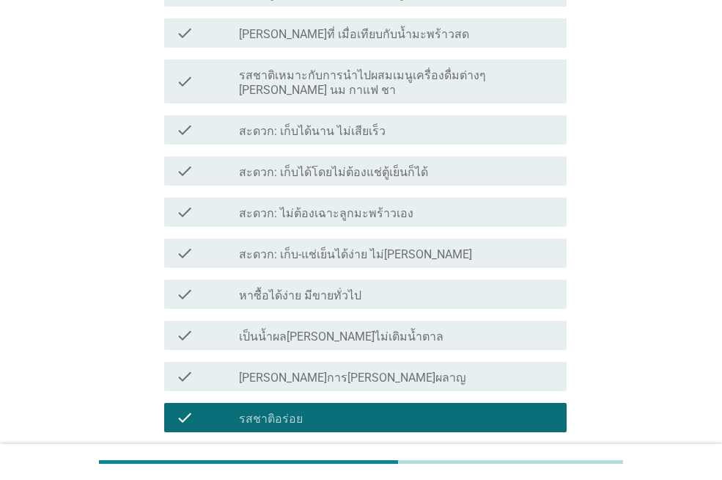
click at [330, 367] on div "check_box_outline_blank [PERSON_NAME]การ[PERSON_NAME]ผลาญ" at bounding box center [397, 376] width 316 height 18
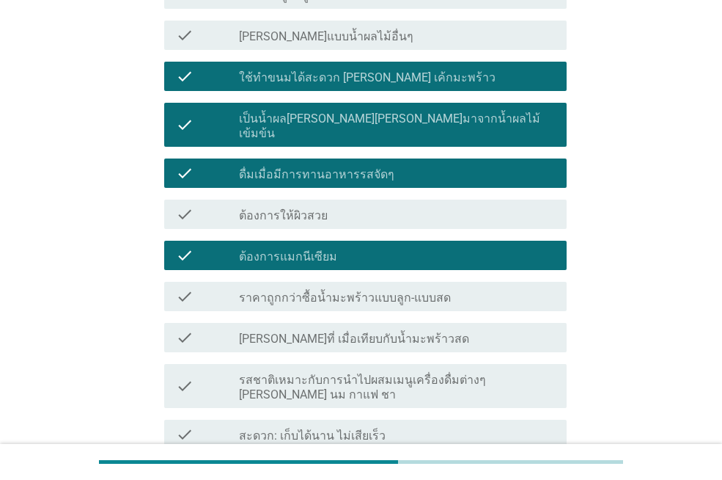
scroll to position [502, 0]
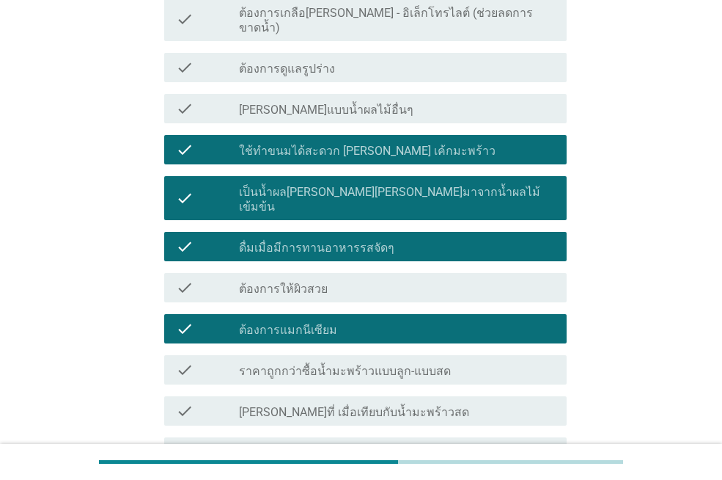
click at [337, 135] on div "check check_box_outline_blank ใช้ทำขนมได้สะดวก [PERSON_NAME] เค้กมะพร้าว" at bounding box center [365, 149] width 403 height 29
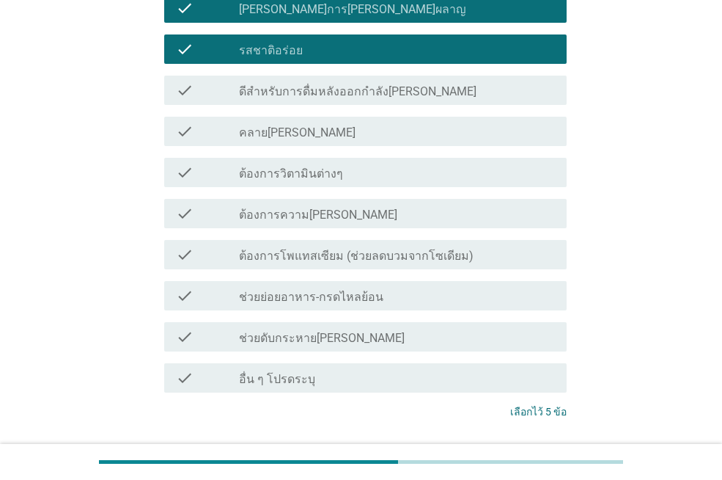
scroll to position [1309, 0]
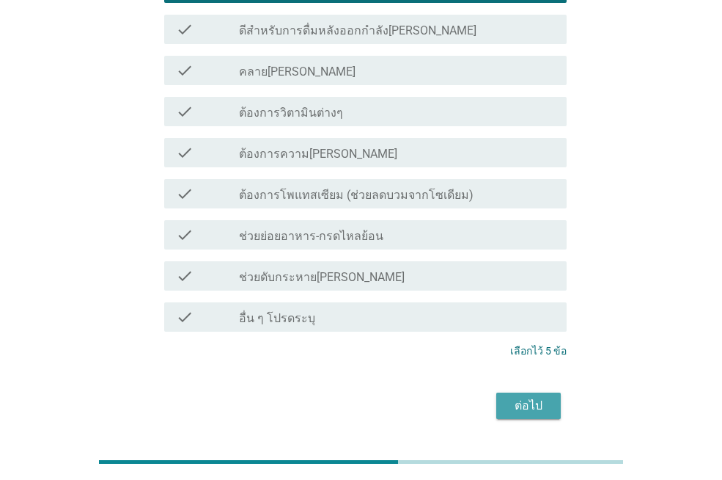
click at [543, 397] on div "ต่อไป" at bounding box center [528, 406] width 41 height 18
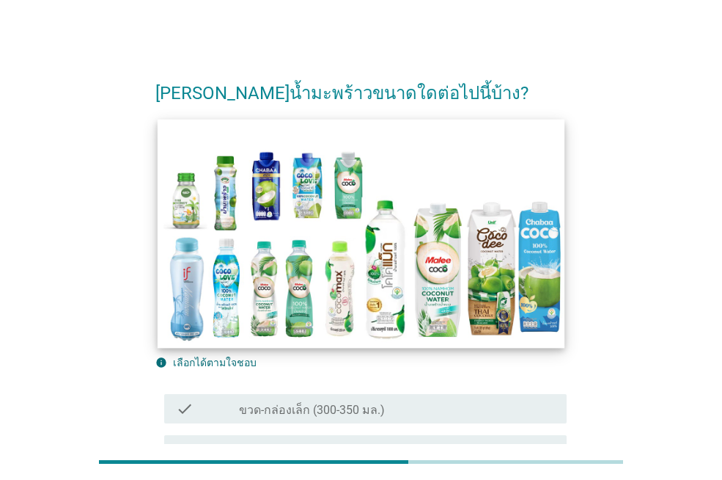
scroll to position [155, 0]
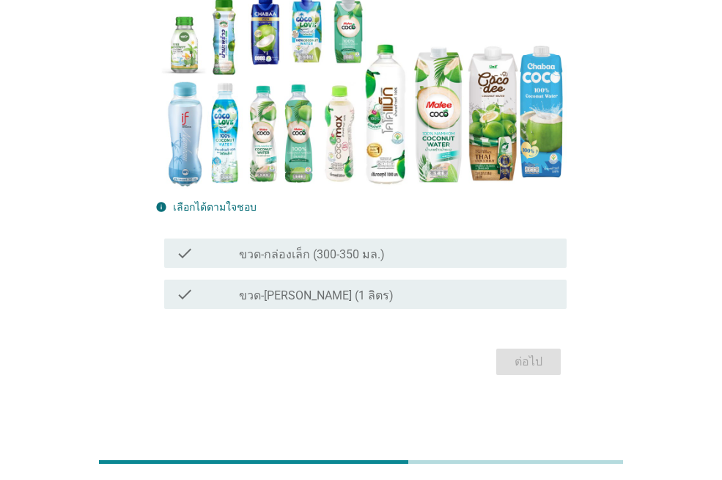
click at [321, 252] on label "ขวด-กล่องเล็ก (300-350 มล.)" at bounding box center [312, 254] width 146 height 15
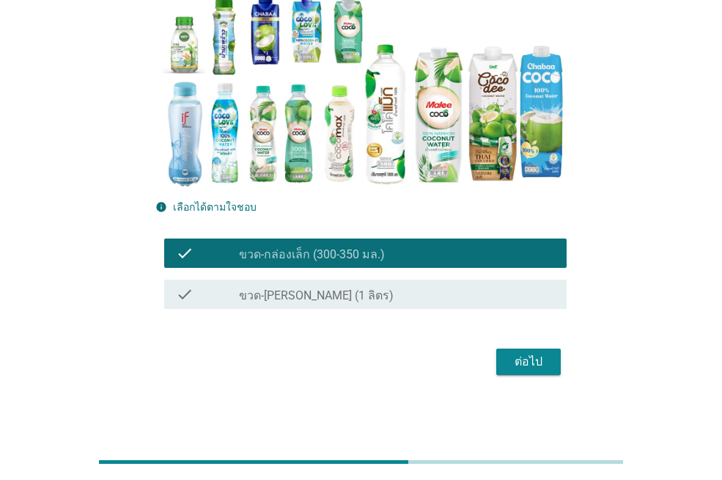
click at [524, 356] on div "ต่อไป" at bounding box center [528, 362] width 41 height 18
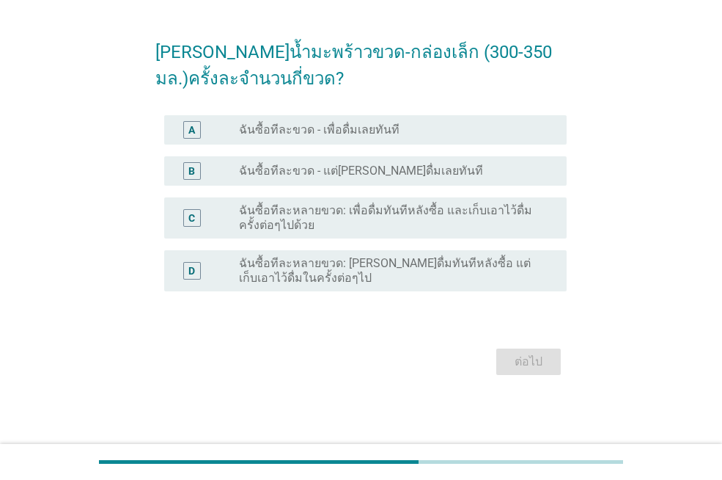
scroll to position [0, 0]
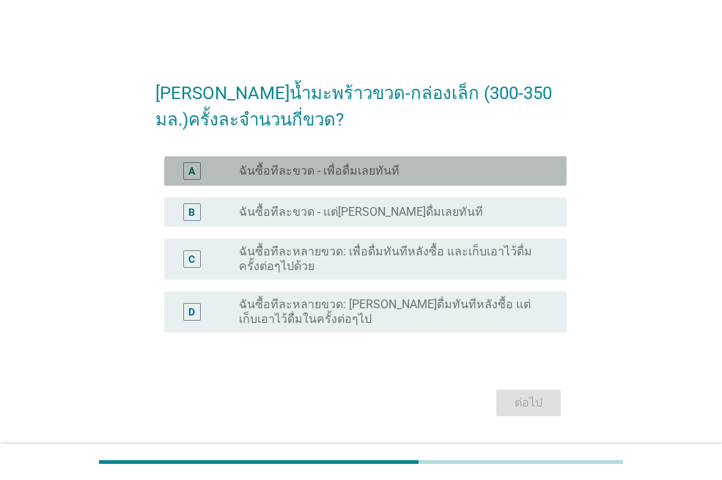
click at [377, 166] on label "ฉันซื้อทีละขวด - เพื่อดื่มเลยทันที" at bounding box center [319, 171] width 161 height 15
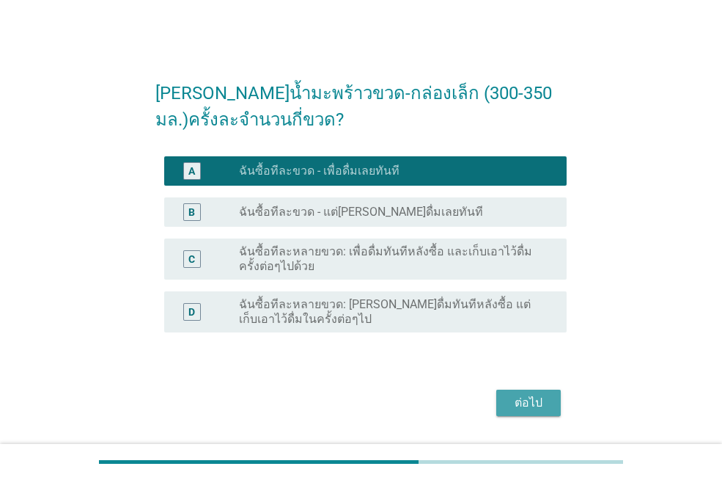
click at [541, 409] on div "ต่อไป" at bounding box center [528, 403] width 41 height 18
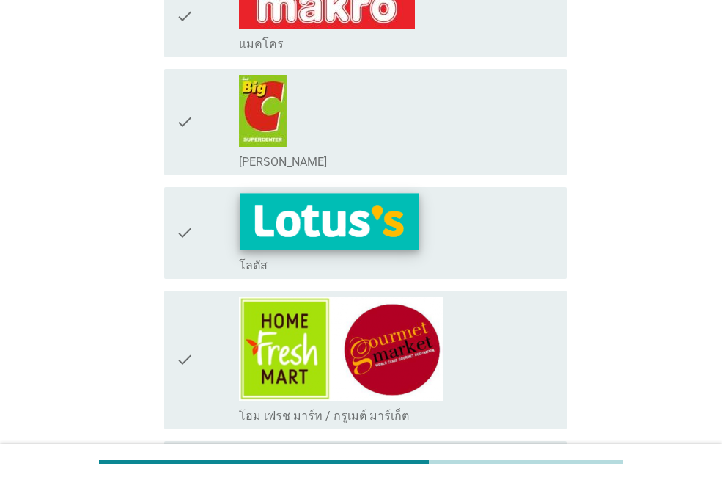
scroll to position [220, 0]
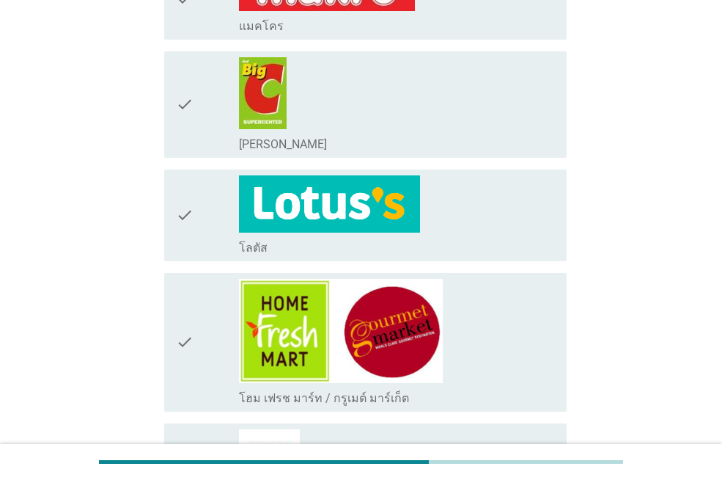
click at [183, 219] on icon "check" at bounding box center [185, 215] width 18 height 80
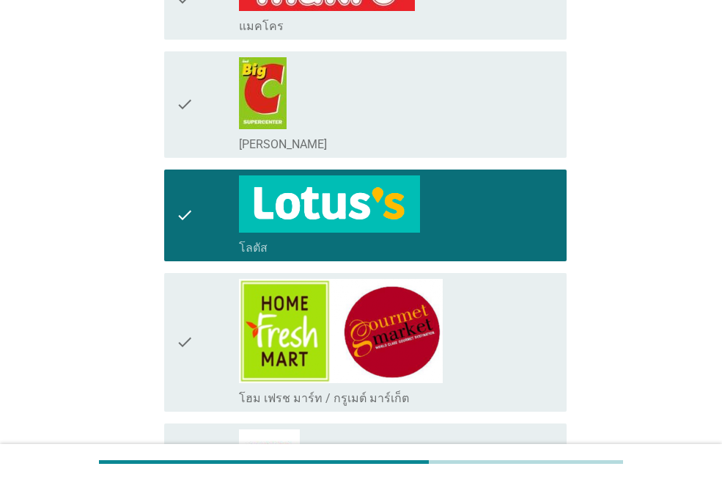
click at [189, 117] on icon "check" at bounding box center [185, 104] width 18 height 95
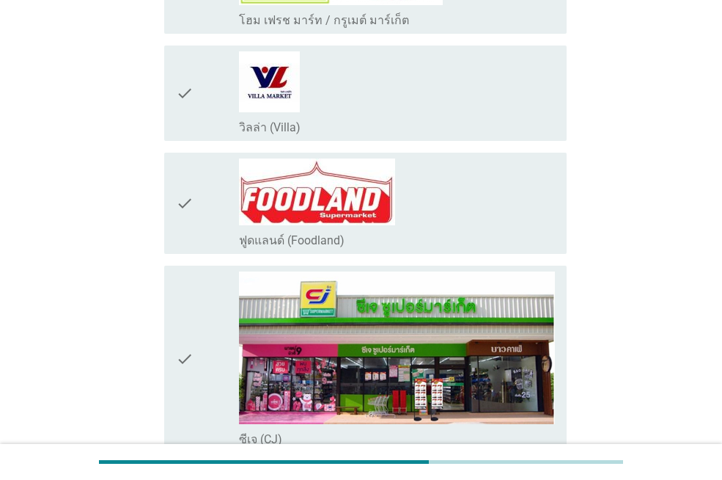
scroll to position [660, 0]
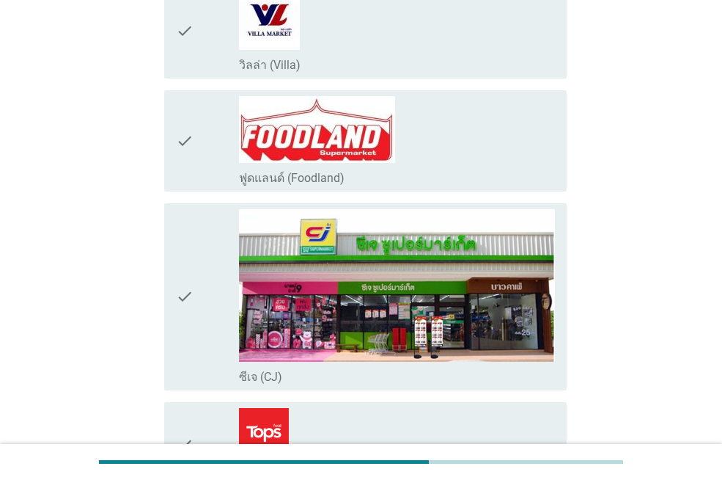
click at [210, 276] on div "check" at bounding box center [207, 297] width 63 height 176
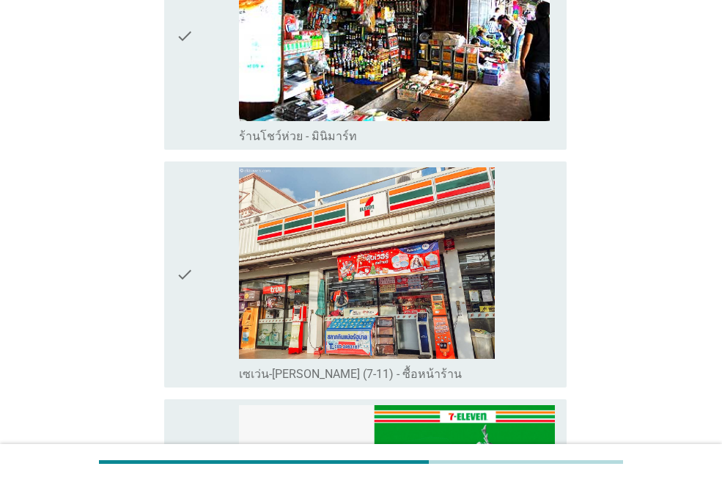
scroll to position [1687, 0]
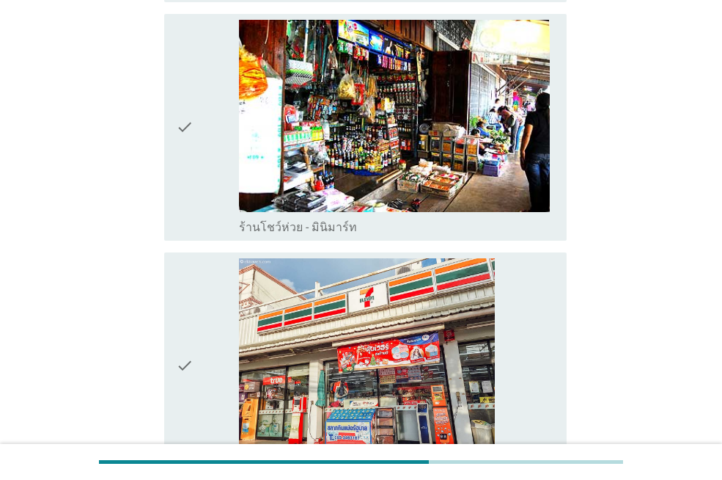
click at [193, 128] on icon "check" at bounding box center [185, 127] width 18 height 215
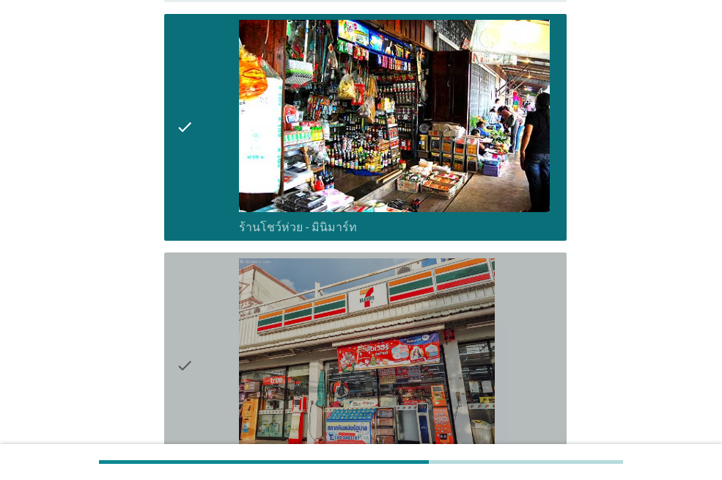
click at [204, 348] on div "check" at bounding box center [207, 365] width 63 height 215
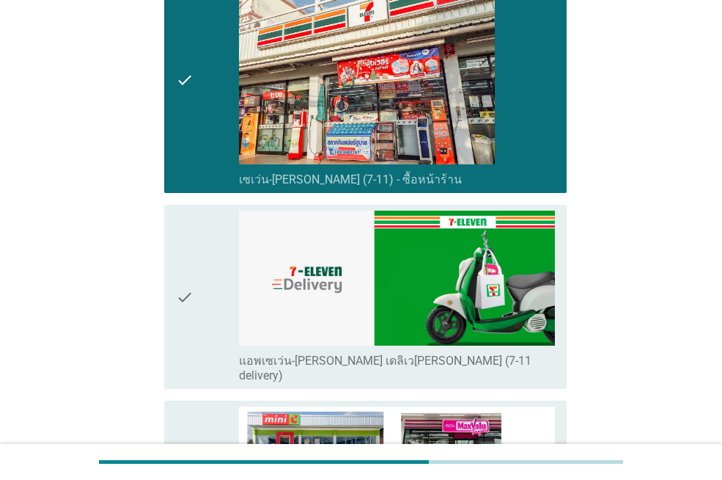
scroll to position [2054, 0]
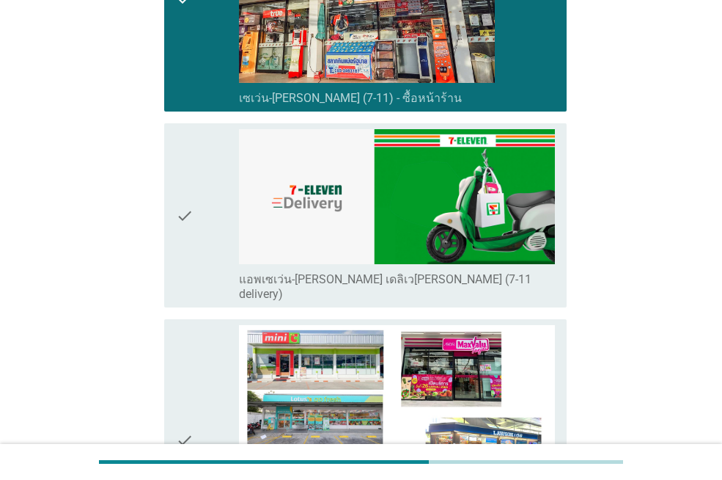
click at [185, 212] on icon "check" at bounding box center [185, 215] width 18 height 172
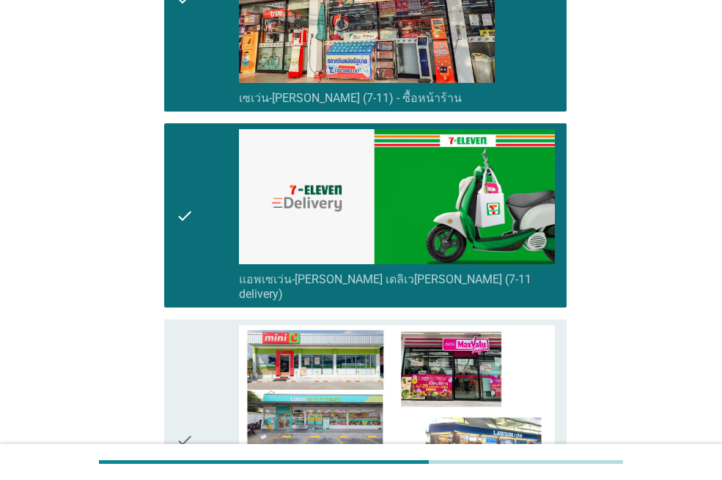
scroll to position [2347, 0]
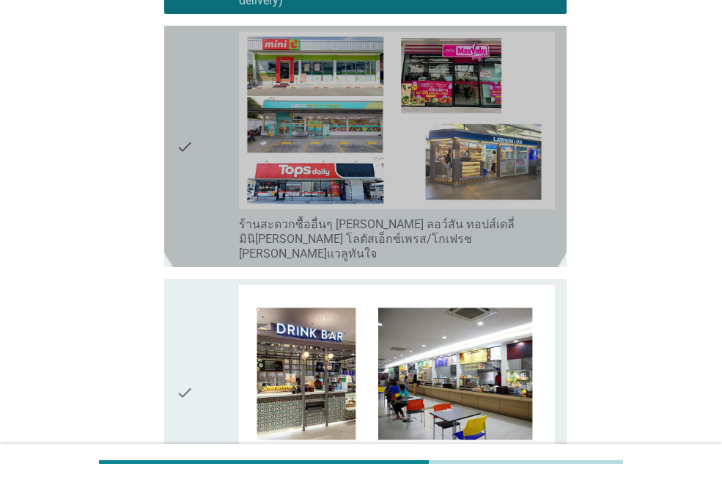
click at [188, 163] on icon "check" at bounding box center [185, 147] width 18 height 230
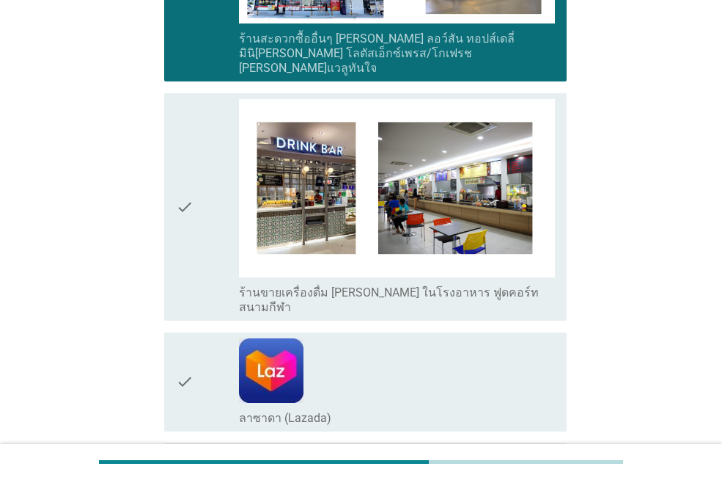
scroll to position [2714, 0]
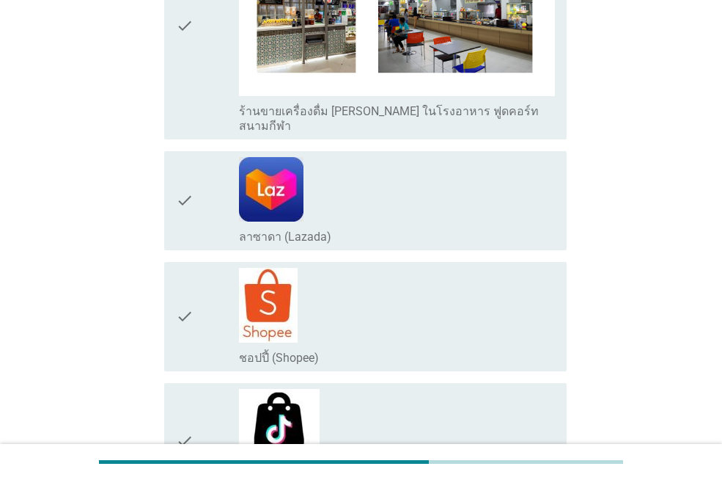
click at [195, 268] on div "check" at bounding box center [207, 317] width 63 height 98
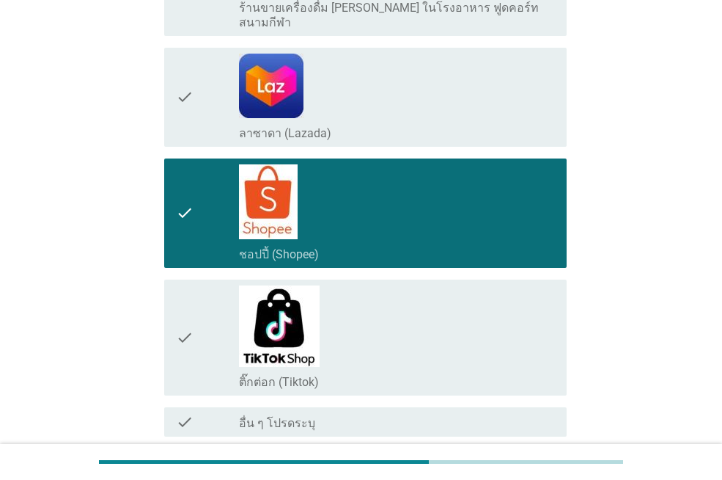
scroll to position [2886, 0]
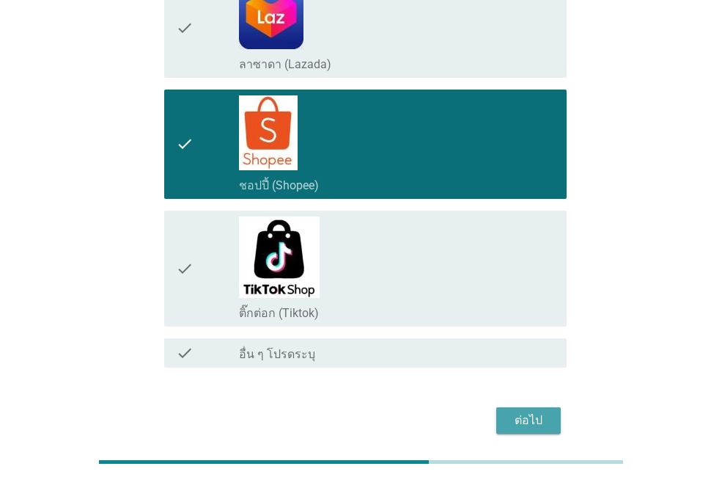
click at [546, 411] on div "ต่อไป" at bounding box center [528, 420] width 41 height 18
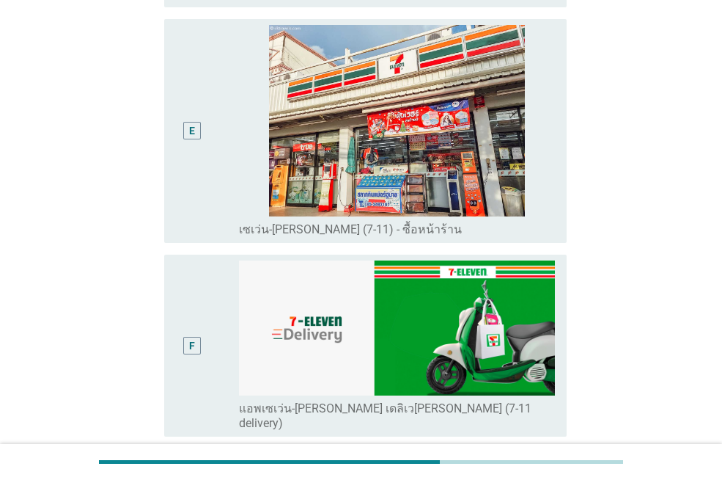
scroll to position [953, 0]
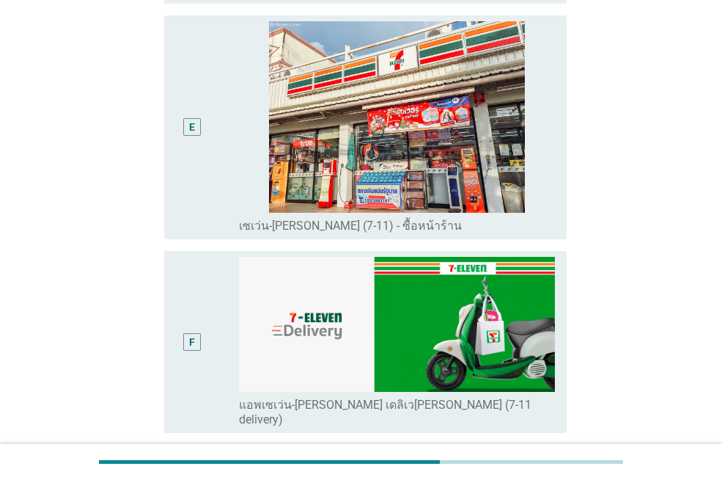
click at [179, 98] on div "E" at bounding box center [192, 127] width 32 height 213
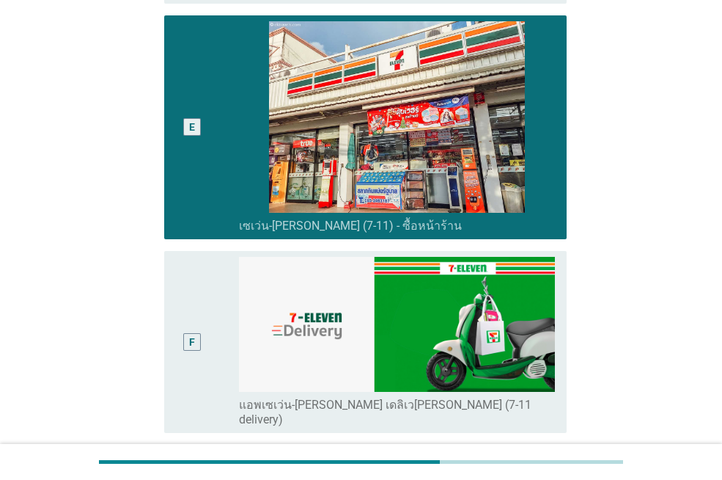
click at [221, 305] on div "F" at bounding box center [207, 342] width 63 height 170
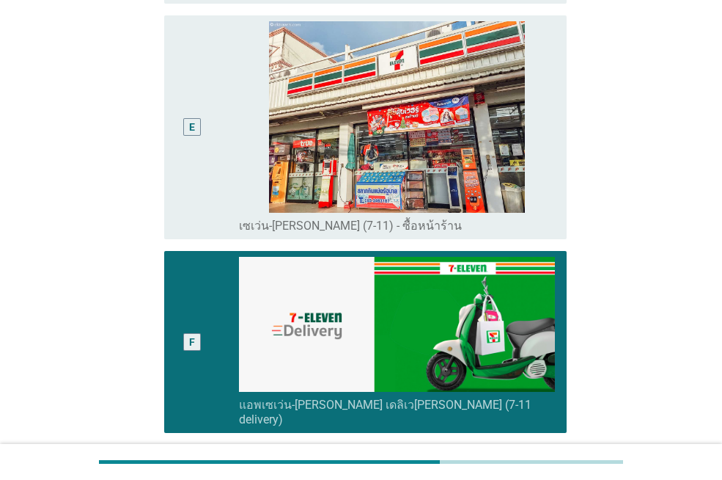
click at [205, 76] on div "E" at bounding box center [192, 127] width 32 height 213
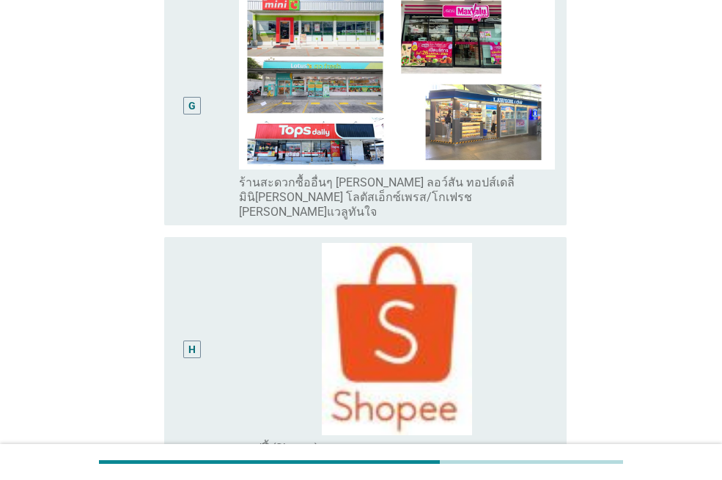
scroll to position [1567, 0]
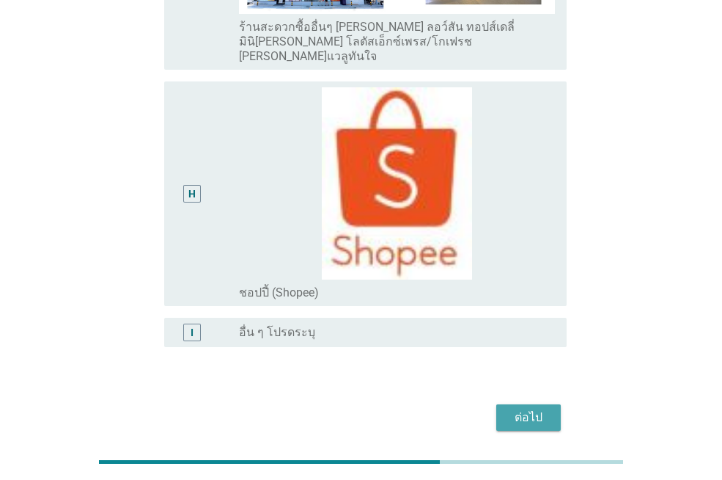
click at [531, 409] on div "ต่อไป" at bounding box center [528, 418] width 41 height 18
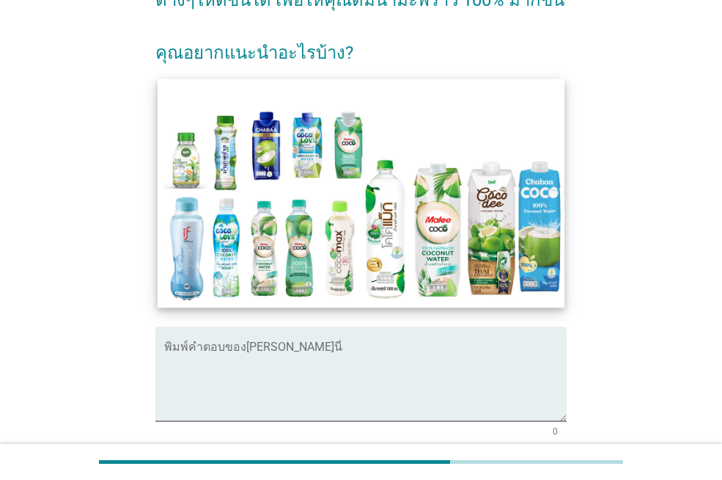
scroll to position [147, 0]
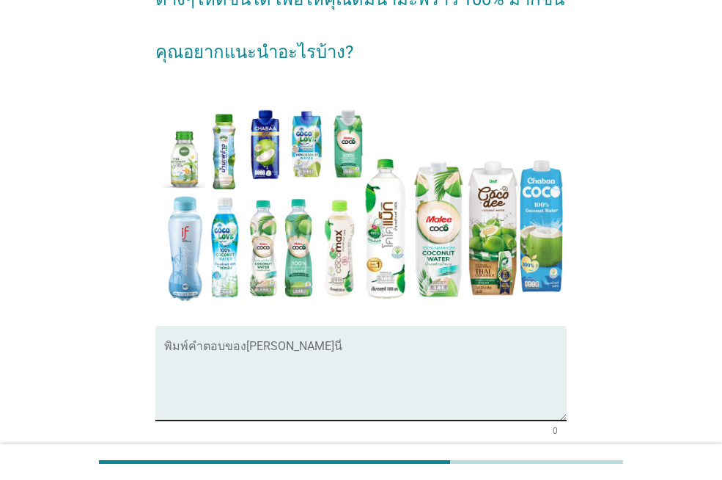
click at [236, 348] on textarea "พิมพ์คำตอบของคุณ ที่นี่" at bounding box center [365, 381] width 403 height 77
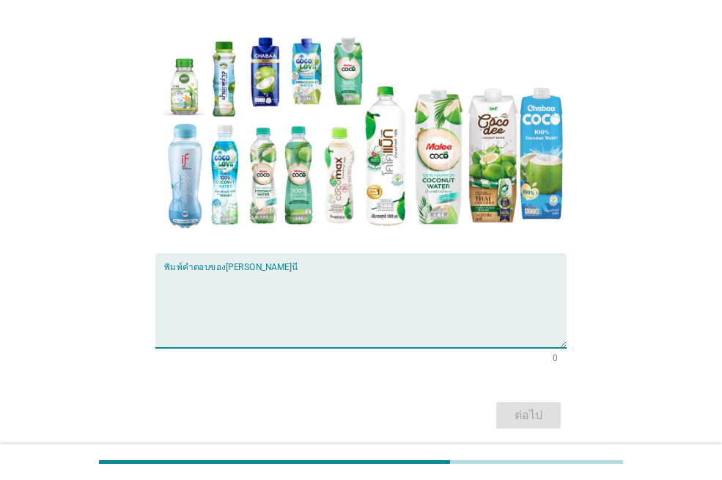
scroll to position [220, 0]
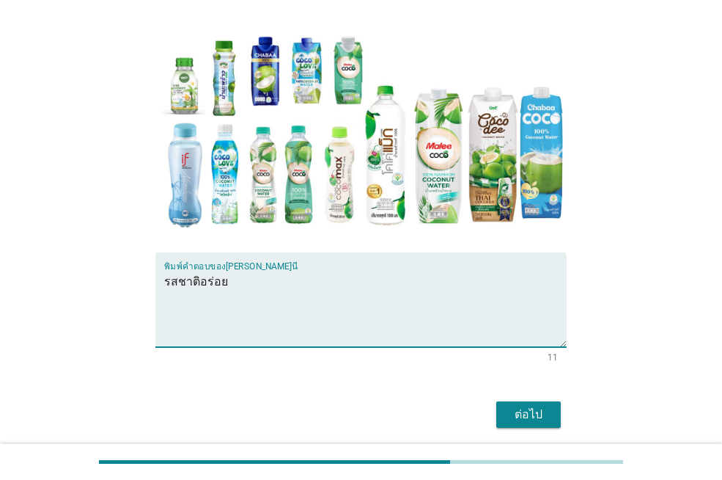
type textarea "รสชาติอร่อย"
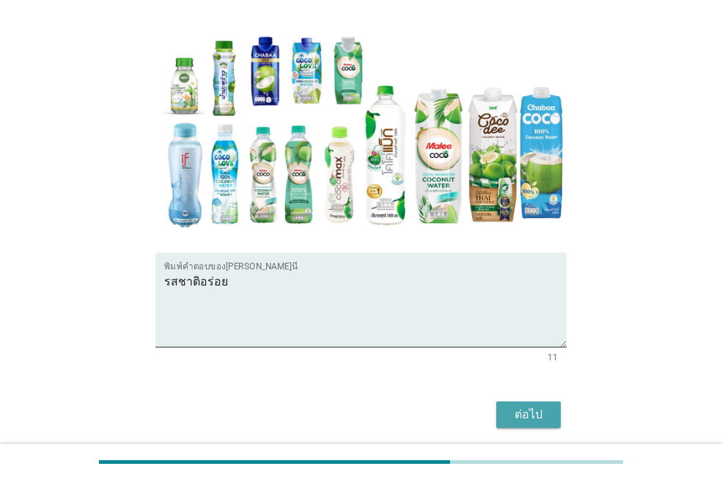
click at [512, 410] on div "ต่อไป" at bounding box center [528, 415] width 41 height 18
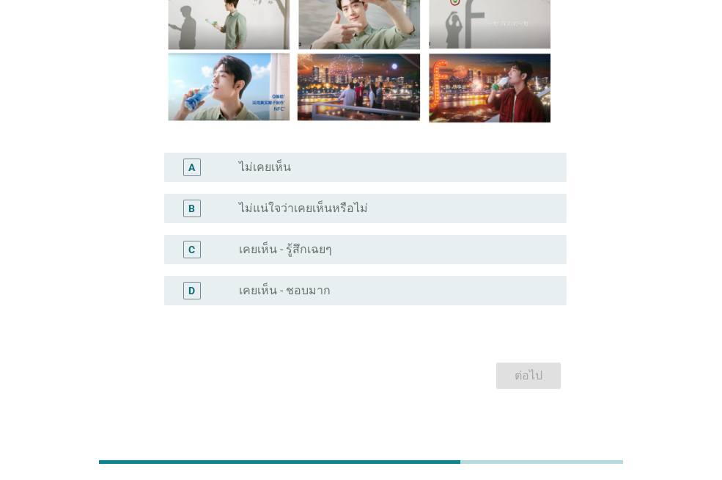
click at [282, 296] on label "เคยเห็น - ชอบมาก" at bounding box center [285, 290] width 92 height 15
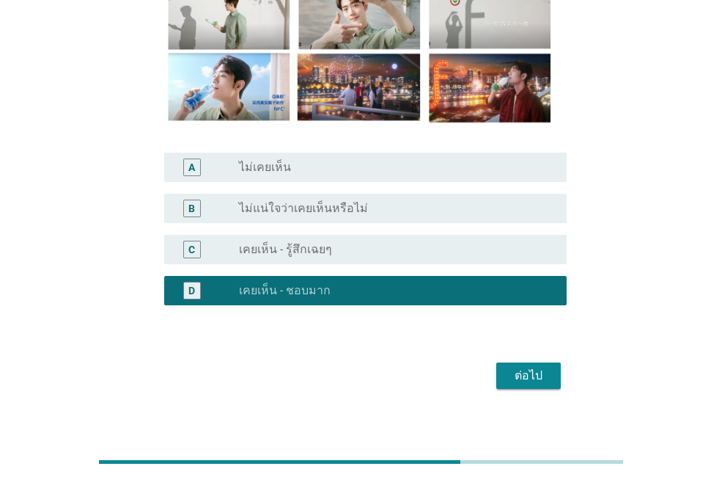
click at [547, 383] on div "ต่อไป" at bounding box center [528, 376] width 41 height 18
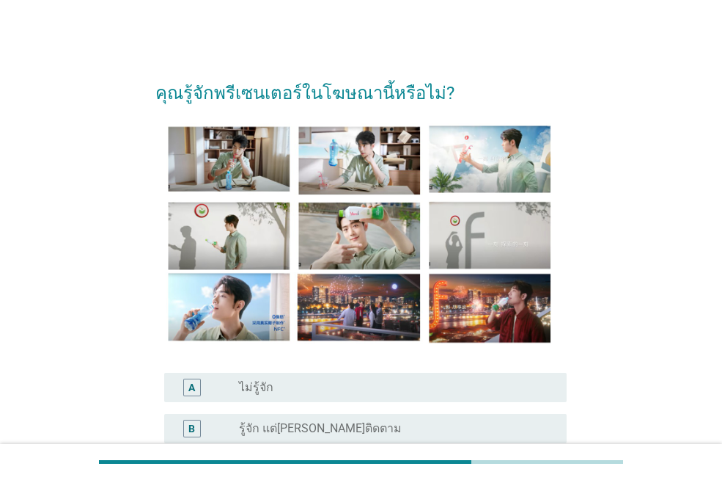
scroll to position [147, 0]
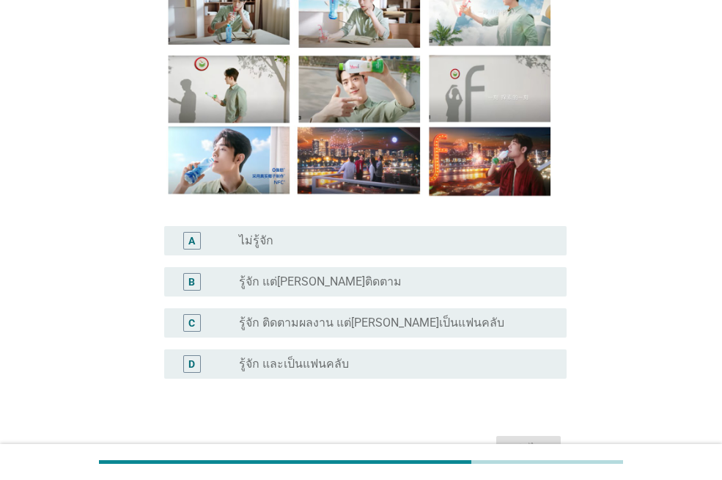
click at [285, 314] on div "radio_button_unchecked รู้จัก ติดตามผลงาน แต่[PERSON_NAME]เป็นแฟนคลับ" at bounding box center [397, 323] width 316 height 18
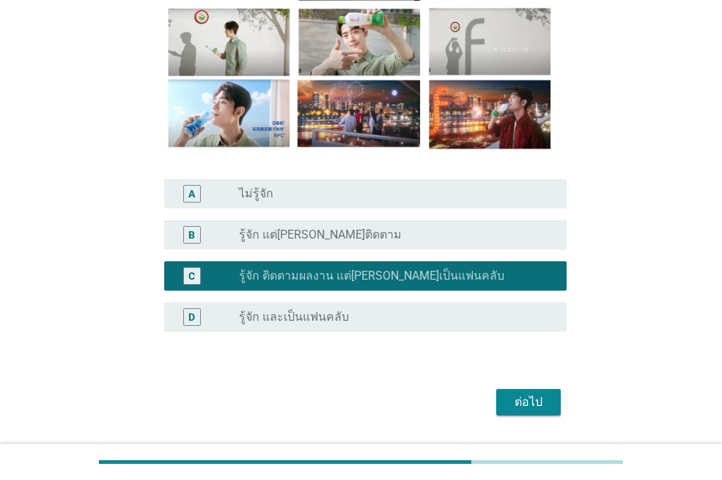
scroll to position [234, 0]
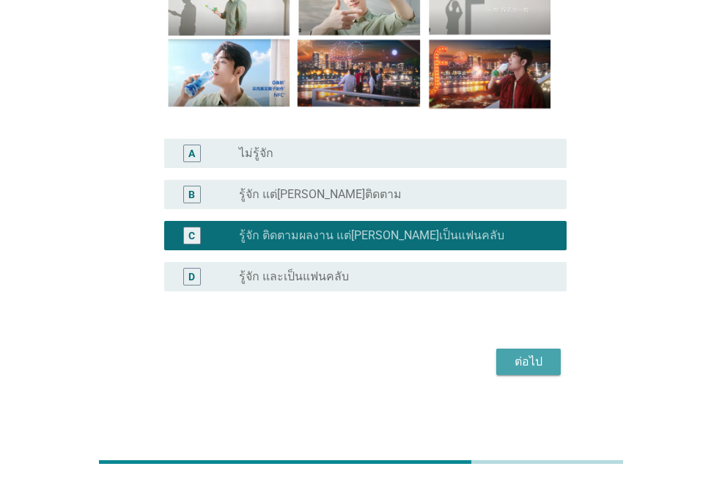
click at [536, 362] on div "ต่อไป" at bounding box center [528, 362] width 41 height 18
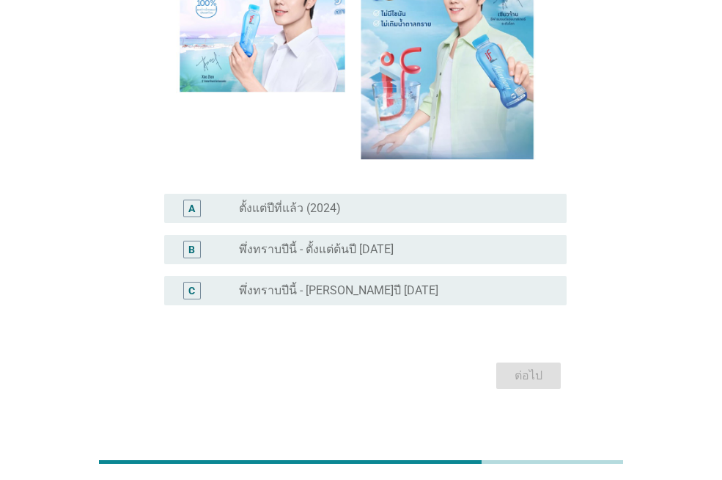
scroll to position [219, 0]
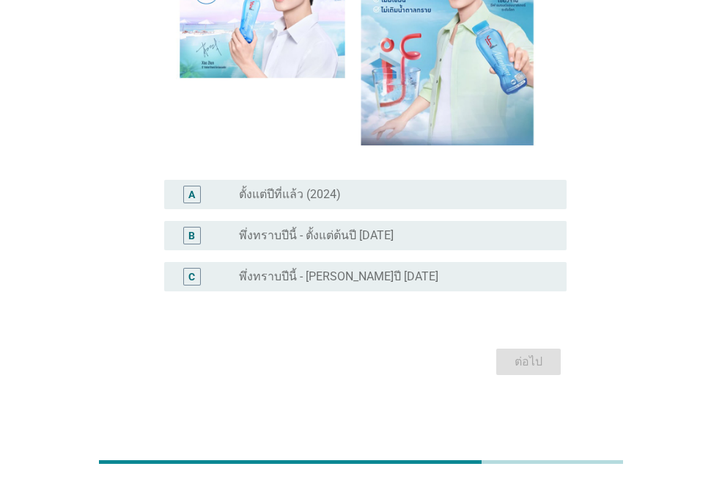
click at [336, 244] on div "B radio_button_unchecked พึ่งทราบปีนี้ - ตั้งแต่ต้นปี [DATE]" at bounding box center [365, 235] width 403 height 29
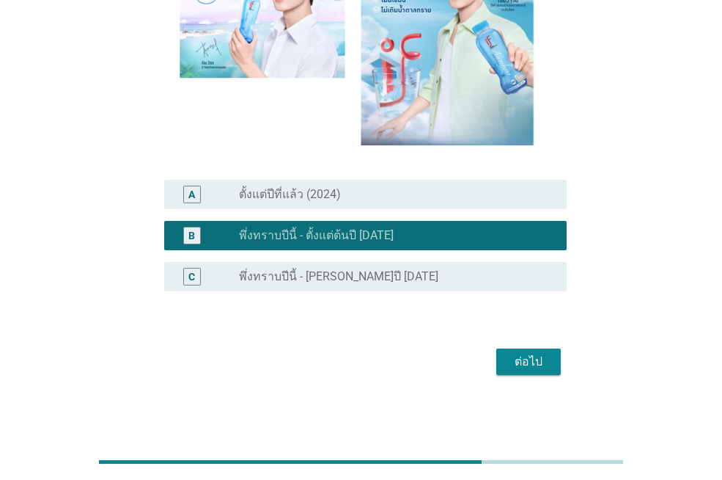
click at [544, 373] on button "ต่อไป" at bounding box center [529, 361] width 65 height 26
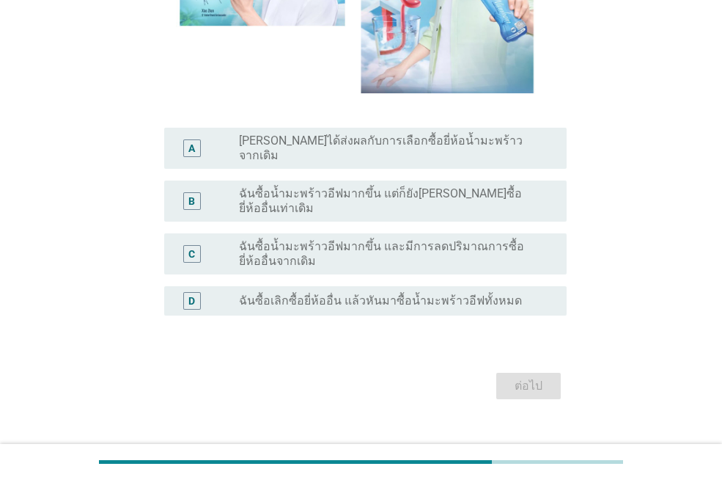
scroll to position [272, 0]
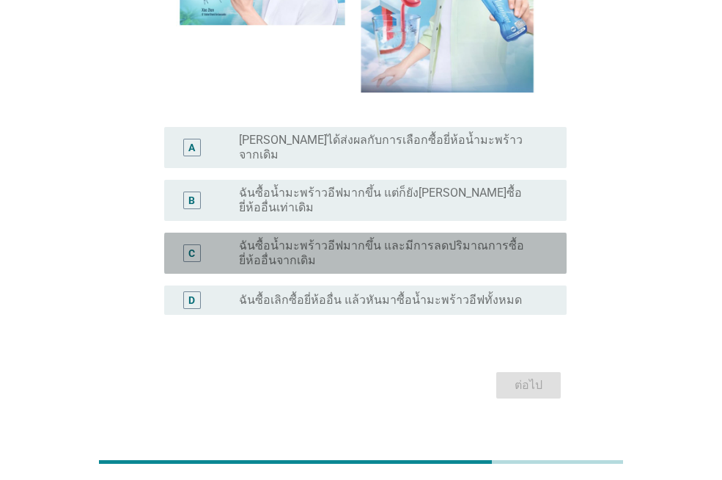
click at [409, 244] on label "ฉันซื้อน้ำมะพร้าวอีฟมากขึ้น และมีการลดปริมาณการซื้อยี่ห้ออื่นจากเดิม" at bounding box center [391, 252] width 304 height 29
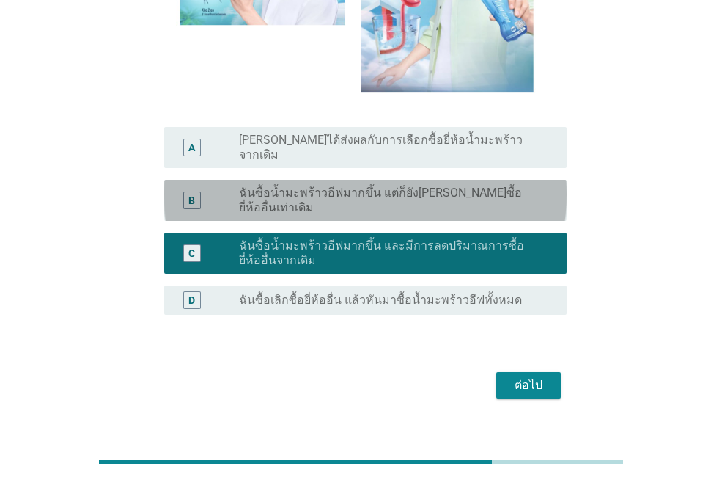
click at [457, 186] on label "ฉันซื้อน้ำมะพร้าวอีฟมากขึ้น แต่ก็ยัง[PERSON_NAME]ซื้อยี่ห้ออื่นเท่าเดิม" at bounding box center [391, 200] width 304 height 29
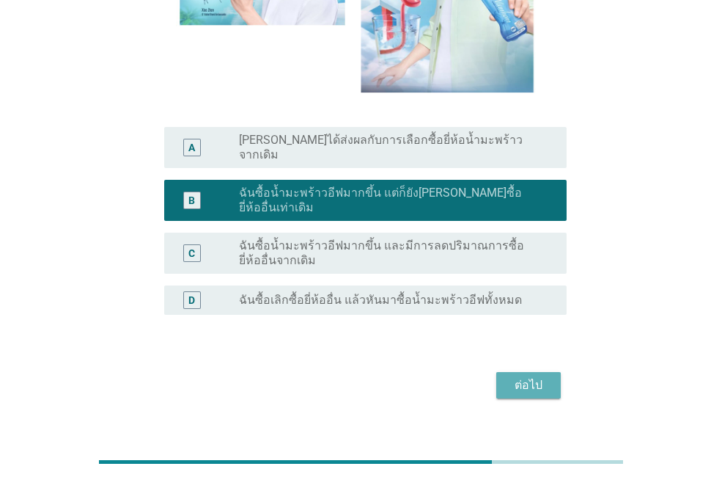
click at [530, 372] on button "ต่อไป" at bounding box center [529, 385] width 65 height 26
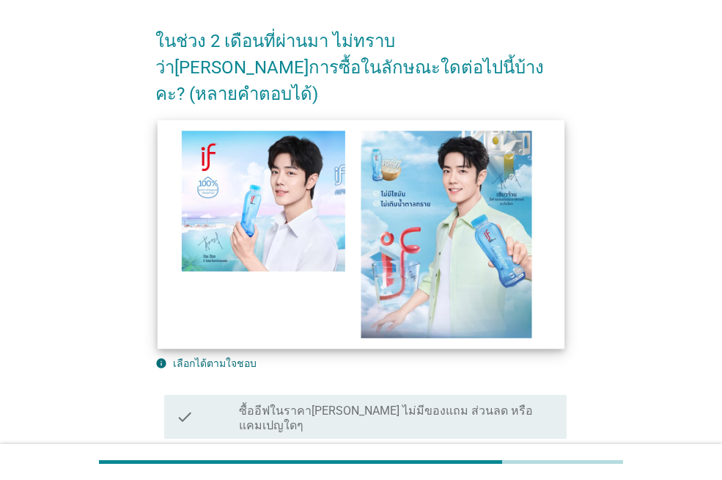
scroll to position [293, 0]
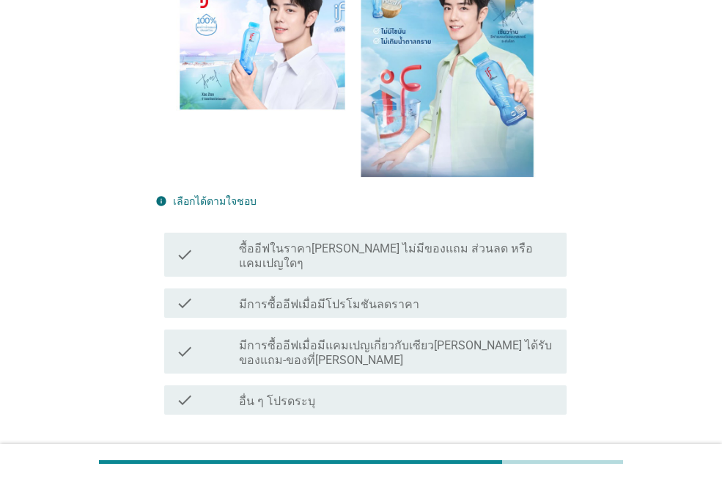
click at [382, 338] on label "มีการซื้ออีฟเมื่อมีแคมเปญเกี่ยวกับเซียว[PERSON_NAME] ได้รับของแถม-ของที่[PERSON…" at bounding box center [397, 352] width 316 height 29
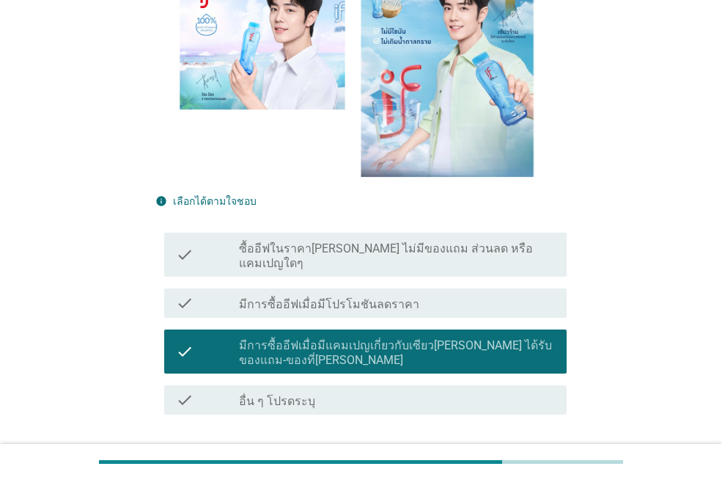
click at [398, 288] on div "check check_box_outline_blank มีการซื้ออีฟเมื่อมีโปรโมชันลดราคา" at bounding box center [365, 302] width 403 height 29
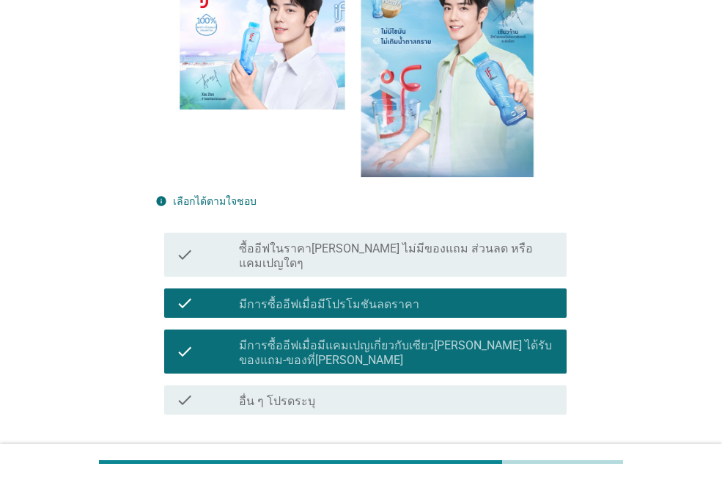
drag, startPoint x: 385, startPoint y: 313, endPoint x: 407, endPoint y: 334, distance: 30.6
click at [386, 338] on label "มีการซื้ออีฟเมื่อมีแคมเปญเกี่ยวกับเซียว[PERSON_NAME] ได้รับของแถม-ของที่[PERSON…" at bounding box center [397, 352] width 316 height 29
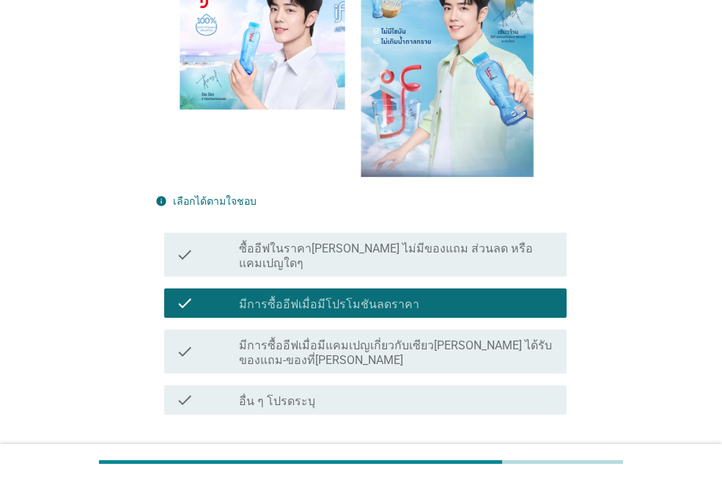
click at [535, 458] on div "ต่อไป" at bounding box center [528, 467] width 41 height 18
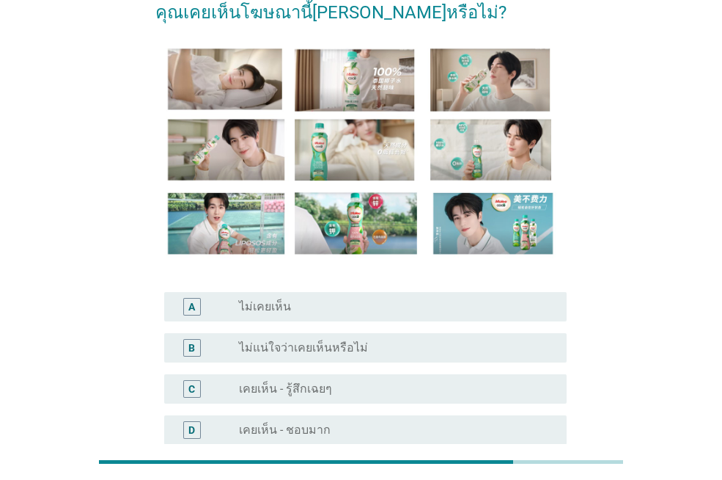
scroll to position [220, 0]
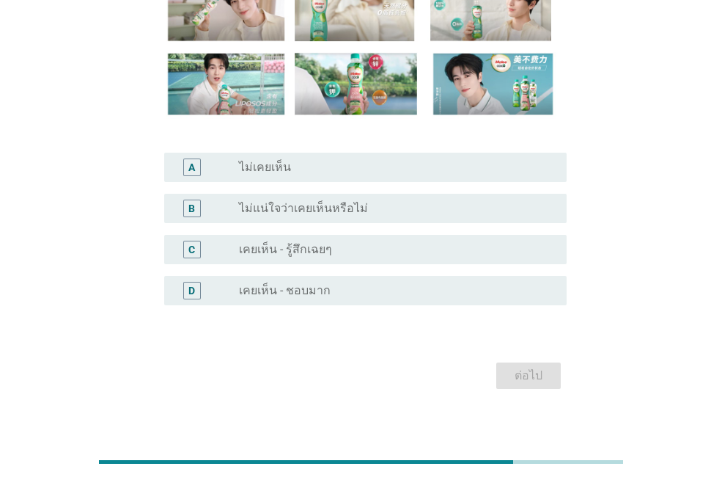
click at [277, 209] on label "ไม่แน่ใจว่าเคยเห็นหรือไม่" at bounding box center [303, 208] width 129 height 15
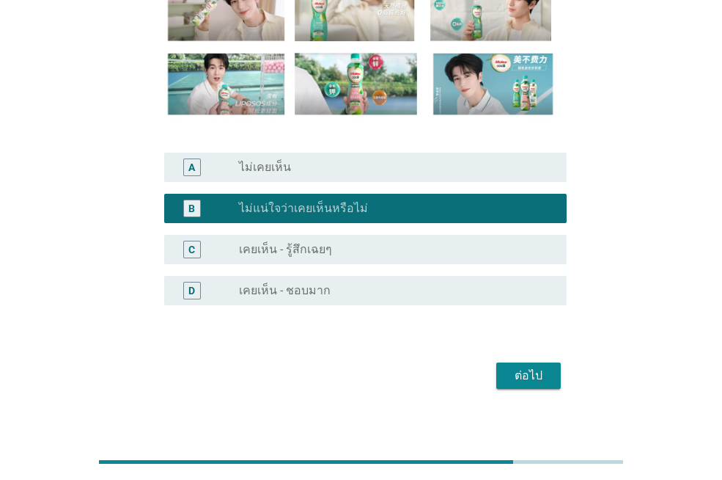
click at [535, 383] on div "ต่อไป" at bounding box center [528, 376] width 41 height 18
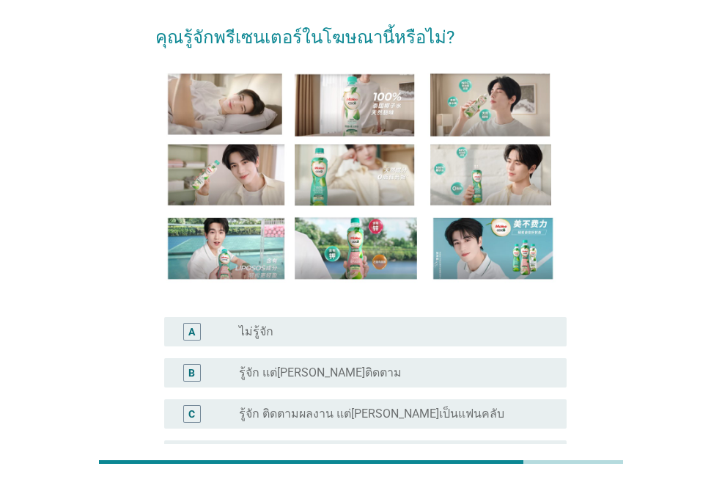
scroll to position [147, 0]
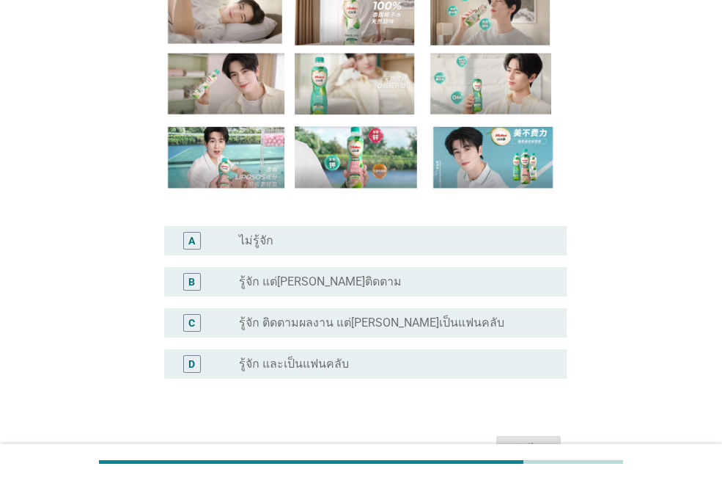
click at [322, 292] on div "B radio_button_unchecked รู้จัก แต่[PERSON_NAME]ติดตาม" at bounding box center [365, 281] width 403 height 29
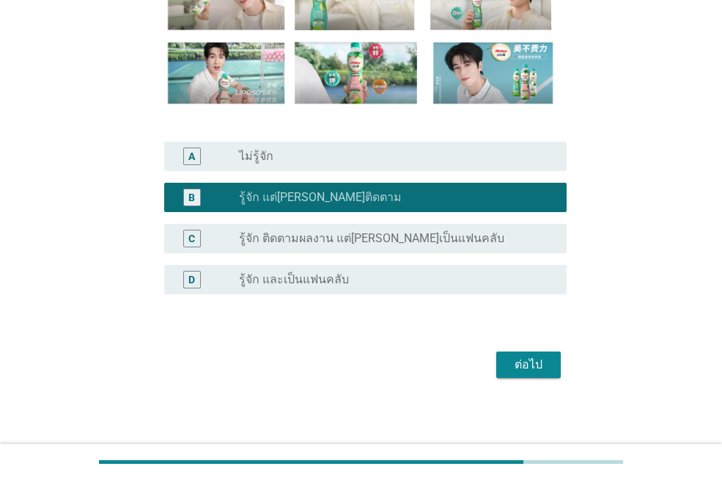
scroll to position [234, 0]
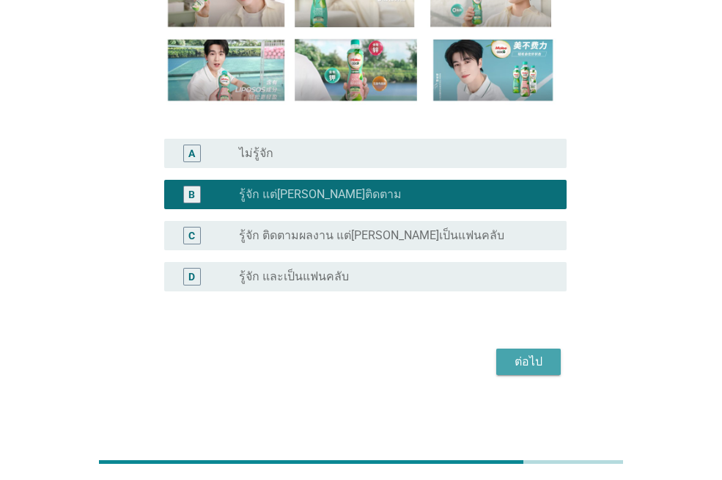
click at [527, 365] on div "ต่อไป" at bounding box center [528, 362] width 41 height 18
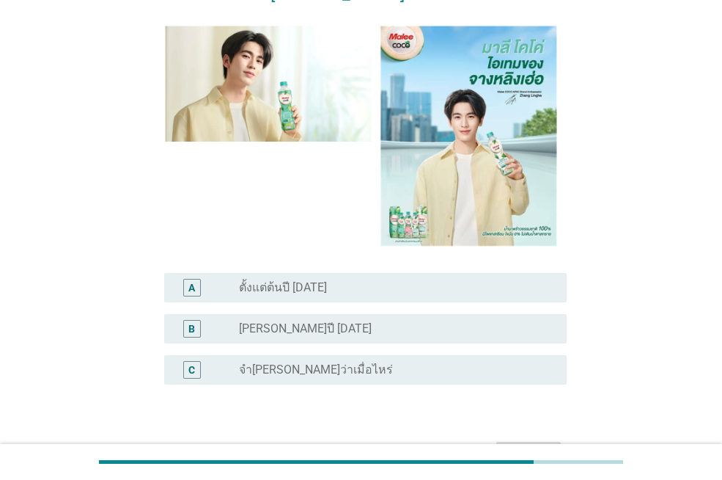
scroll to position [219, 0]
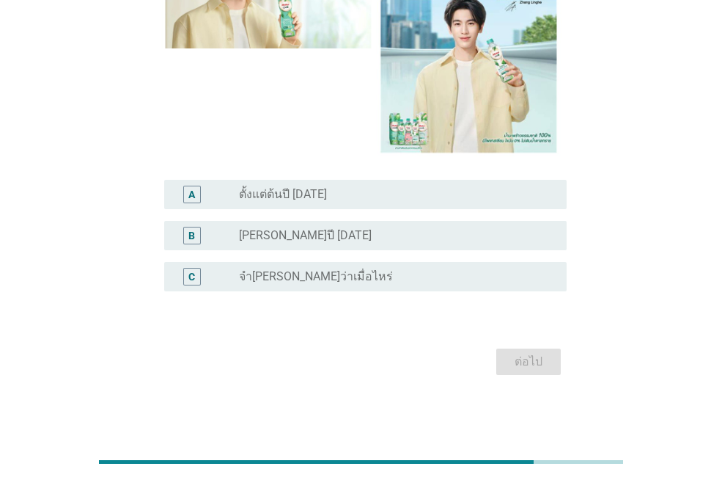
click at [320, 236] on label "[PERSON_NAME]ปี [DATE]" at bounding box center [305, 235] width 133 height 15
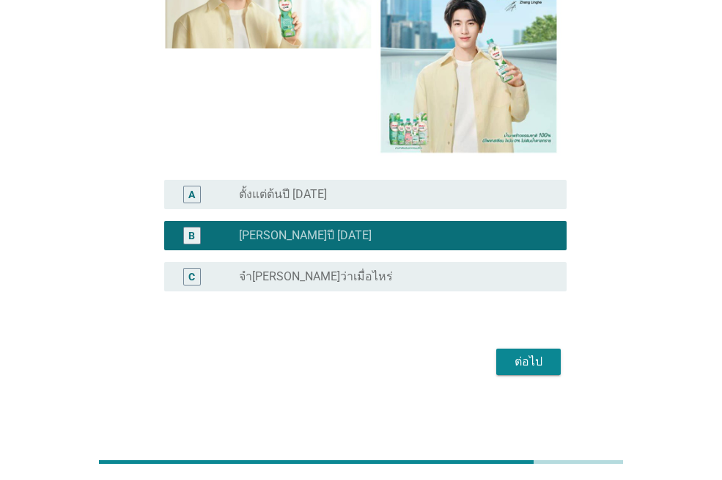
click at [533, 354] on div "ต่อไป" at bounding box center [528, 362] width 41 height 18
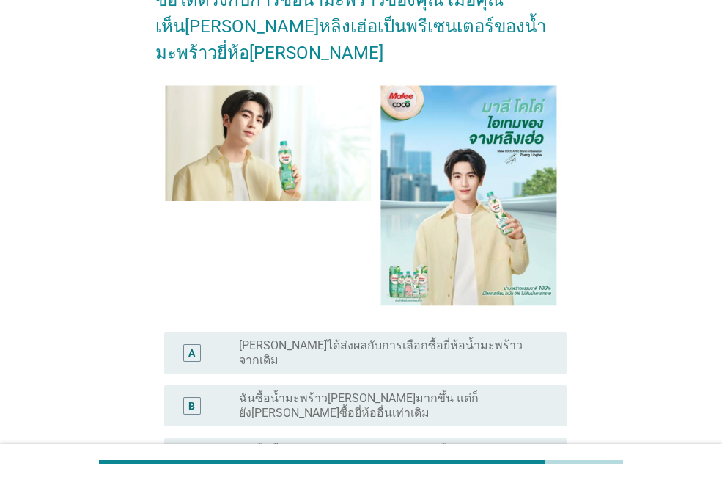
scroll to position [272, 0]
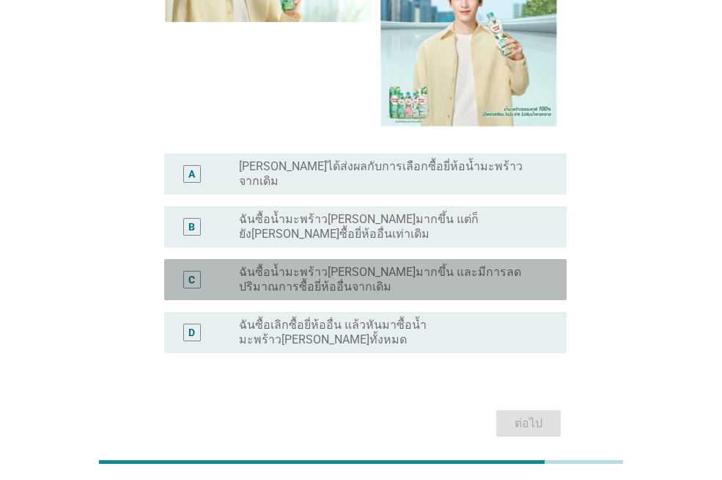
click at [326, 265] on label "ฉันซื้อน้ำมะพร้าว[PERSON_NAME]มากขึ้น และมีการลดปริมาณการซื้อยี่ห้ออื่นจากเดิม" at bounding box center [391, 279] width 304 height 29
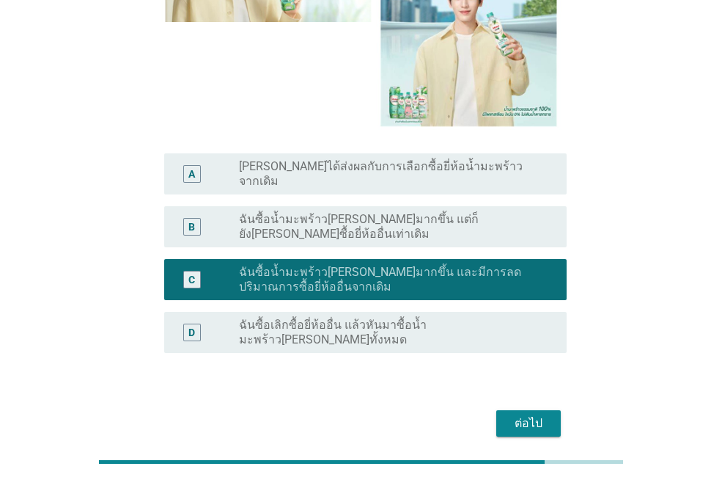
click at [524, 414] on div "ต่อไป" at bounding box center [528, 423] width 41 height 18
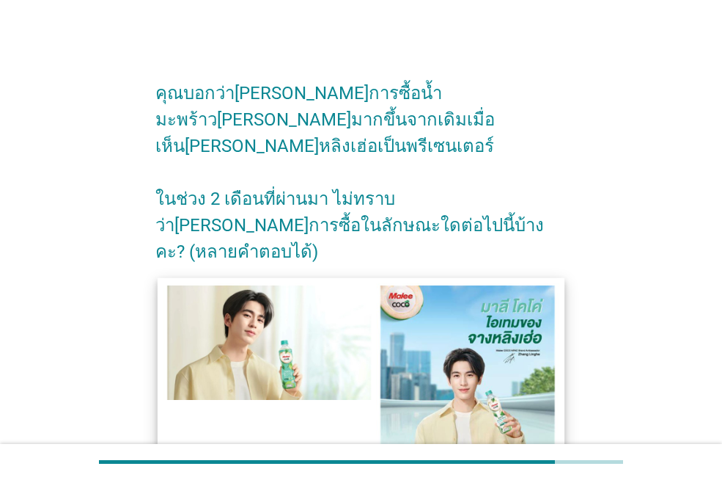
scroll to position [293, 0]
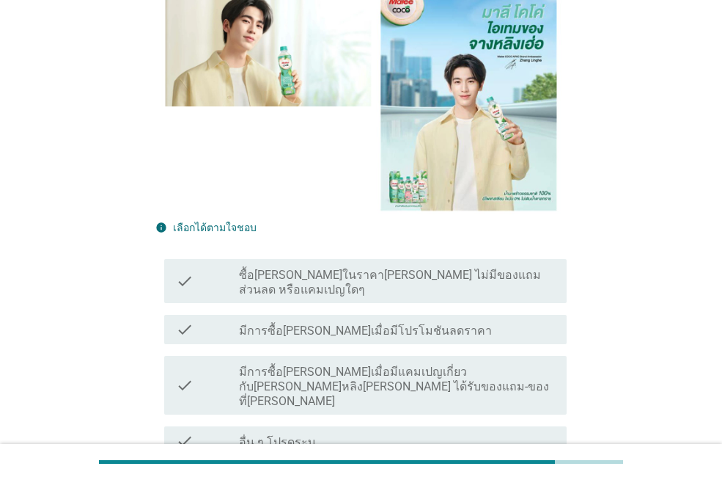
click at [332, 323] on label "มีการซื้อ[PERSON_NAME]เมื่อมีโปรโมชันลดราคา" at bounding box center [365, 330] width 253 height 15
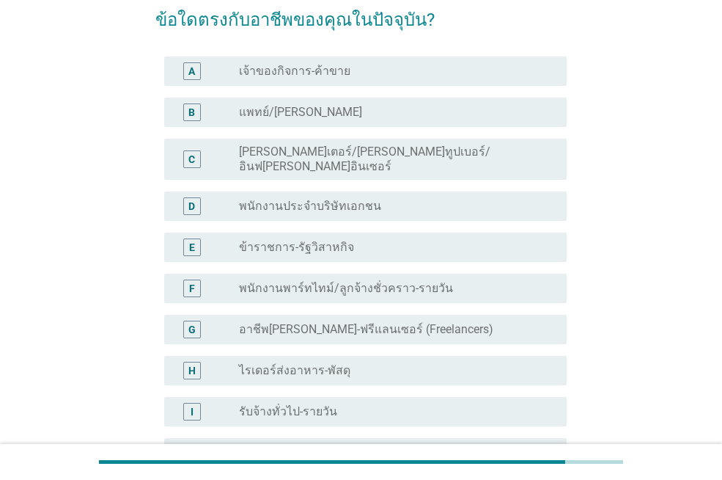
scroll to position [147, 0]
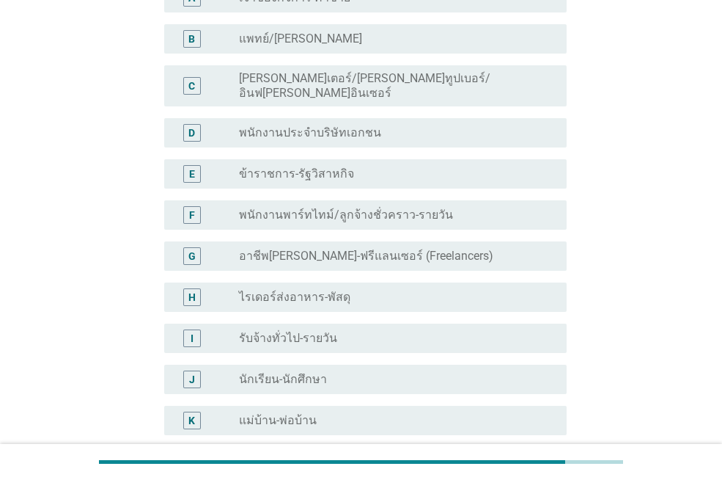
click at [411, 211] on div "radio_button_unchecked พนักงานพาร์ทไทม์/ลูกจ้างชั่วคราว-รายวัน" at bounding box center [397, 215] width 316 height 18
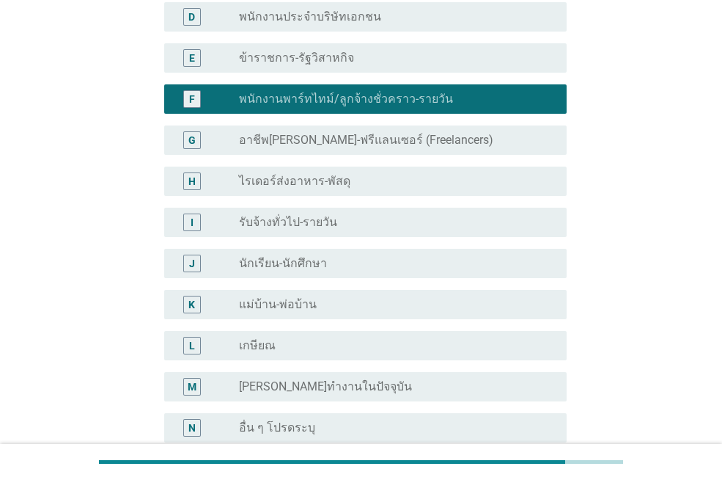
scroll to position [367, 0]
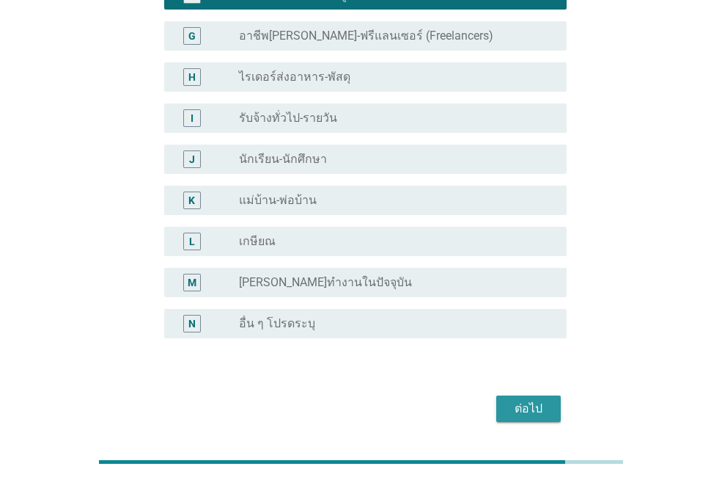
click at [526, 400] on div "ต่อไป" at bounding box center [528, 409] width 41 height 18
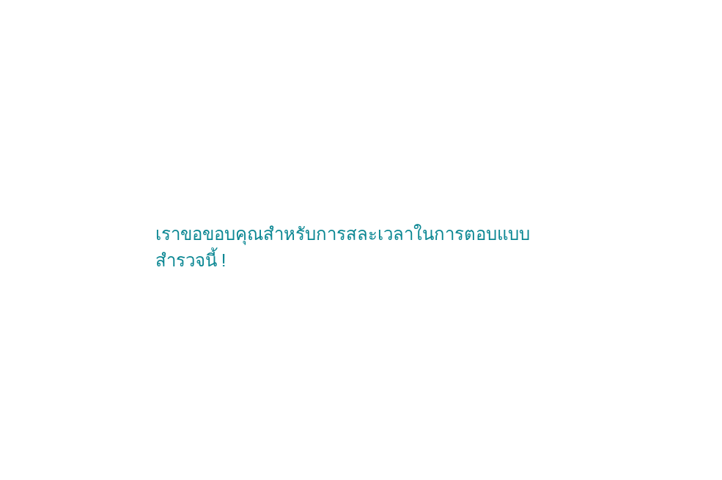
scroll to position [0, 0]
